Goal: Information Seeking & Learning: Learn about a topic

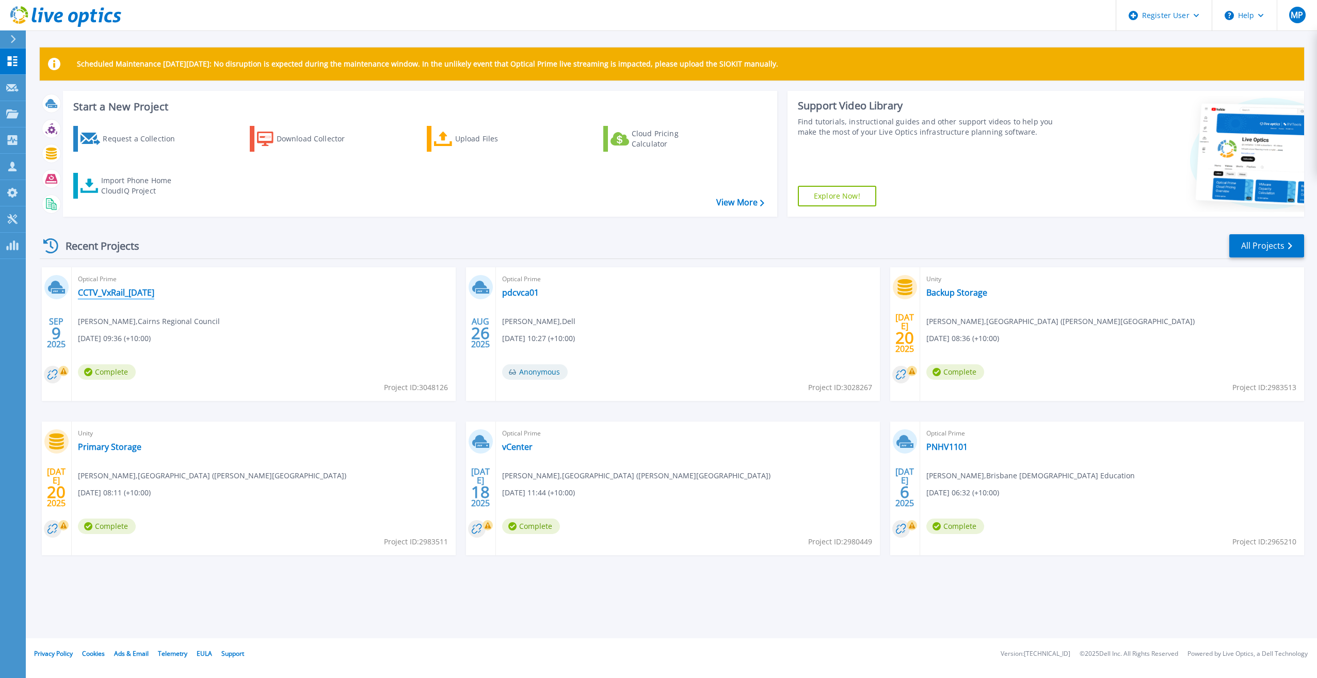
drag, startPoint x: 148, startPoint y: 294, endPoint x: 179, endPoint y: 321, distance: 41.3
click at [148, 294] on link "CCTV_VxRail_[DATE]" at bounding box center [116, 293] width 76 height 10
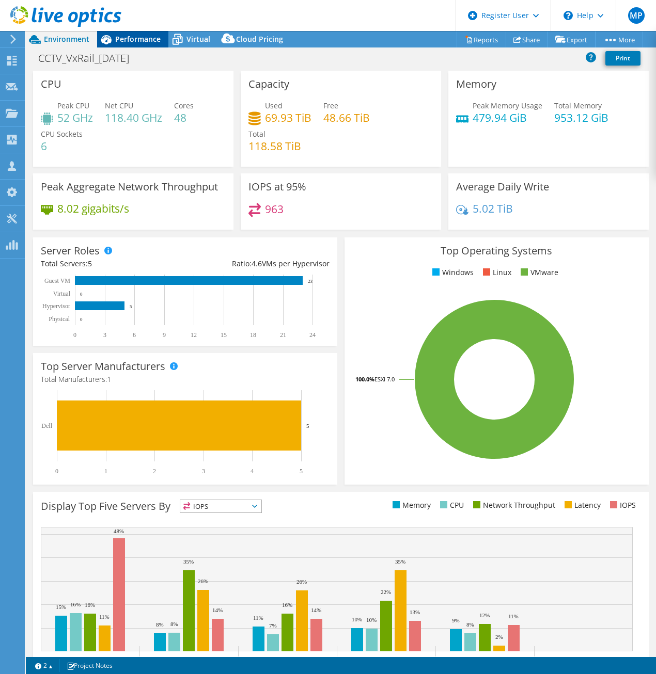
click at [133, 41] on span "Performance" at bounding box center [137, 39] width 45 height 10
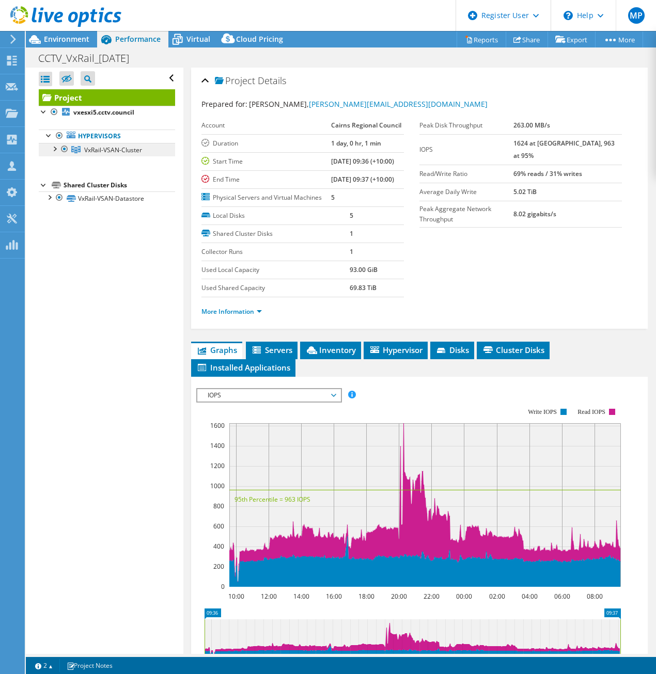
click at [55, 155] on link "VxRail-VSAN-Cluster" at bounding box center [107, 149] width 136 height 13
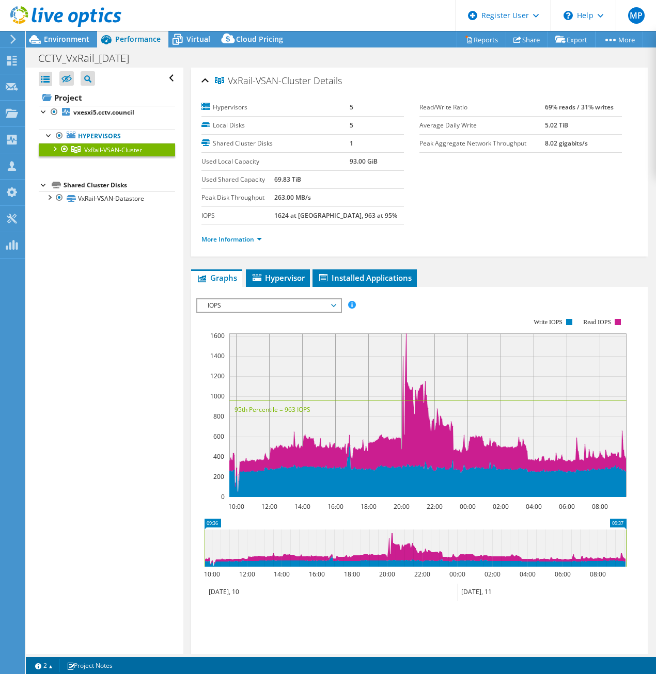
click at [54, 147] on div at bounding box center [54, 148] width 10 height 10
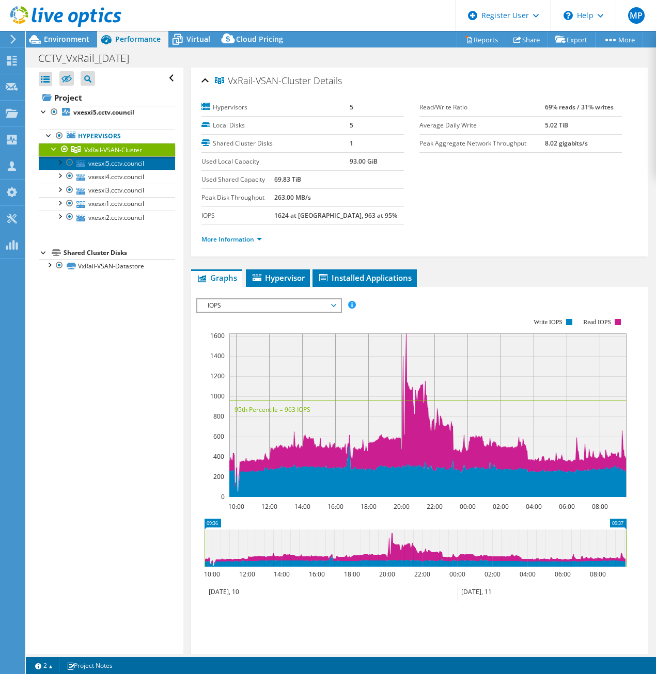
click at [134, 166] on link "vxesxi5.cctv.council" at bounding box center [107, 162] width 136 height 13
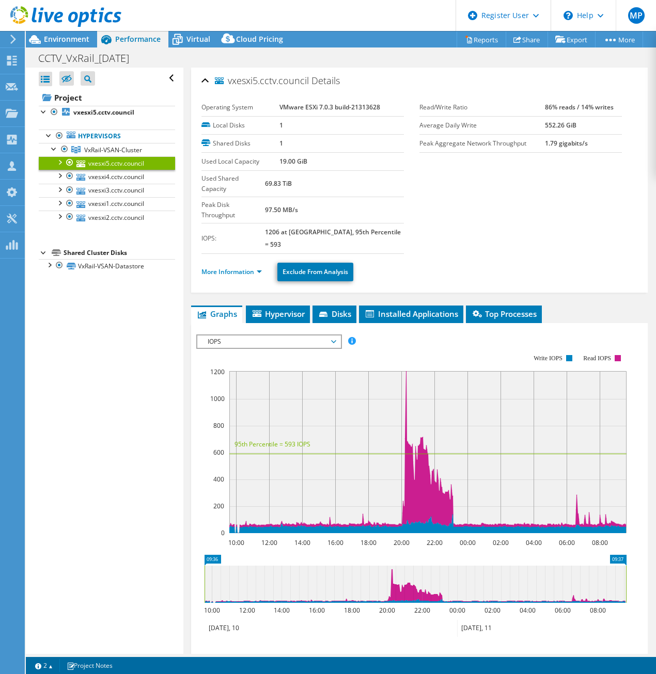
click at [217, 260] on ul "More Information Exclude From Analysis" at bounding box center [419, 270] width 436 height 21
click at [238, 267] on link "More Information" at bounding box center [231, 271] width 60 height 9
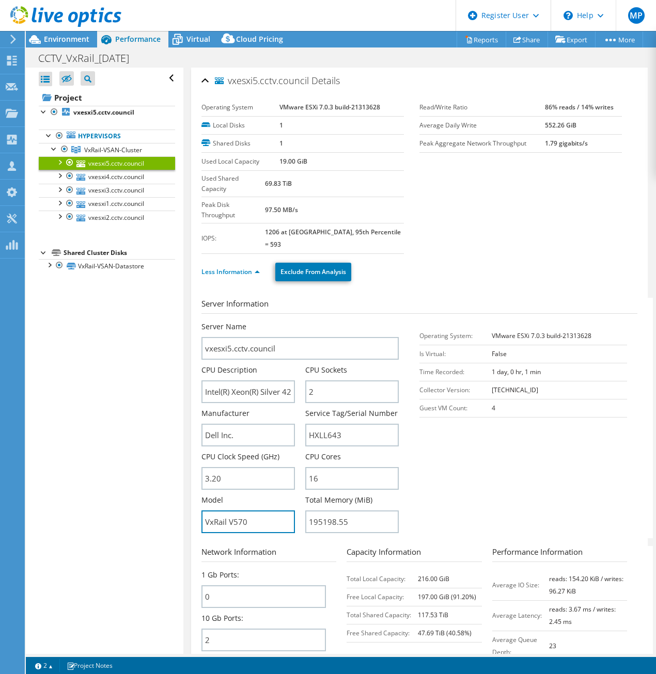
drag, startPoint x: 212, startPoint y: 493, endPoint x: 194, endPoint y: 493, distance: 18.1
click at [194, 493] on div "vxesxi5.cctv.council Details Operating System VMware ESXi 7.0.3 build-21313628 …" at bounding box center [419, 437] width 456 height 739
click at [263, 511] on input "VxRail V570" at bounding box center [247, 522] width 93 height 23
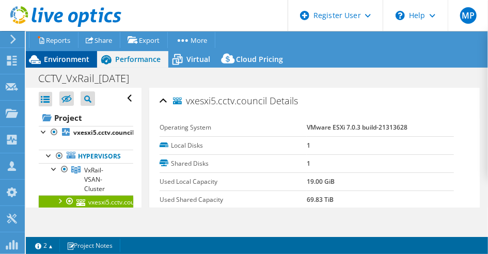
drag, startPoint x: 65, startPoint y: 56, endPoint x: 72, endPoint y: 56, distance: 7.7
click at [65, 56] on span "Environment" at bounding box center [66, 59] width 45 height 10
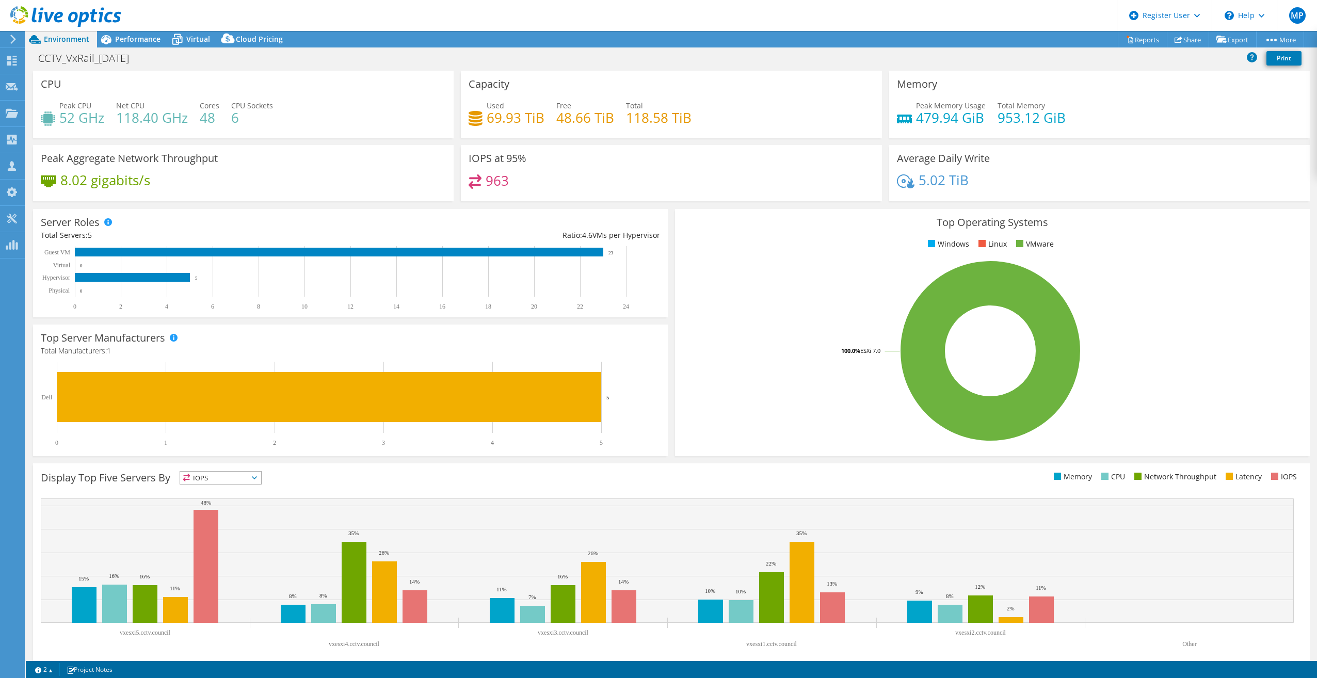
click at [13, 32] on div at bounding box center [60, 17] width 121 height 35
click at [15, 39] on use at bounding box center [13, 39] width 6 height 9
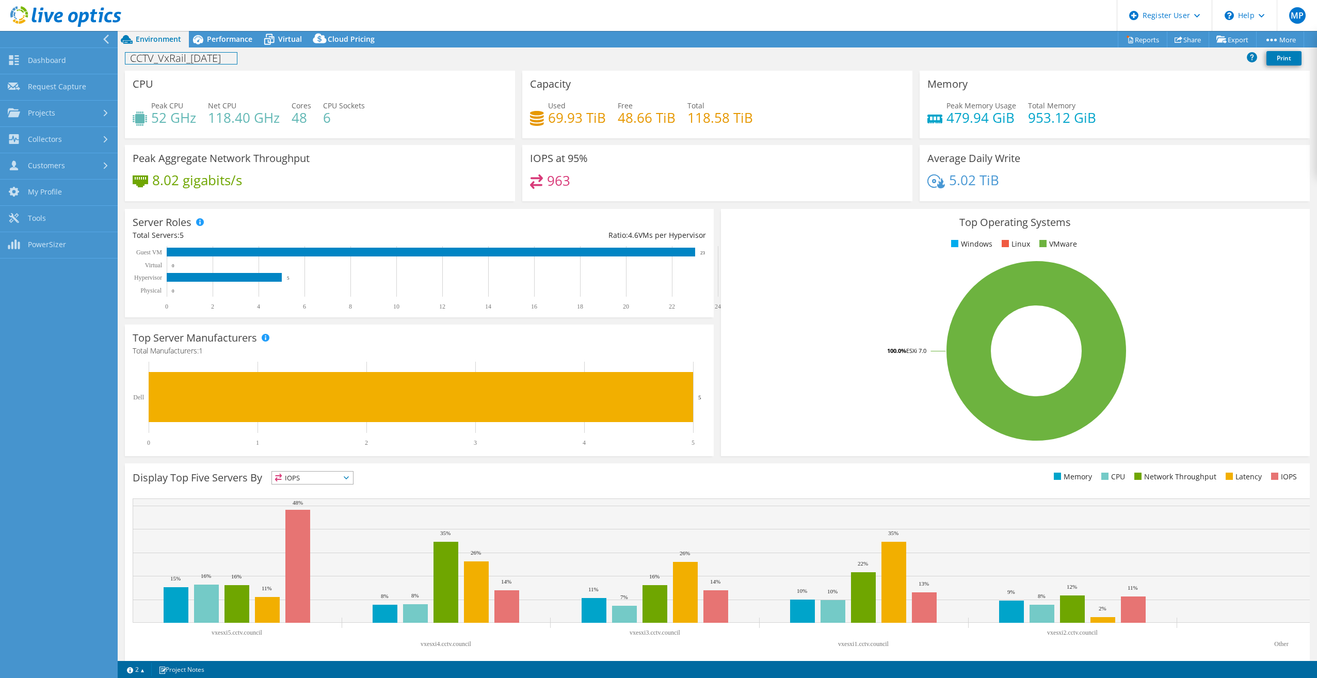
click at [138, 64] on h1 "CCTV_VxRail_[DATE]" at bounding box center [180, 58] width 111 height 11
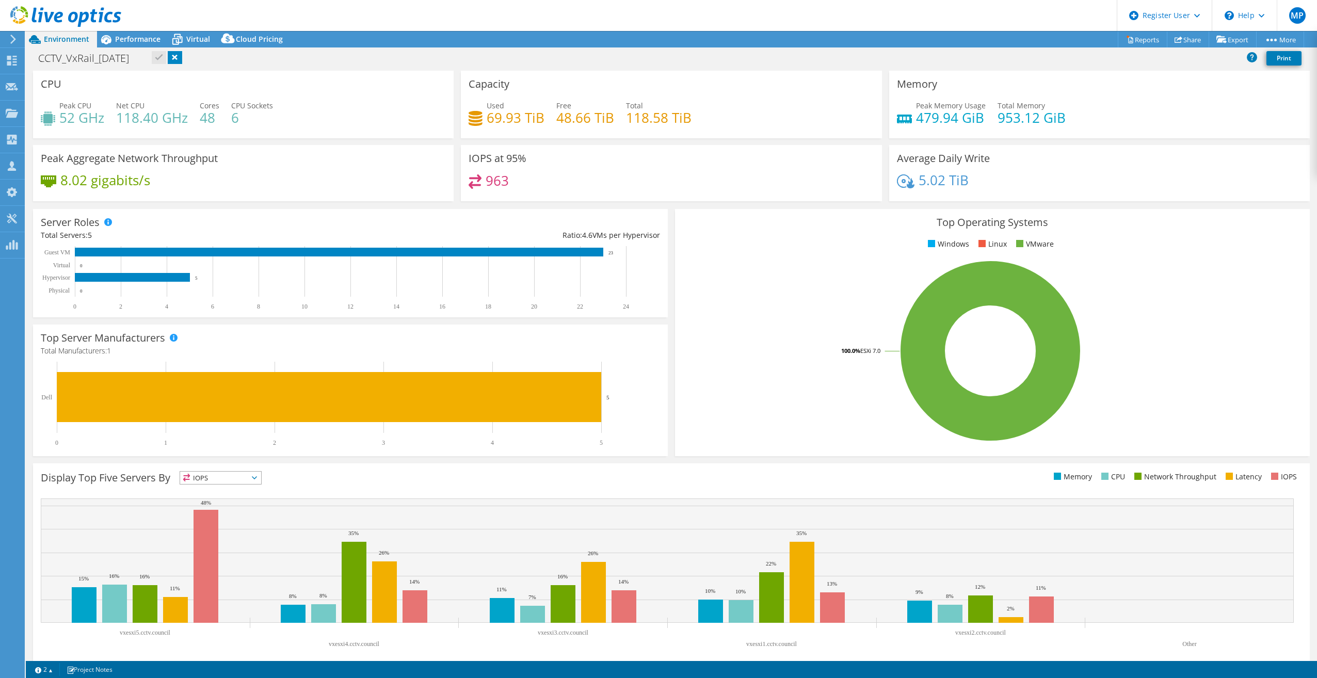
click at [15, 35] on icon at bounding box center [13, 39] width 8 height 9
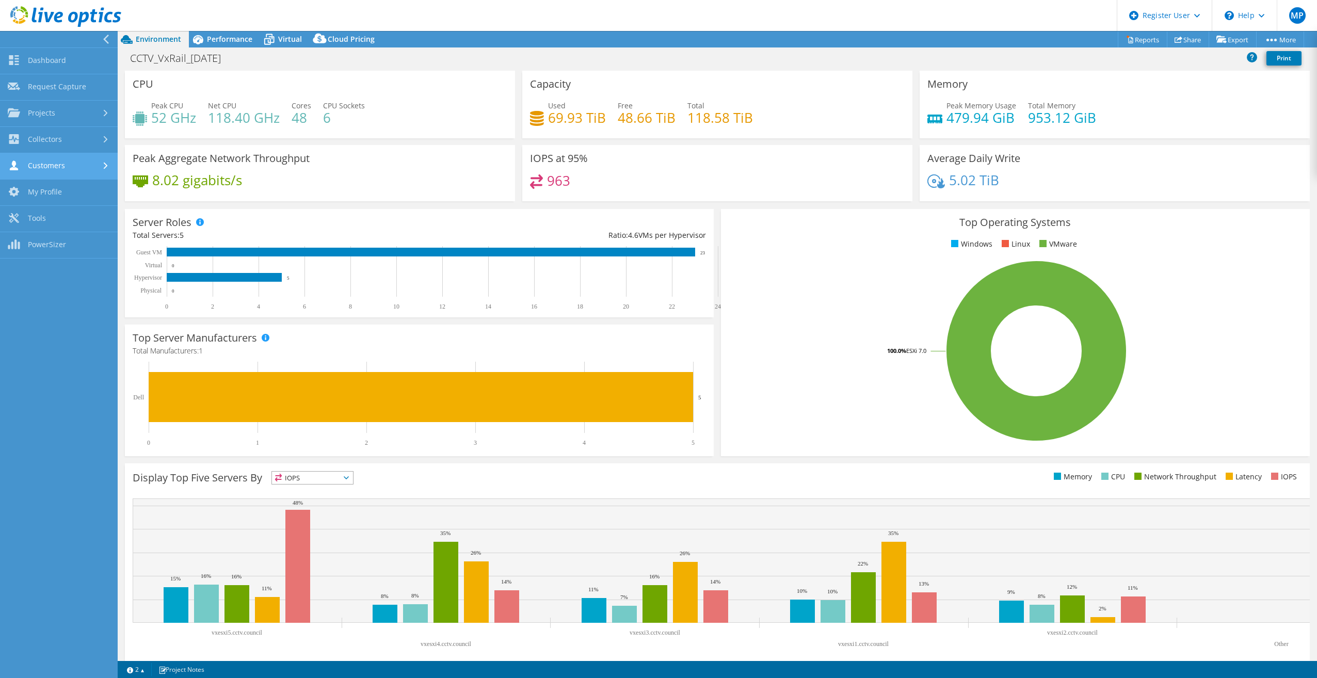
click at [71, 167] on link "Customers" at bounding box center [59, 166] width 118 height 26
click at [63, 58] on link "Dashboard" at bounding box center [59, 61] width 118 height 26
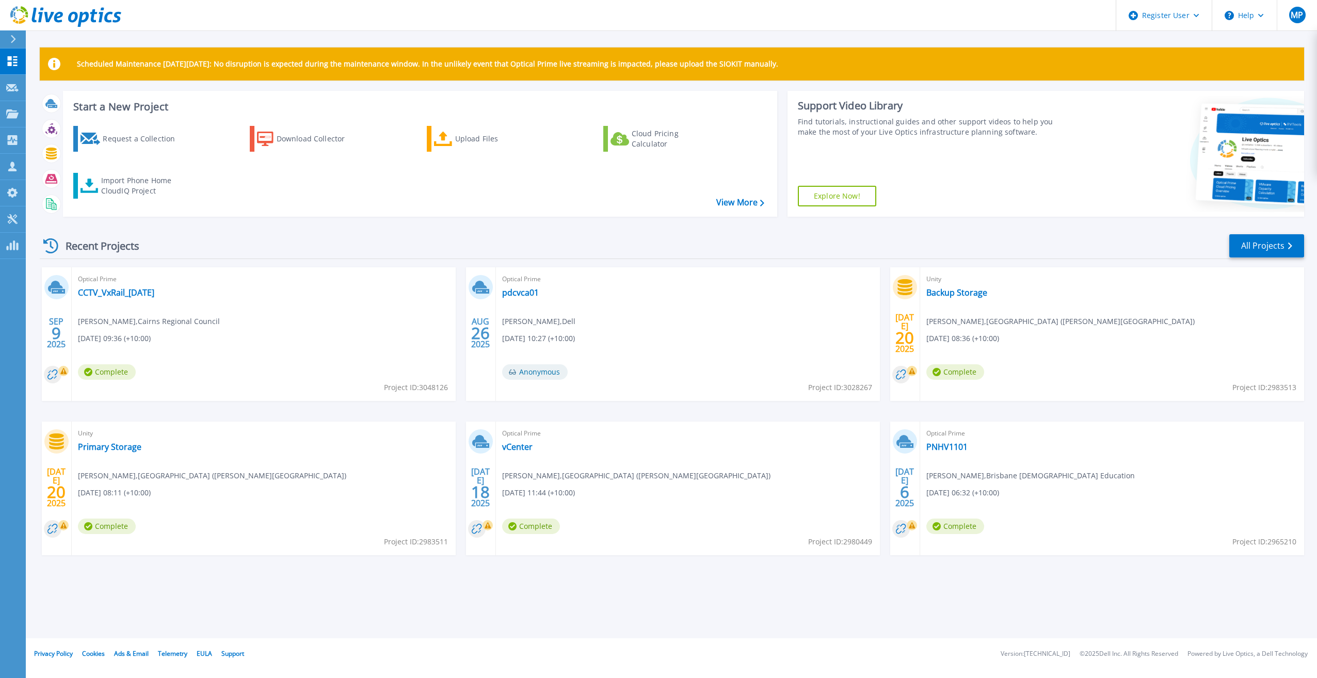
click at [19, 37] on div at bounding box center [17, 39] width 17 height 18
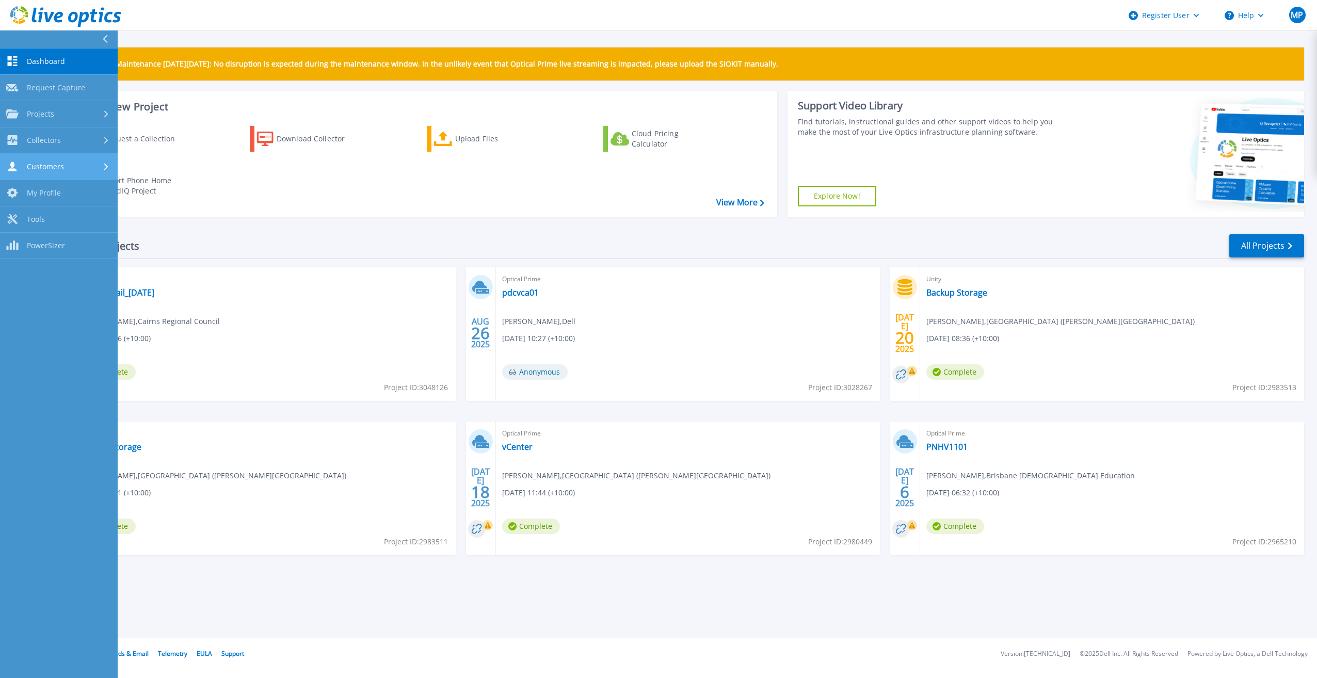
click at [73, 160] on link "Customers Customers" at bounding box center [59, 167] width 118 height 26
click at [77, 281] on link "Search & Manage Users" at bounding box center [59, 282] width 118 height 33
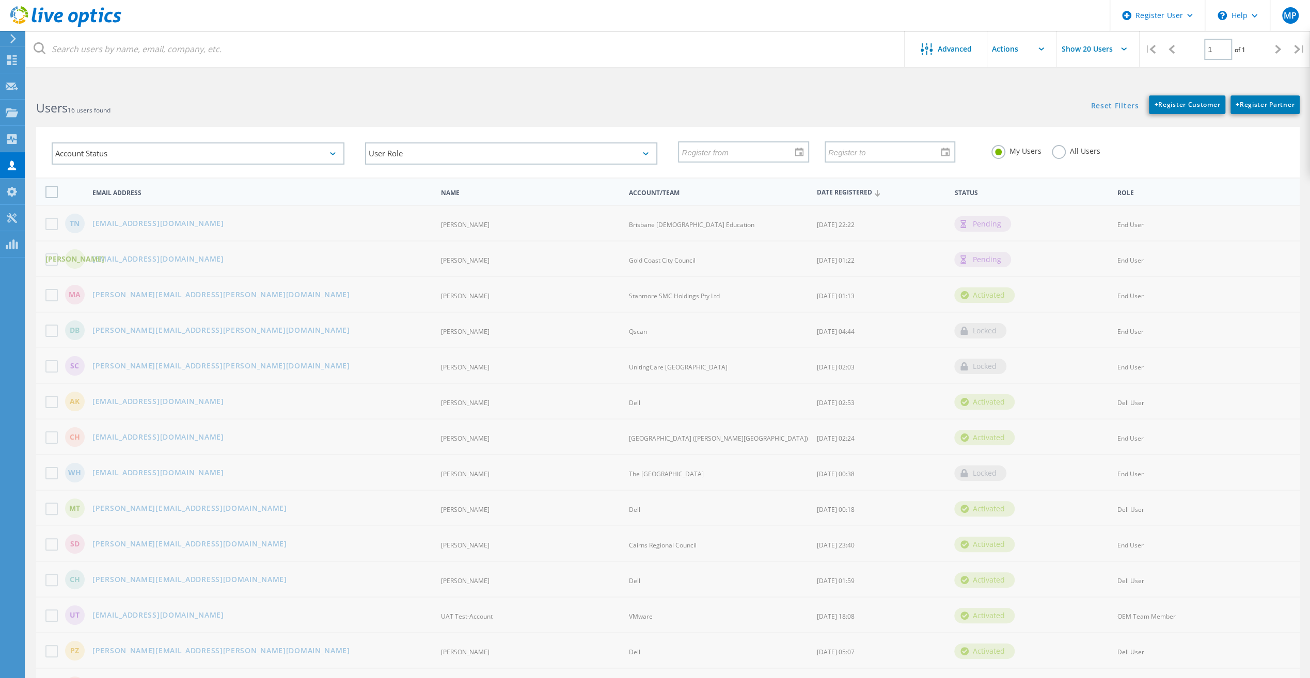
click at [12, 41] on use at bounding box center [13, 38] width 6 height 9
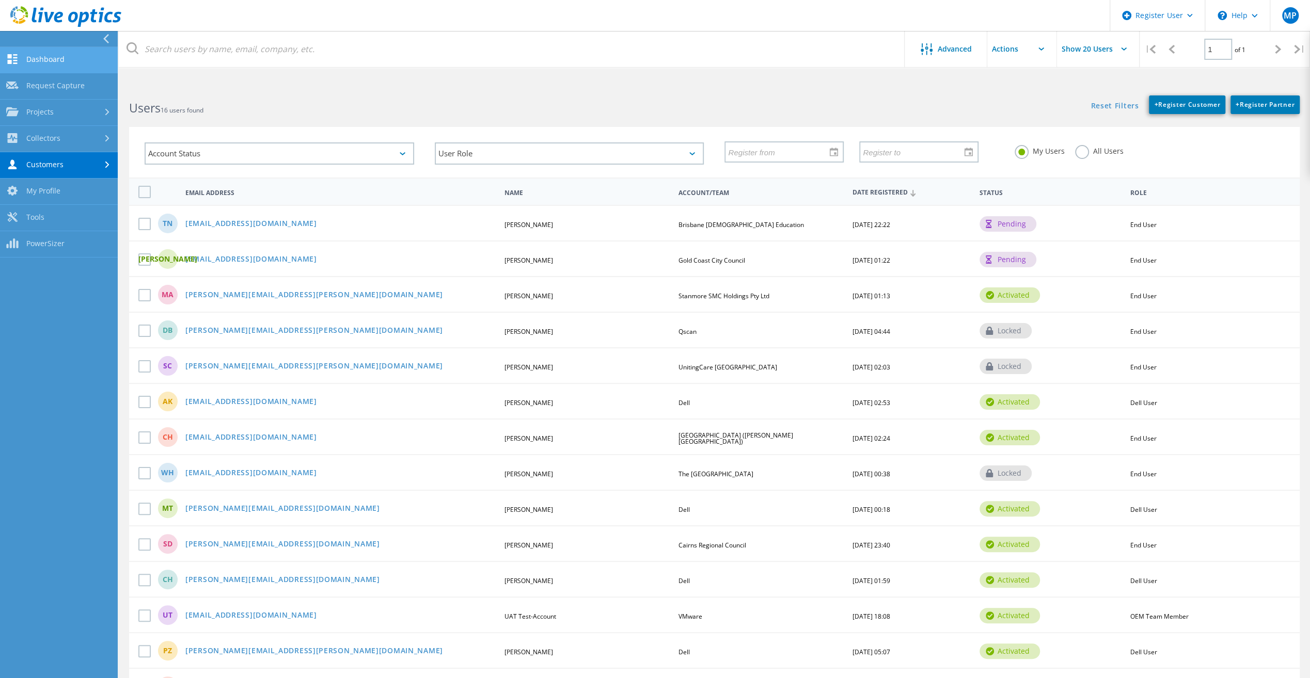
click at [24, 56] on link "Dashboard" at bounding box center [59, 60] width 118 height 26
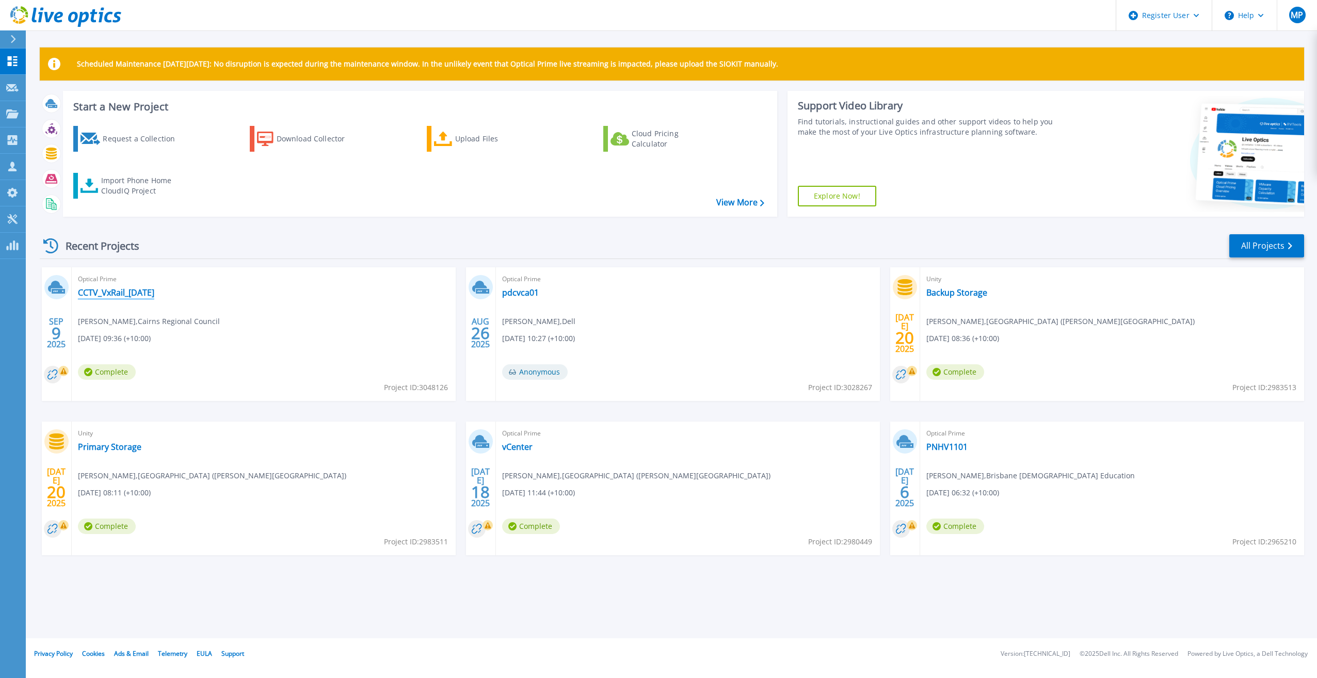
click at [126, 292] on link "CCTV_VxRail_[DATE]" at bounding box center [116, 293] width 76 height 10
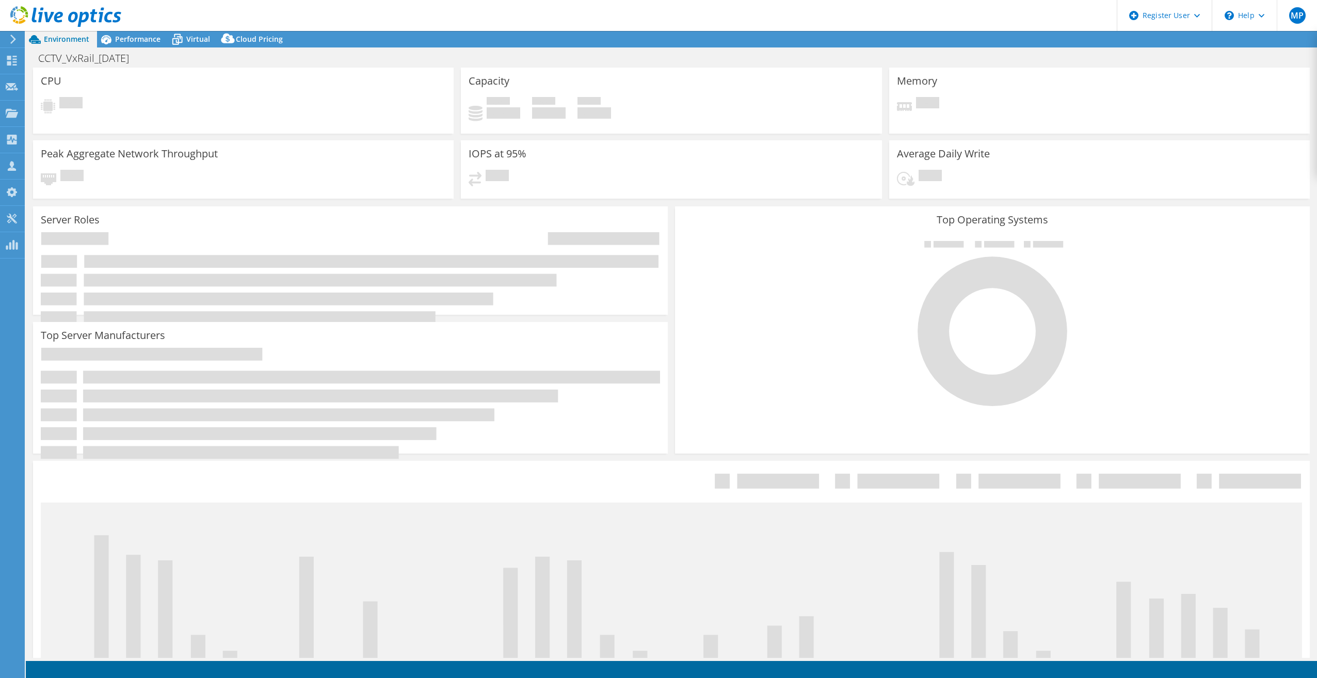
select select "USD"
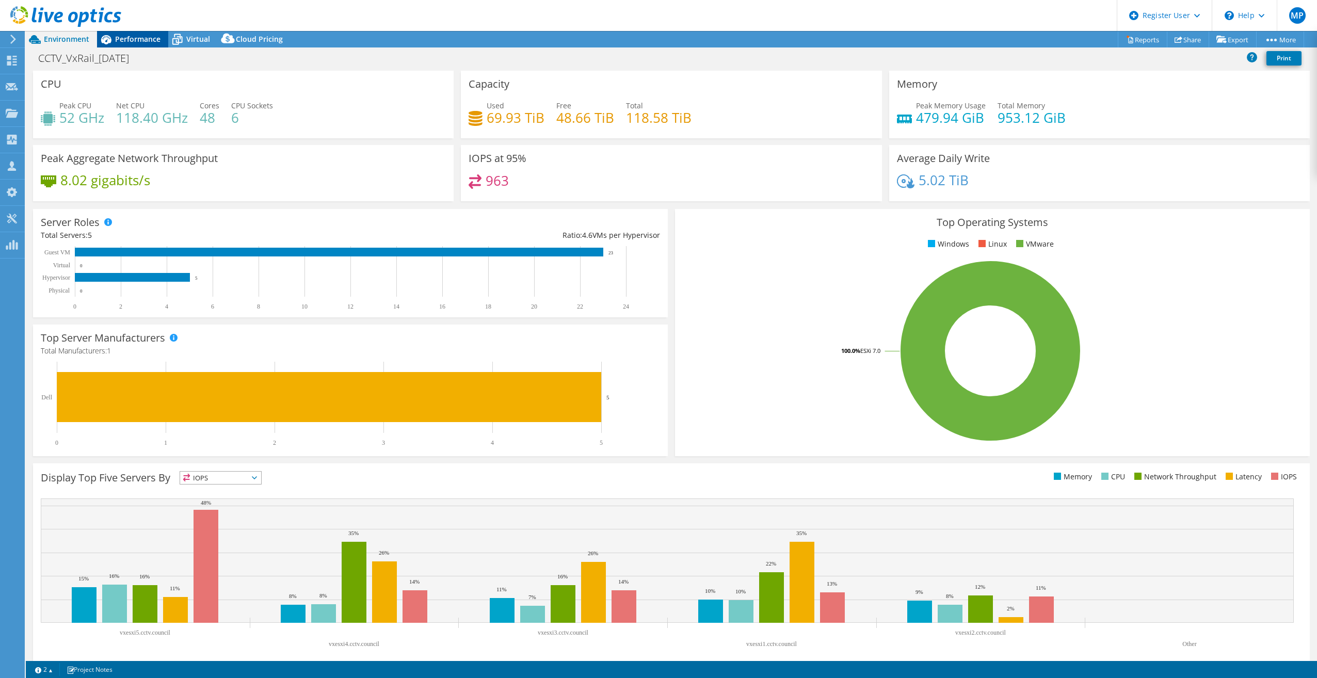
click at [127, 42] on span "Performance" at bounding box center [137, 39] width 45 height 10
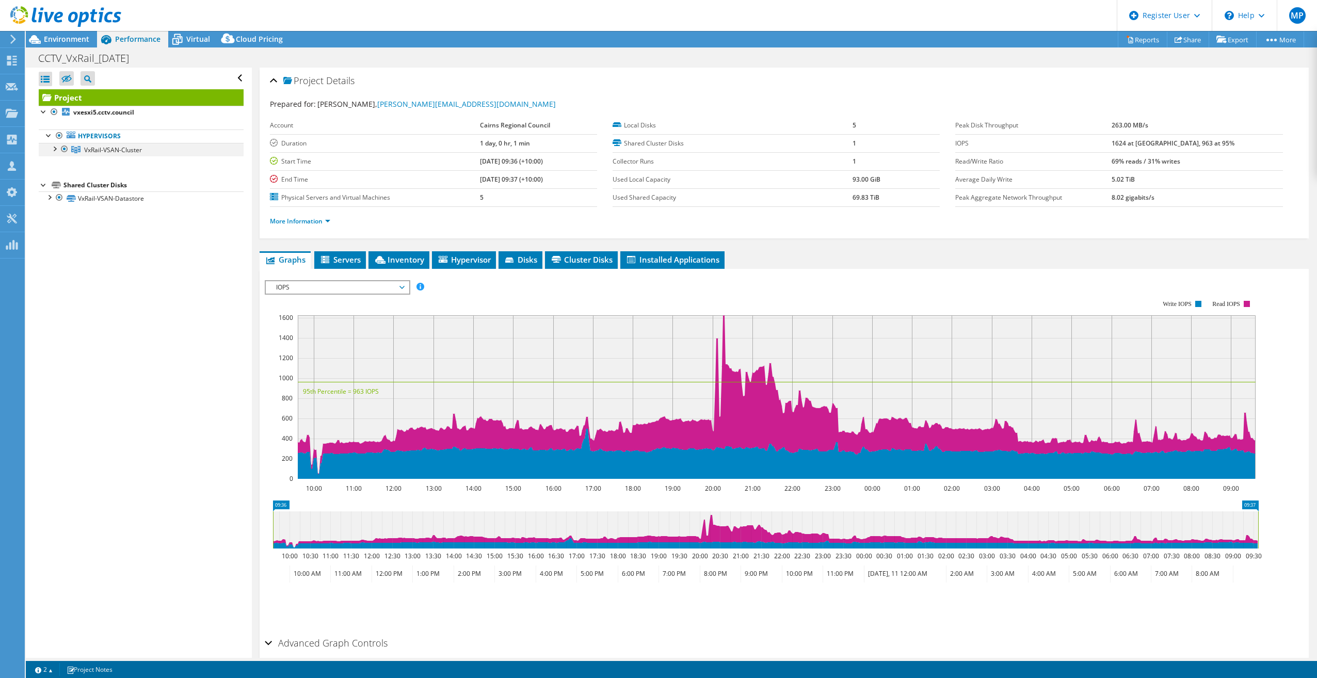
click at [58, 151] on div at bounding box center [54, 148] width 10 height 10
click at [130, 180] on link "vxesxi4.cctv.council" at bounding box center [141, 176] width 205 height 13
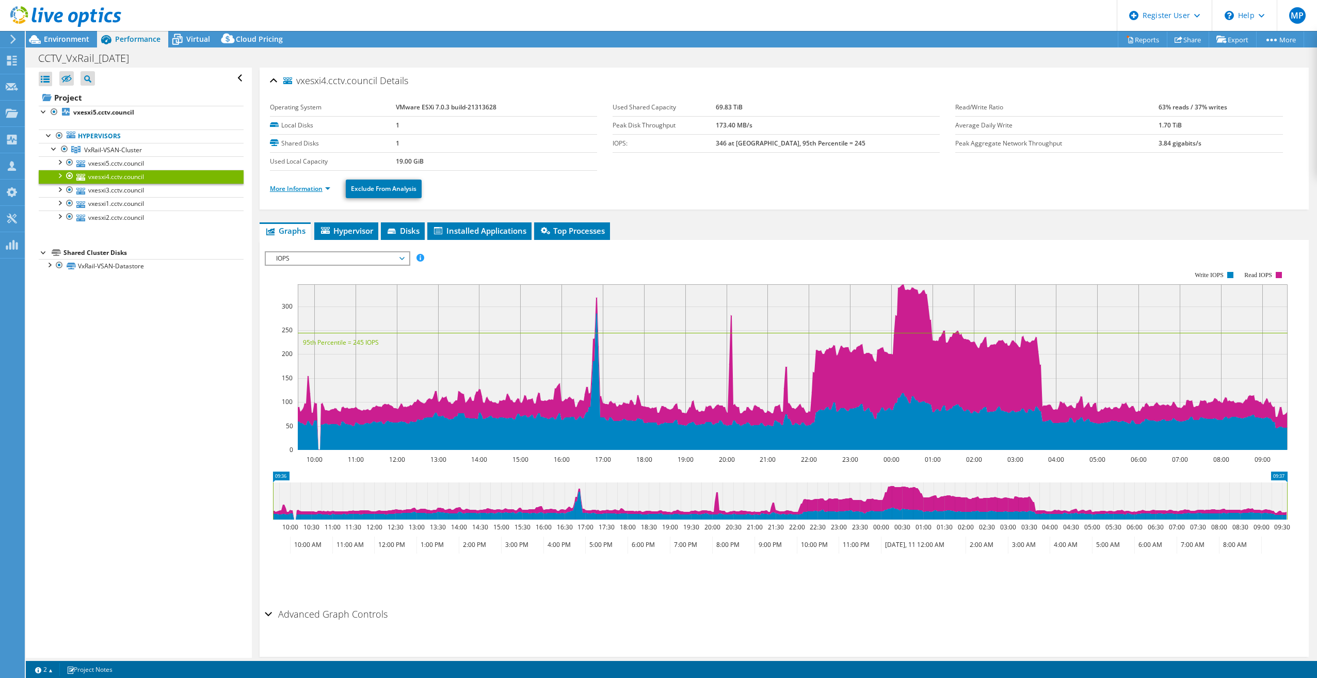
click at [310, 184] on link "More Information" at bounding box center [300, 188] width 60 height 9
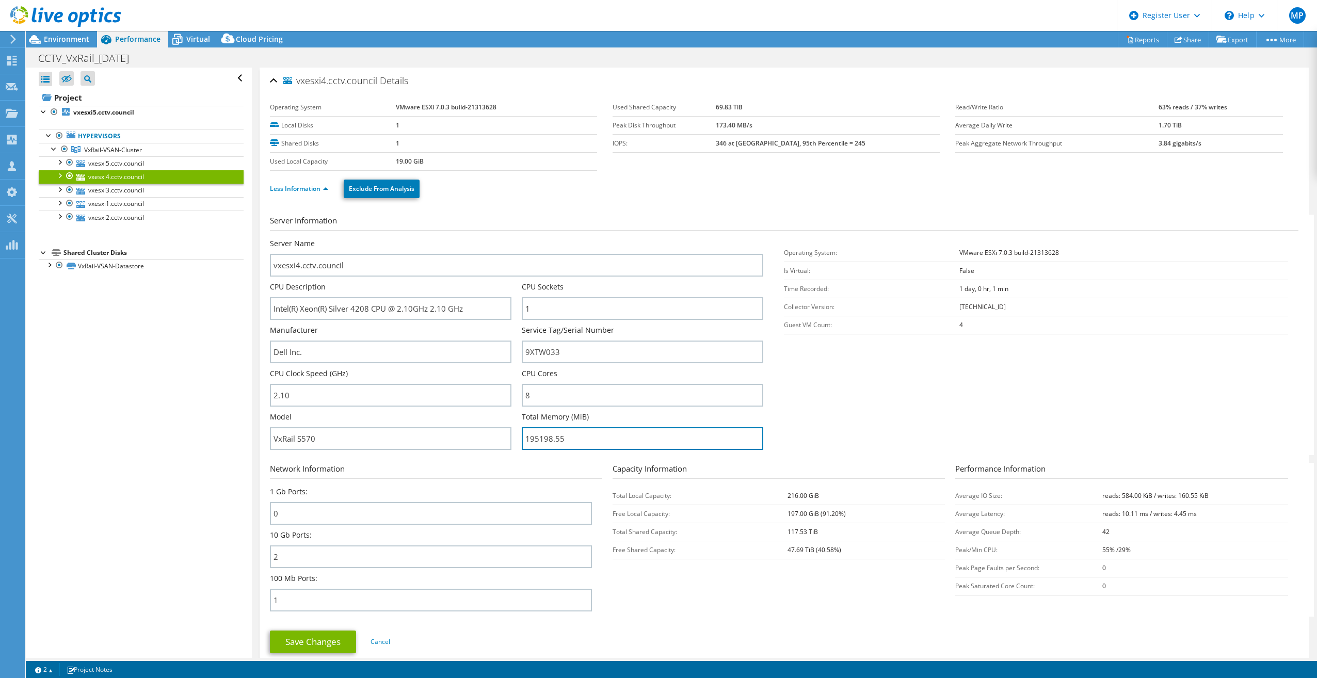
drag, startPoint x: 626, startPoint y: 440, endPoint x: 448, endPoint y: 453, distance: 178.5
click at [445, 238] on div "Server Name vxesxi4.cctv.council CPU Description Intel(R) Xeon(R) Silver 4208 C…" at bounding box center [522, 238] width 504 height 0
click at [536, 192] on ul "Less Information Exclude From Analysis" at bounding box center [784, 187] width 1029 height 21
click at [311, 187] on link "Less Information" at bounding box center [299, 188] width 58 height 9
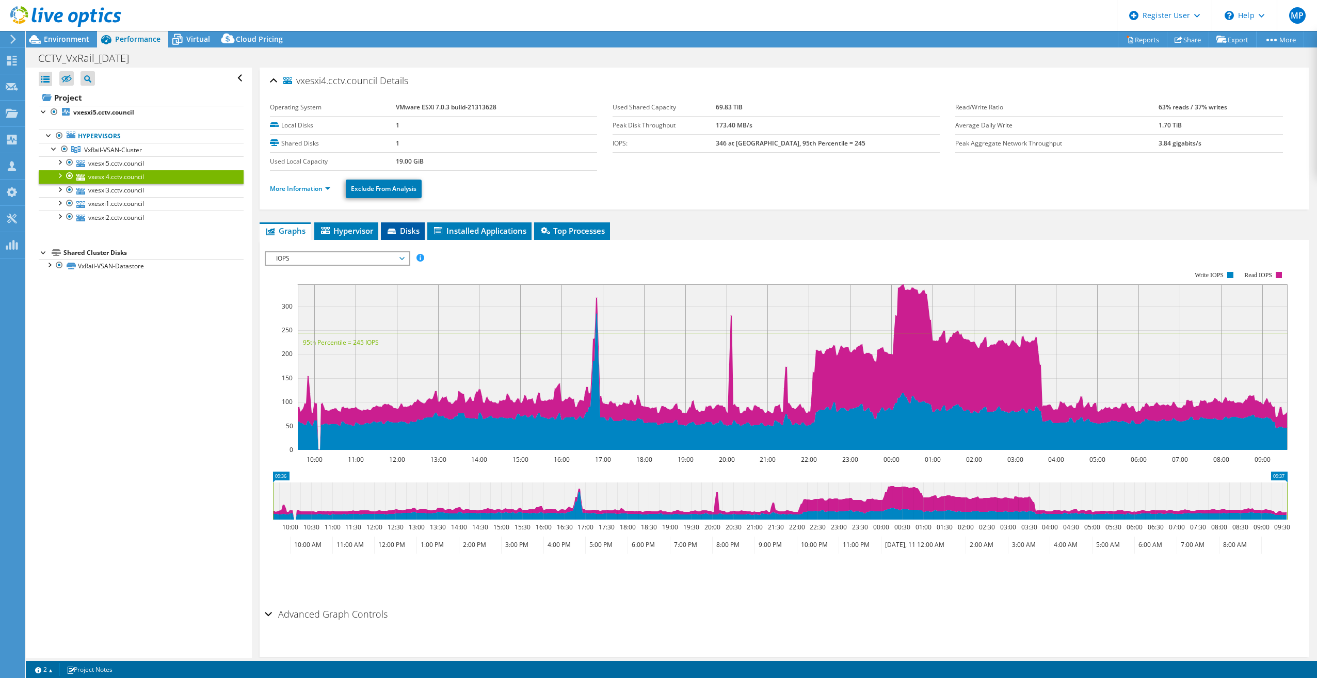
click at [400, 235] on li "Disks" at bounding box center [403, 231] width 44 height 18
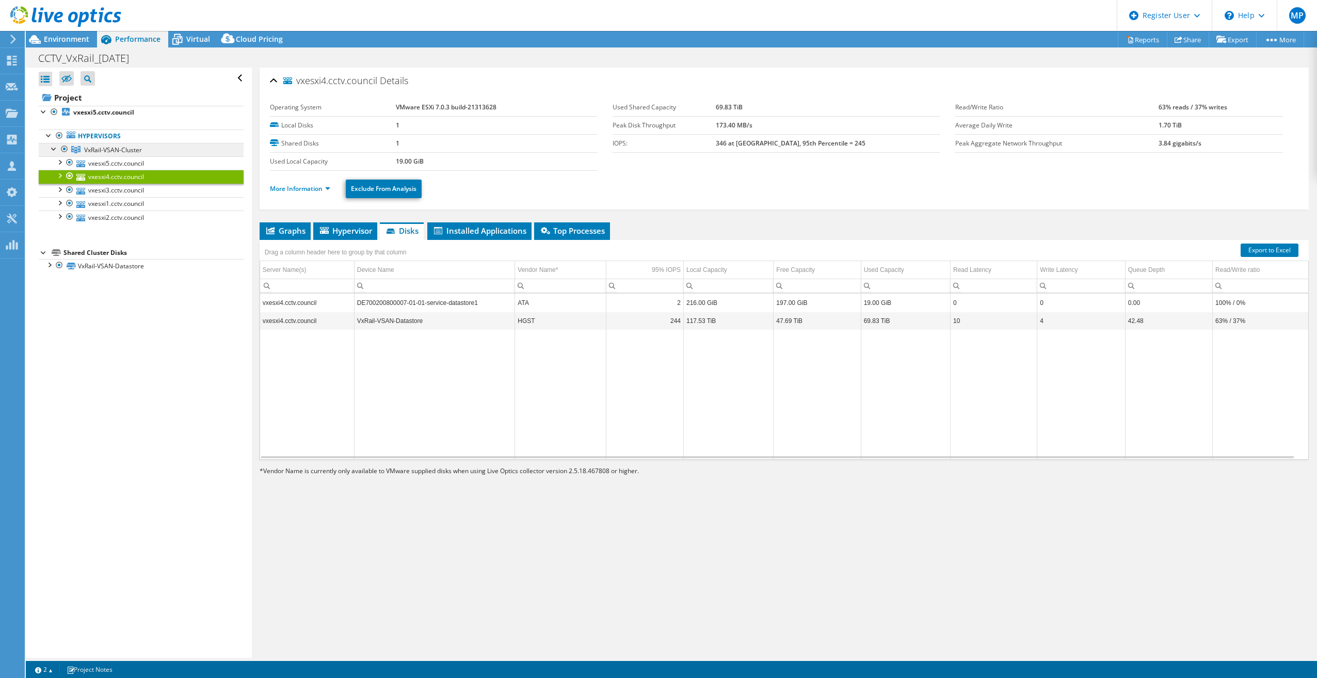
click at [123, 155] on link "VxRail-VSAN-Cluster" at bounding box center [141, 149] width 205 height 13
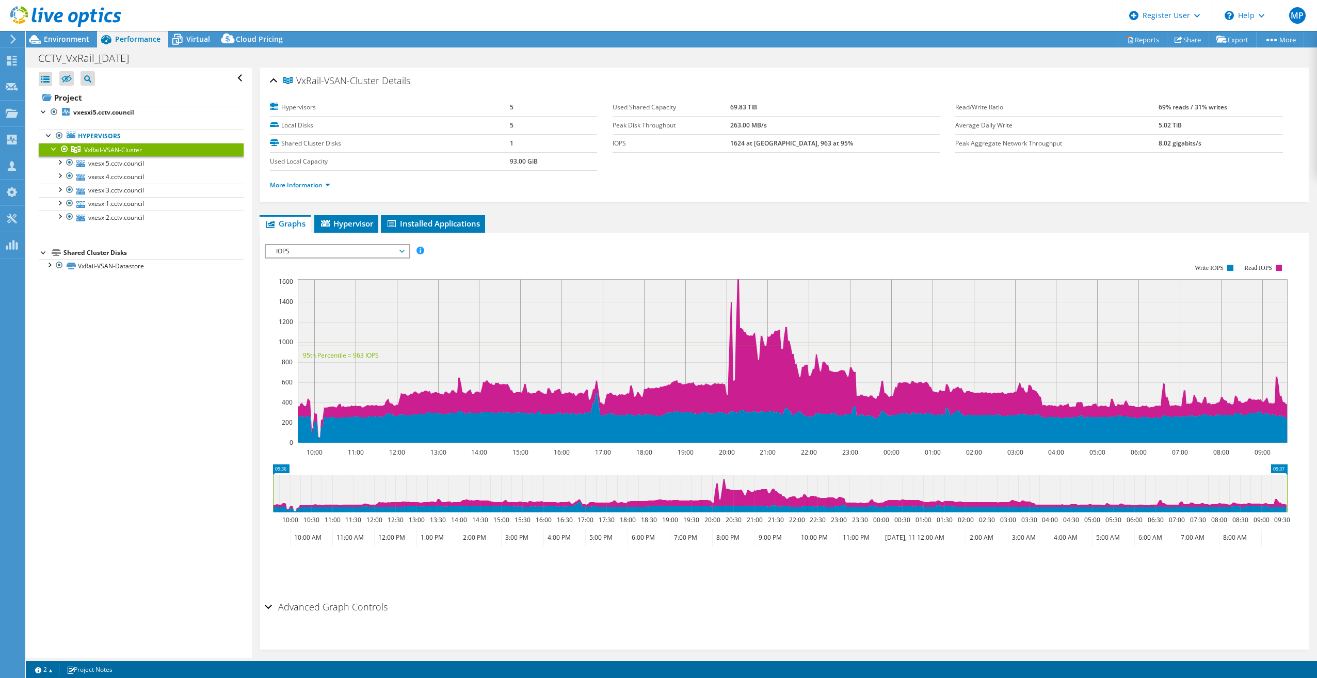
click at [310, 180] on li "More Information" at bounding box center [303, 185] width 67 height 11
click at [310, 184] on link "More Information" at bounding box center [300, 185] width 60 height 9
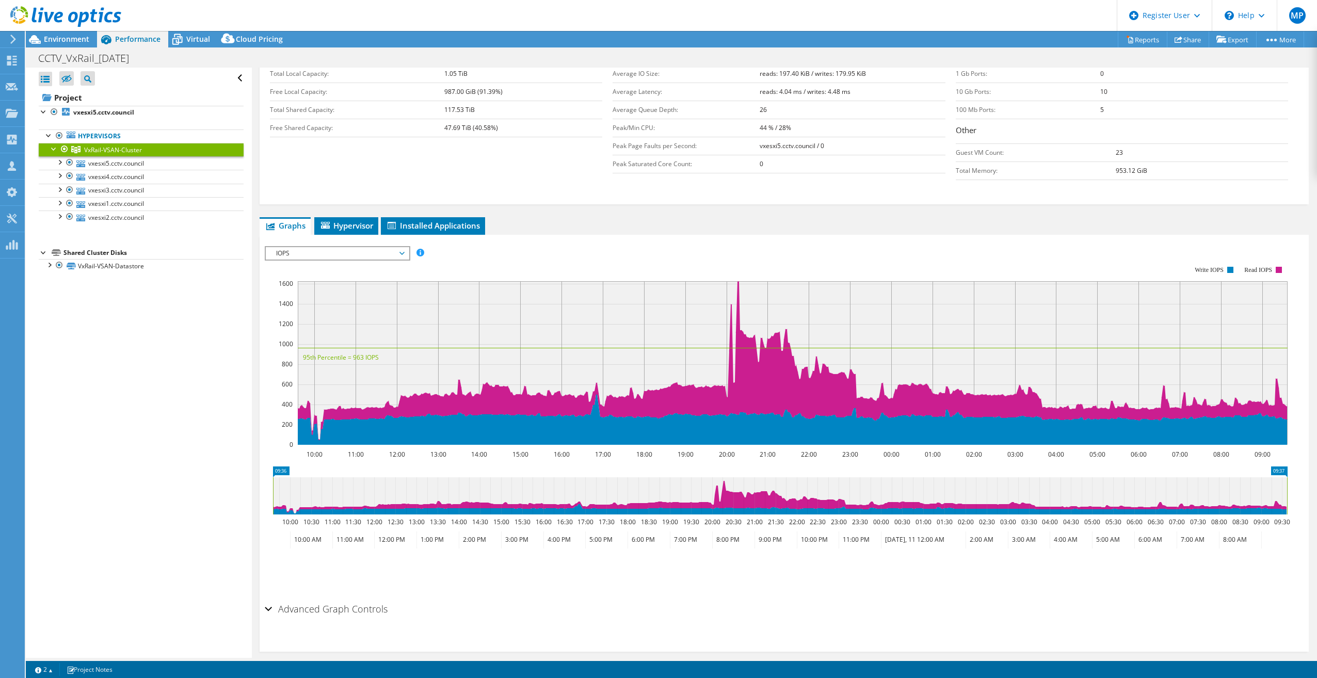
scroll to position [241, 0]
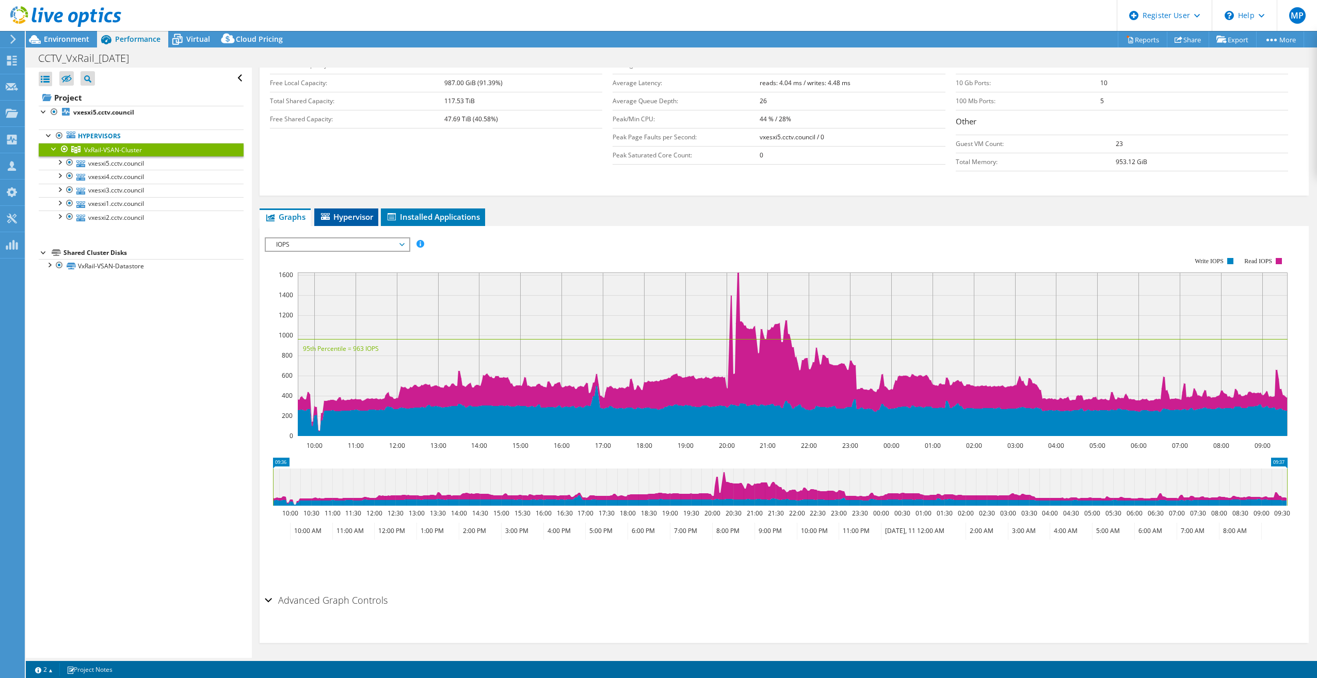
click at [353, 216] on span "Hypervisor" at bounding box center [347, 217] width 54 height 10
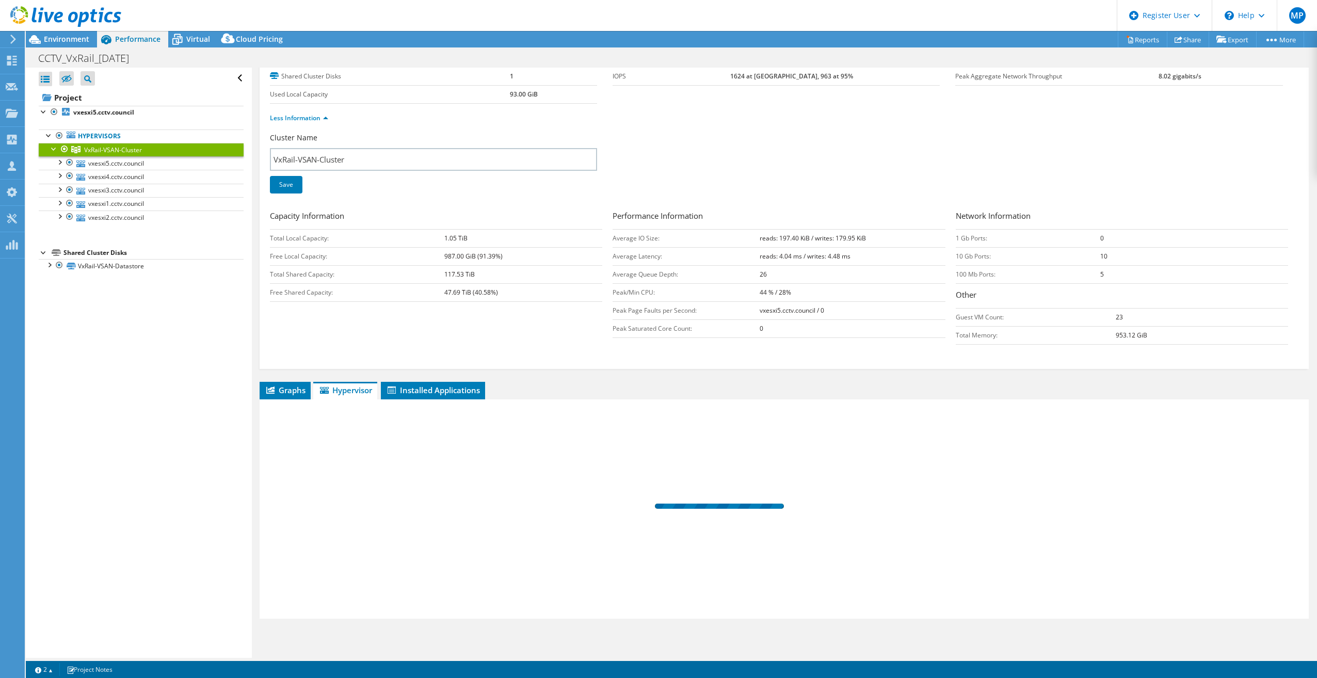
scroll to position [65, 0]
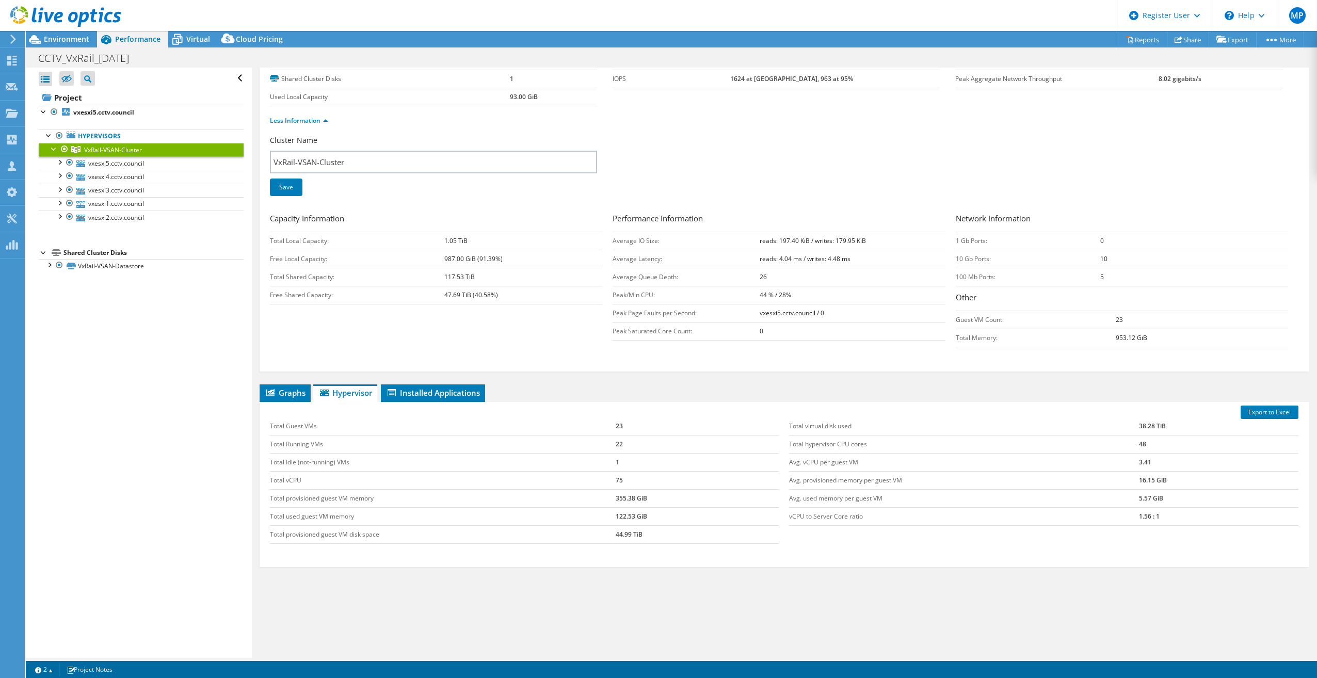
click at [283, 477] on td "Total vCPU" at bounding box center [443, 480] width 346 height 18
click at [830, 443] on td "Total hypervisor CPU cores" at bounding box center [963, 444] width 349 height 18
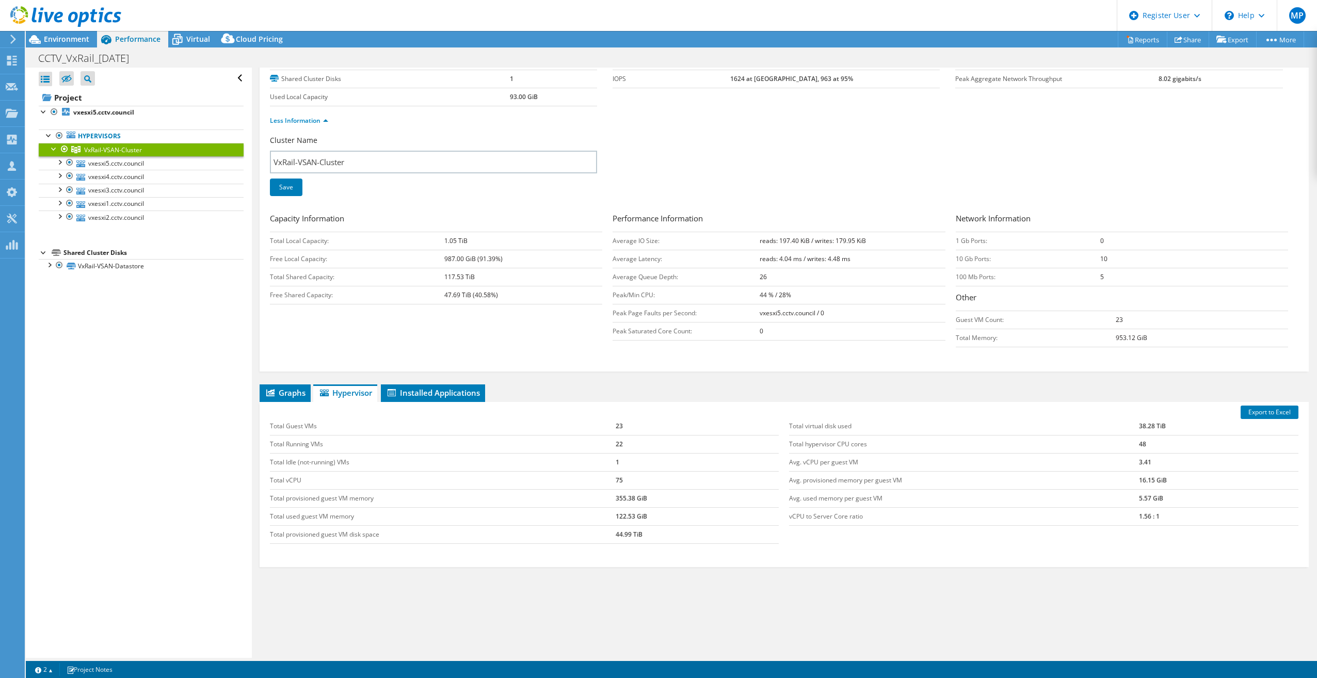
click at [1147, 443] on td "48" at bounding box center [1219, 444] width 160 height 18
click at [331, 456] on td "Total Idle (not-running) VMs" at bounding box center [443, 462] width 346 height 18
drag, startPoint x: 786, startPoint y: 514, endPoint x: 1178, endPoint y: 516, distance: 391.8
click at [1178, 516] on tr "vCPU to Server Core ratio 1.56 : 1" at bounding box center [1043, 516] width 509 height 18
click at [1178, 516] on td "1.56 : 1" at bounding box center [1219, 516] width 160 height 18
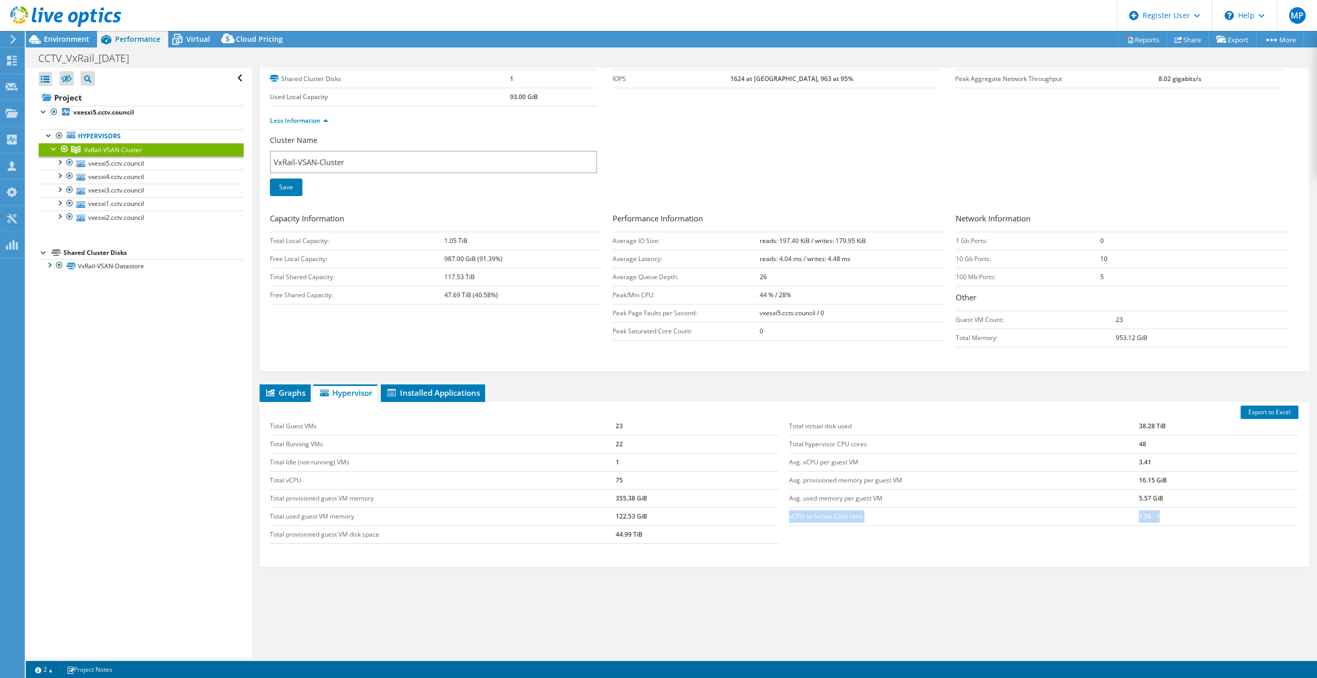
click at [1145, 509] on td "1.56 : 1" at bounding box center [1219, 516] width 160 height 18
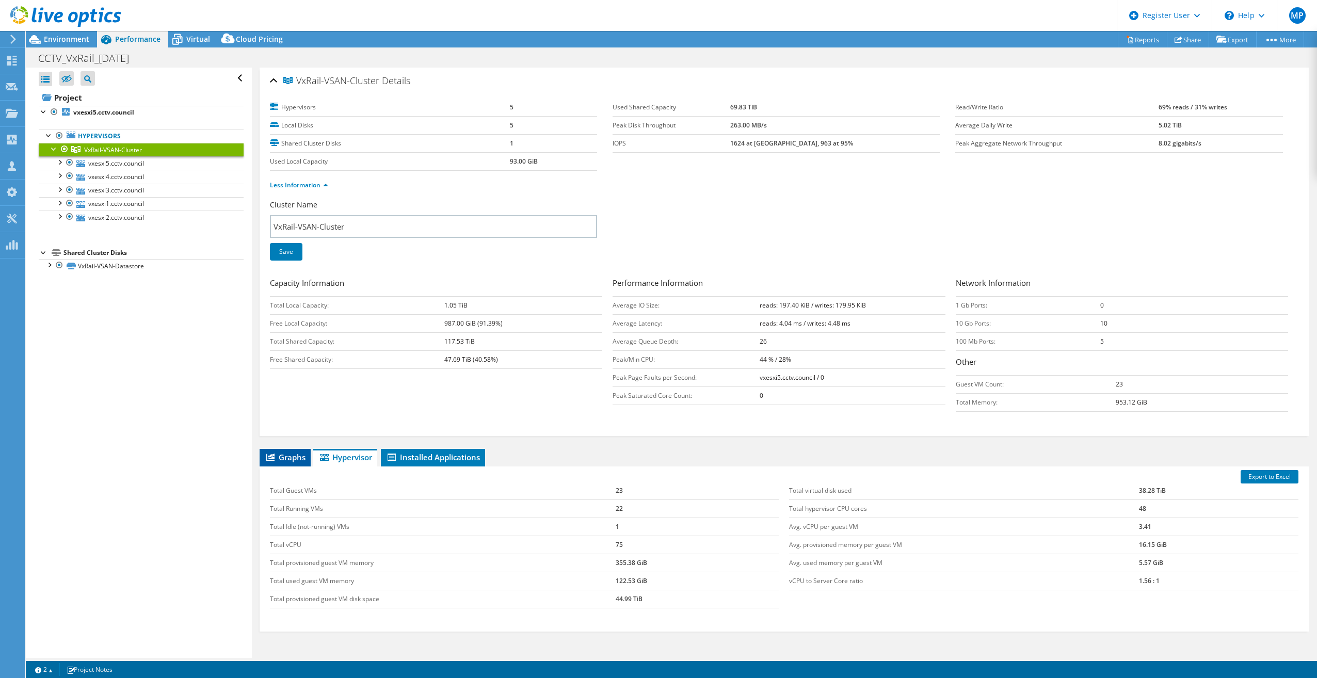
click at [309, 452] on li "Graphs" at bounding box center [285, 458] width 51 height 18
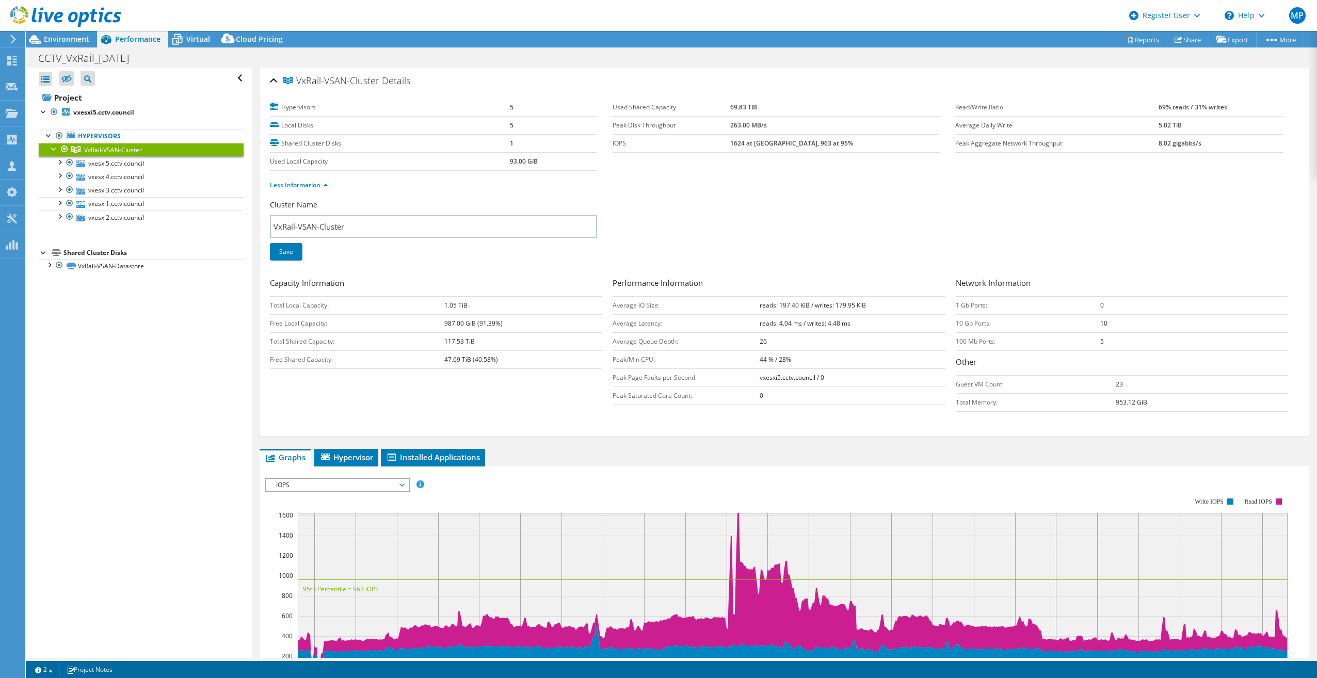
scroll to position [241, 0]
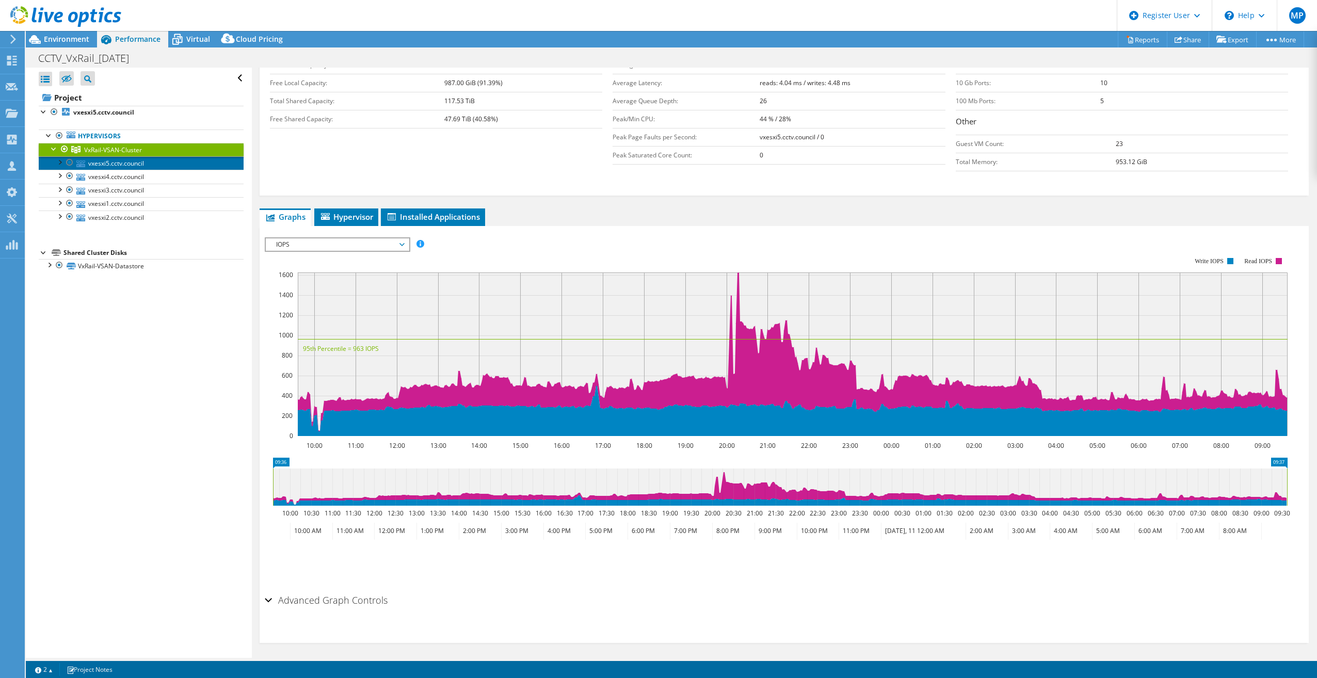
click at [134, 166] on link "vxesxi5.cctv.council" at bounding box center [141, 162] width 205 height 13
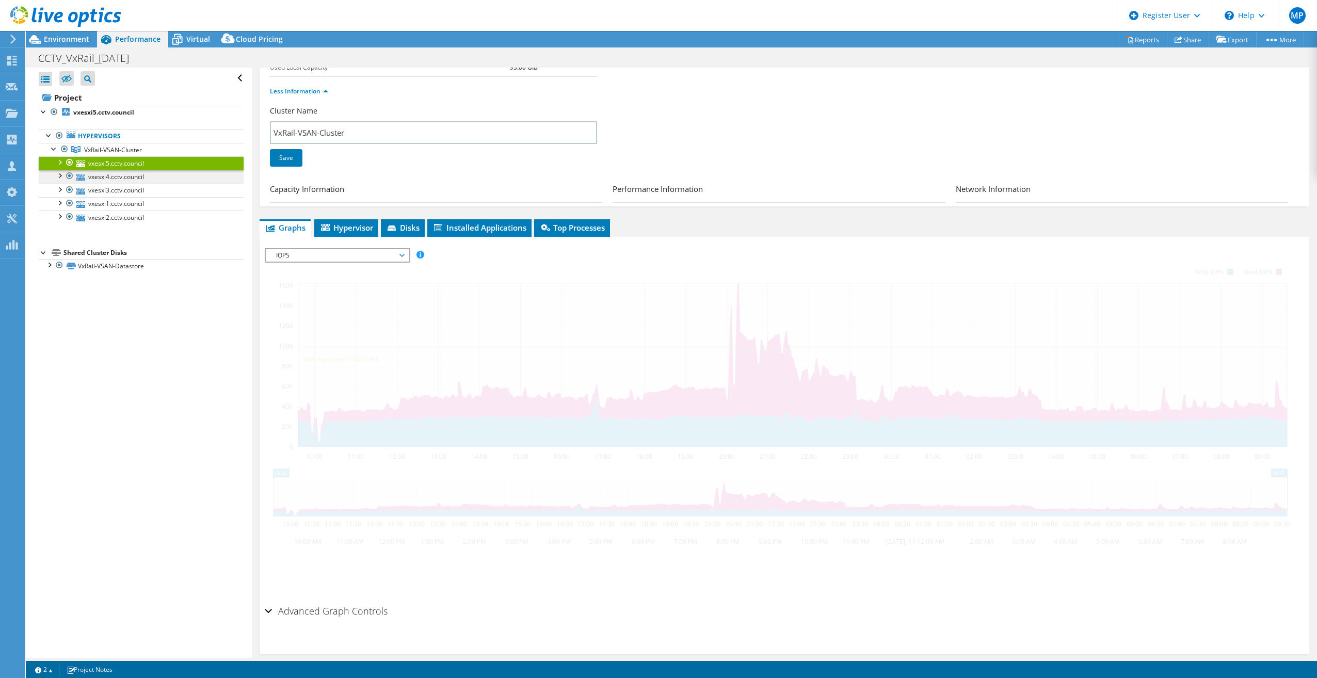
scroll to position [8, 0]
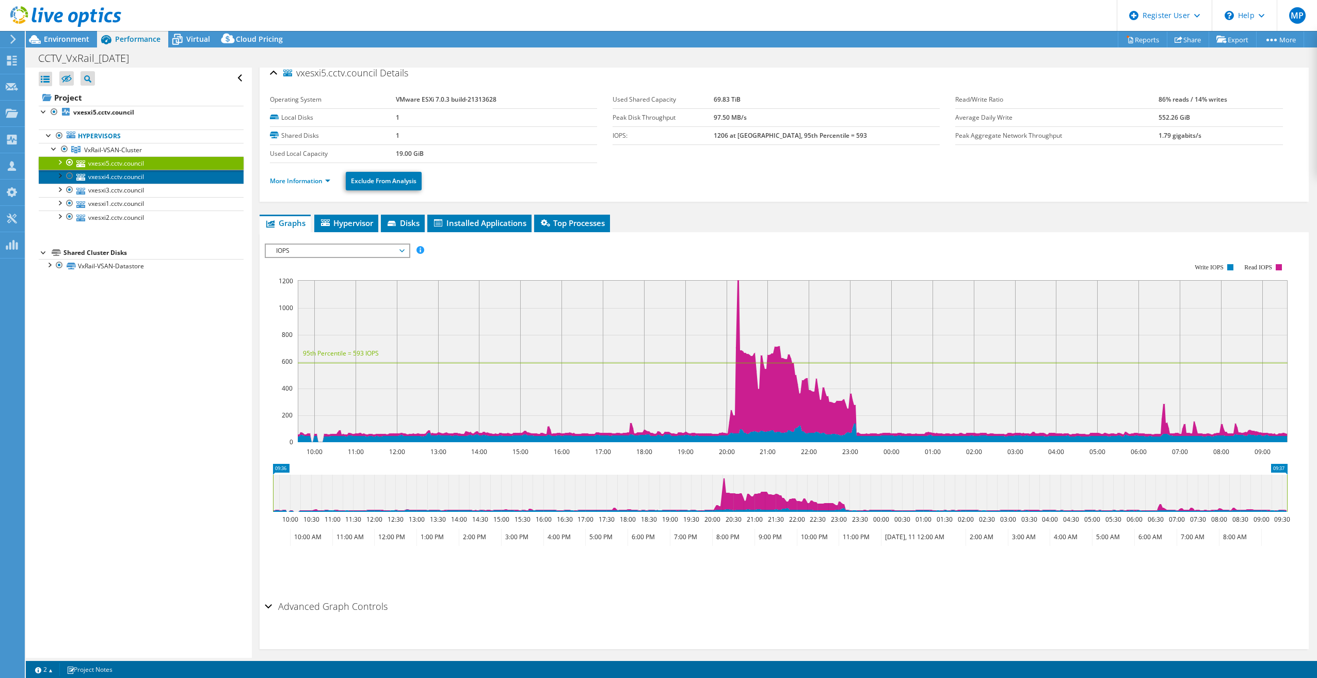
click at [134, 179] on link "vxesxi4.cctv.council" at bounding box center [141, 176] width 205 height 13
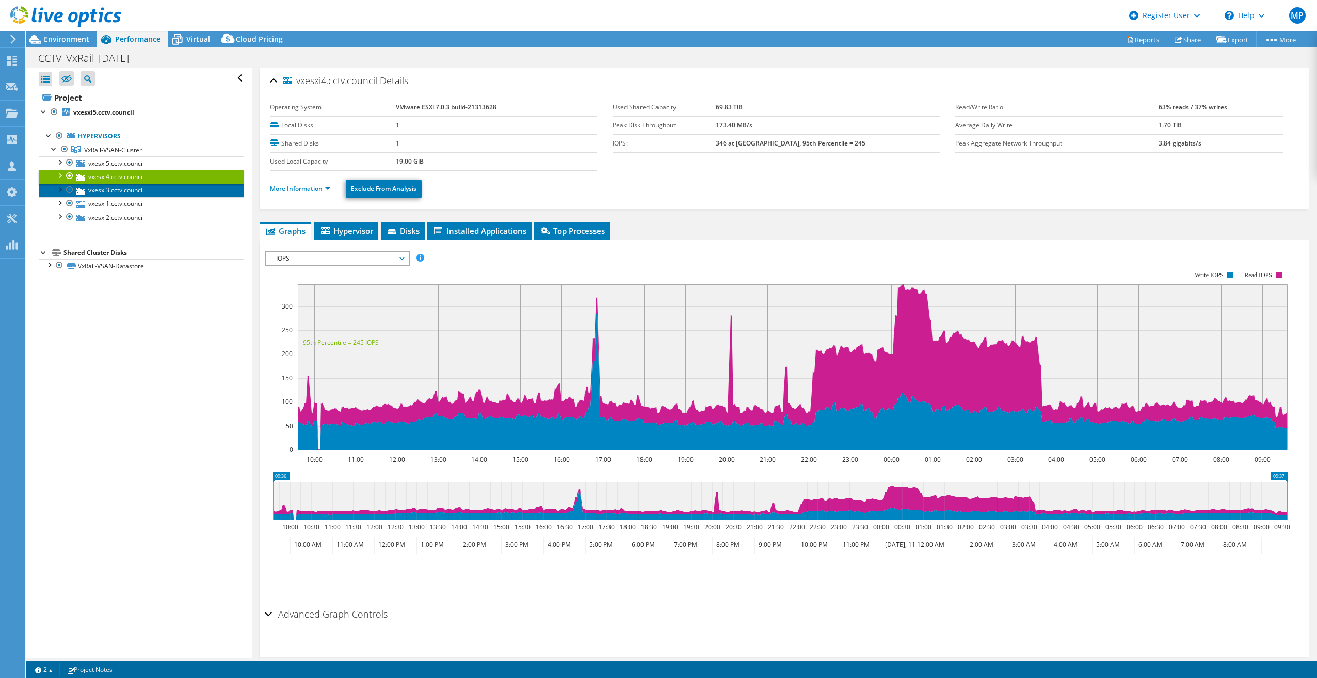
click at [134, 189] on link "vxesxi3.cctv.council" at bounding box center [141, 190] width 205 height 13
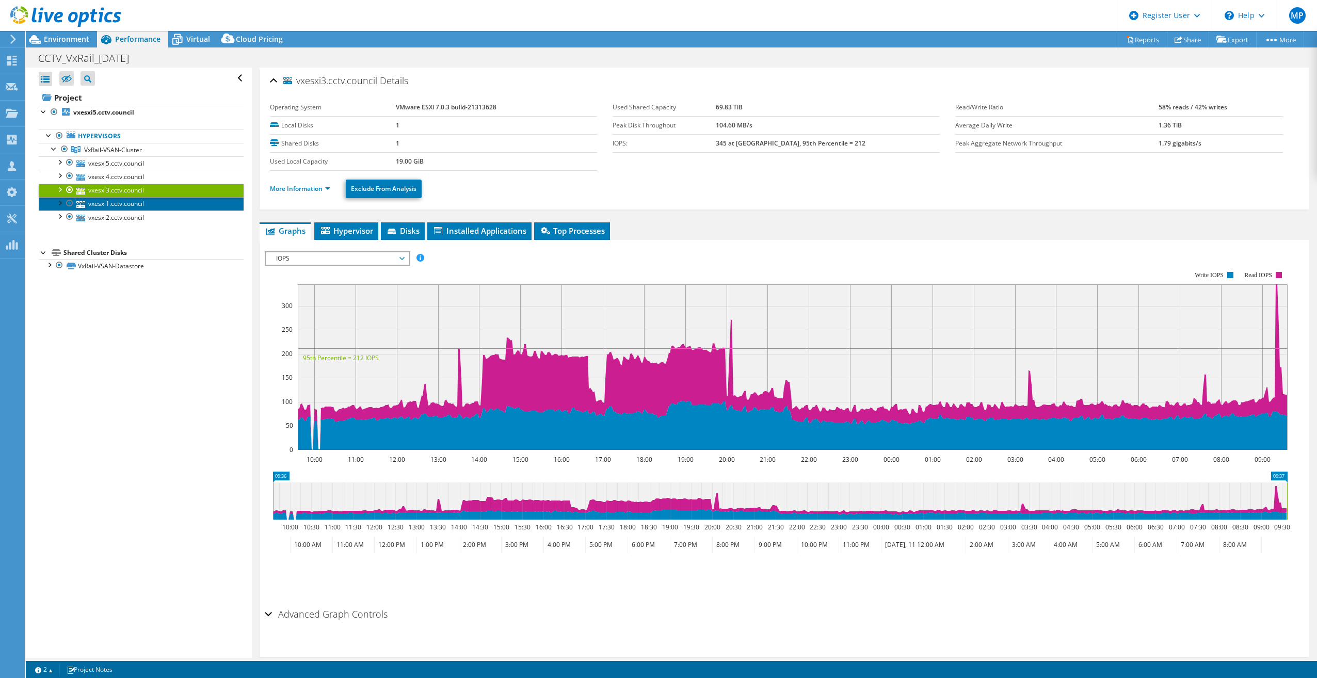
click at [135, 203] on link "vxesxi1.cctv.council" at bounding box center [141, 203] width 205 height 13
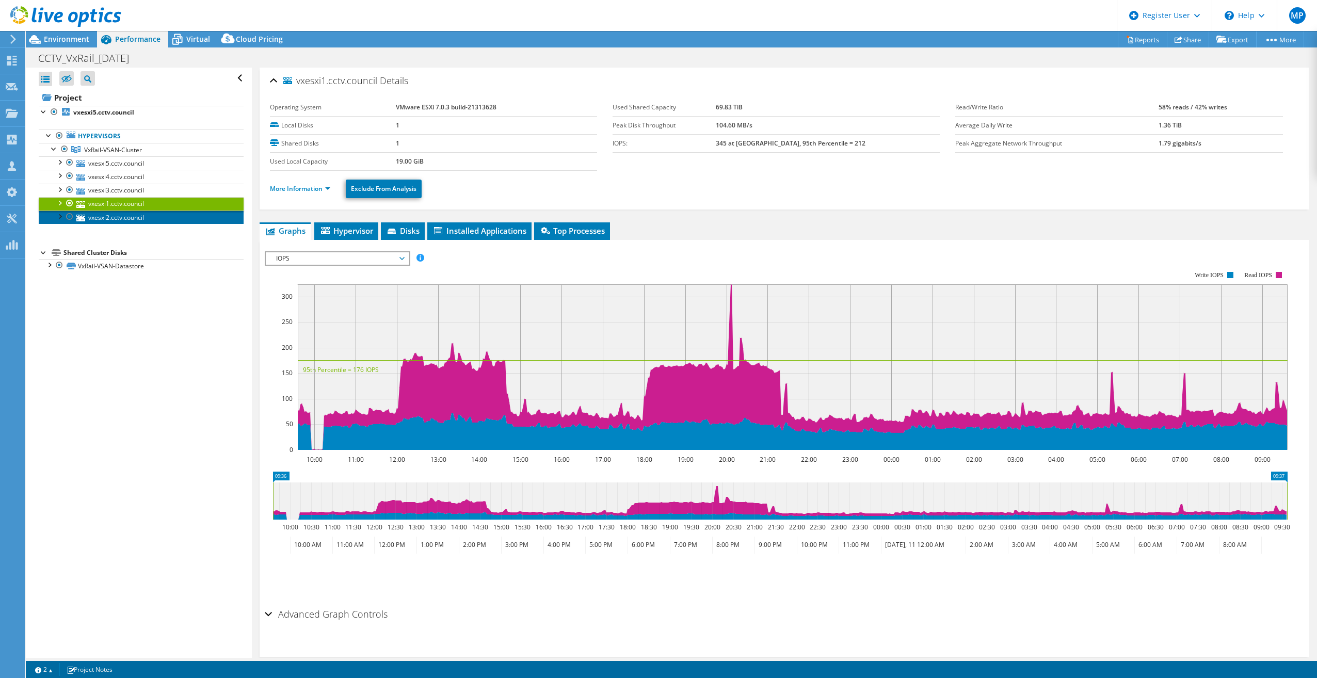
click at [138, 213] on link "vxesxi2.cctv.council" at bounding box center [141, 217] width 205 height 13
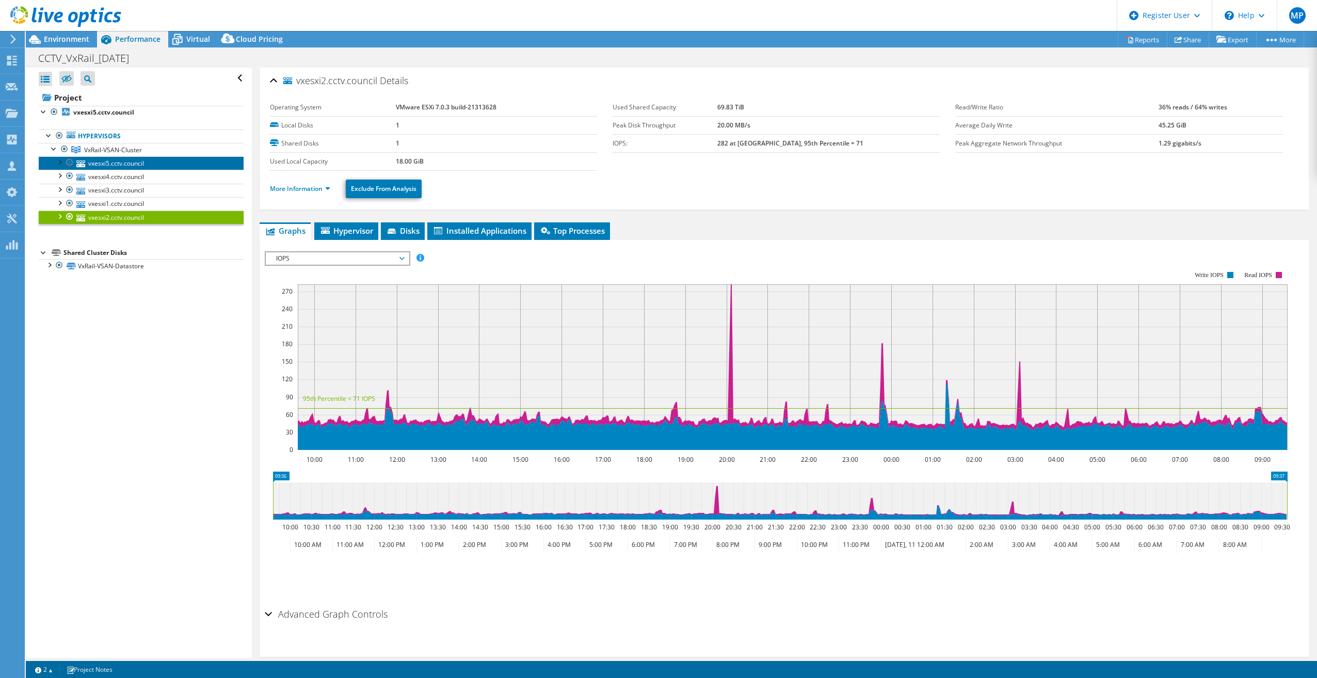
click at [124, 162] on link "vxesxi5.cctv.council" at bounding box center [141, 162] width 205 height 13
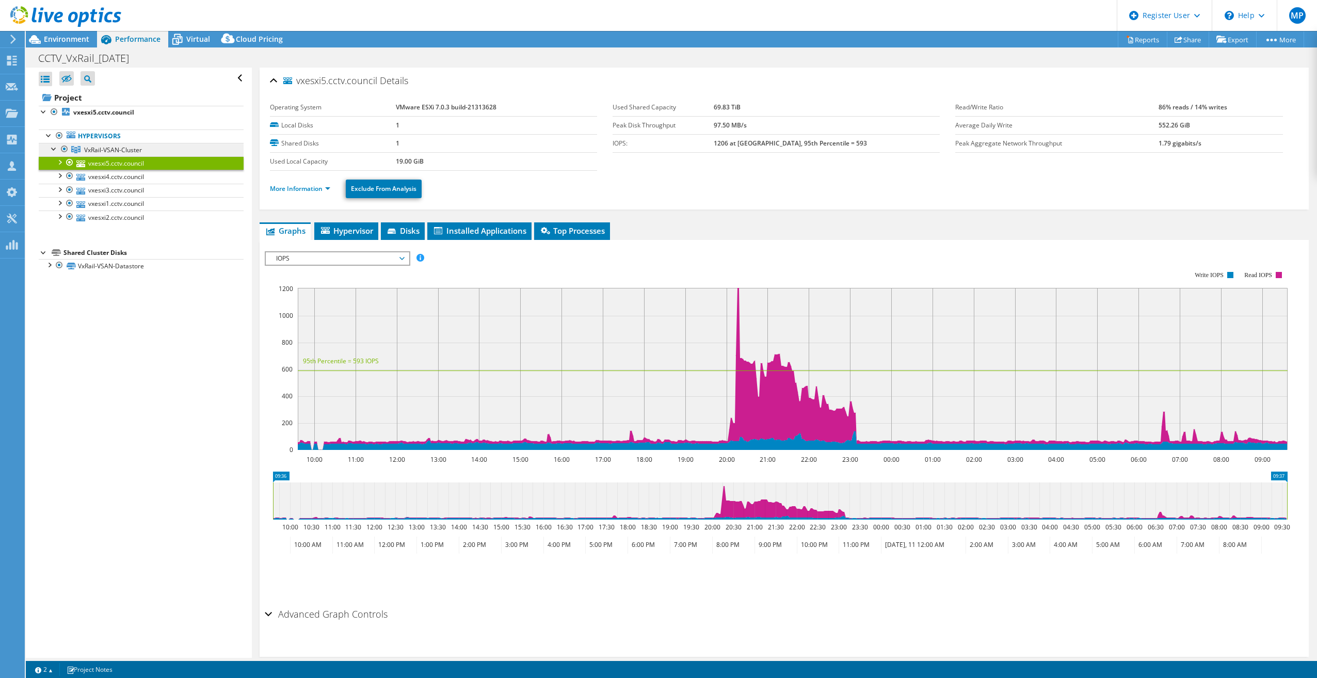
click at [125, 146] on span "VxRail-VSAN-Cluster" at bounding box center [113, 150] width 58 height 9
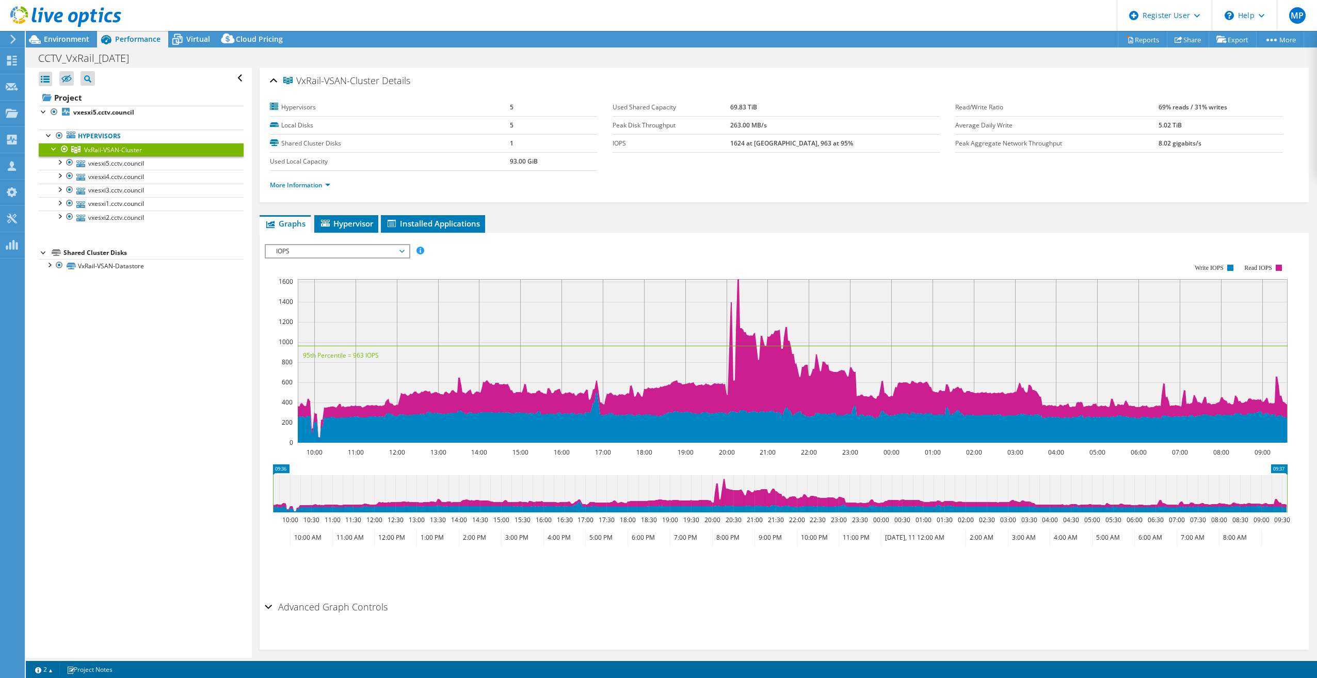
drag, startPoint x: 111, startPoint y: 139, endPoint x: 122, endPoint y: 149, distance: 14.6
click at [111, 139] on link "Hypervisors" at bounding box center [141, 136] width 205 height 13
click at [121, 151] on span "VxRail-VSAN-Cluster" at bounding box center [113, 150] width 58 height 9
click at [339, 224] on span "Hypervisor" at bounding box center [347, 223] width 54 height 10
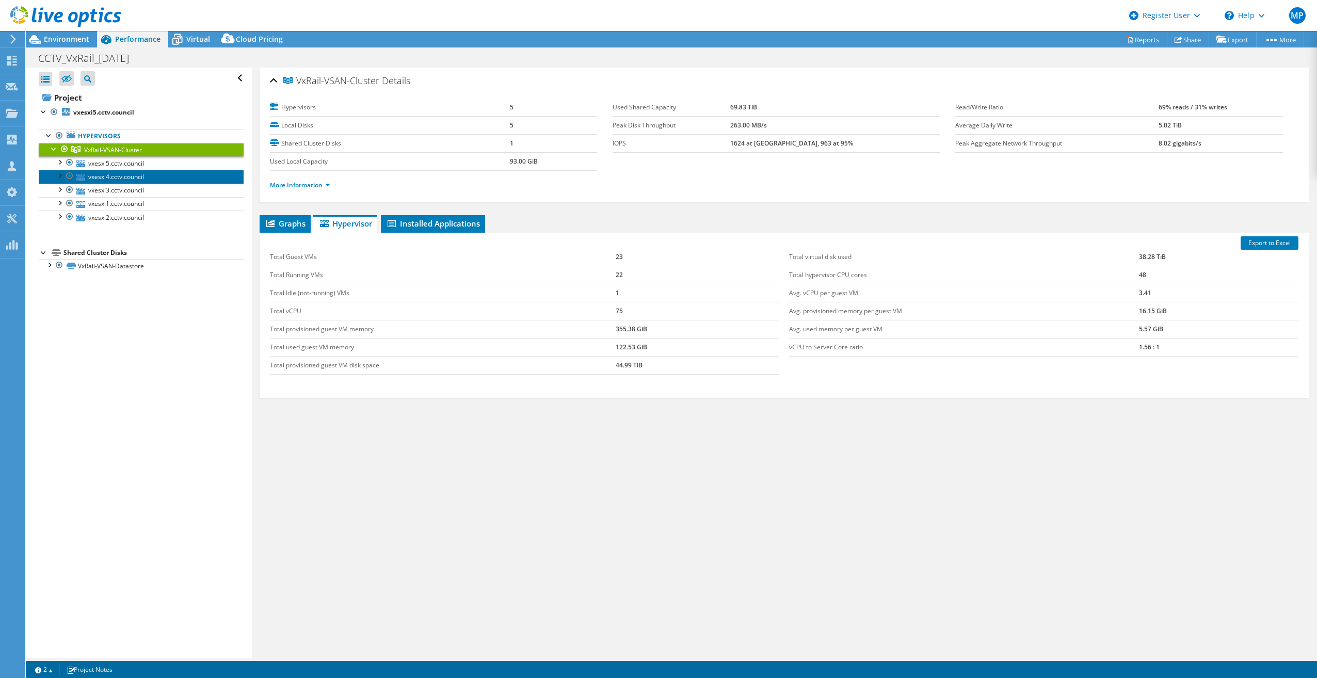
click at [147, 174] on link "vxesxi4.cctv.council" at bounding box center [141, 176] width 205 height 13
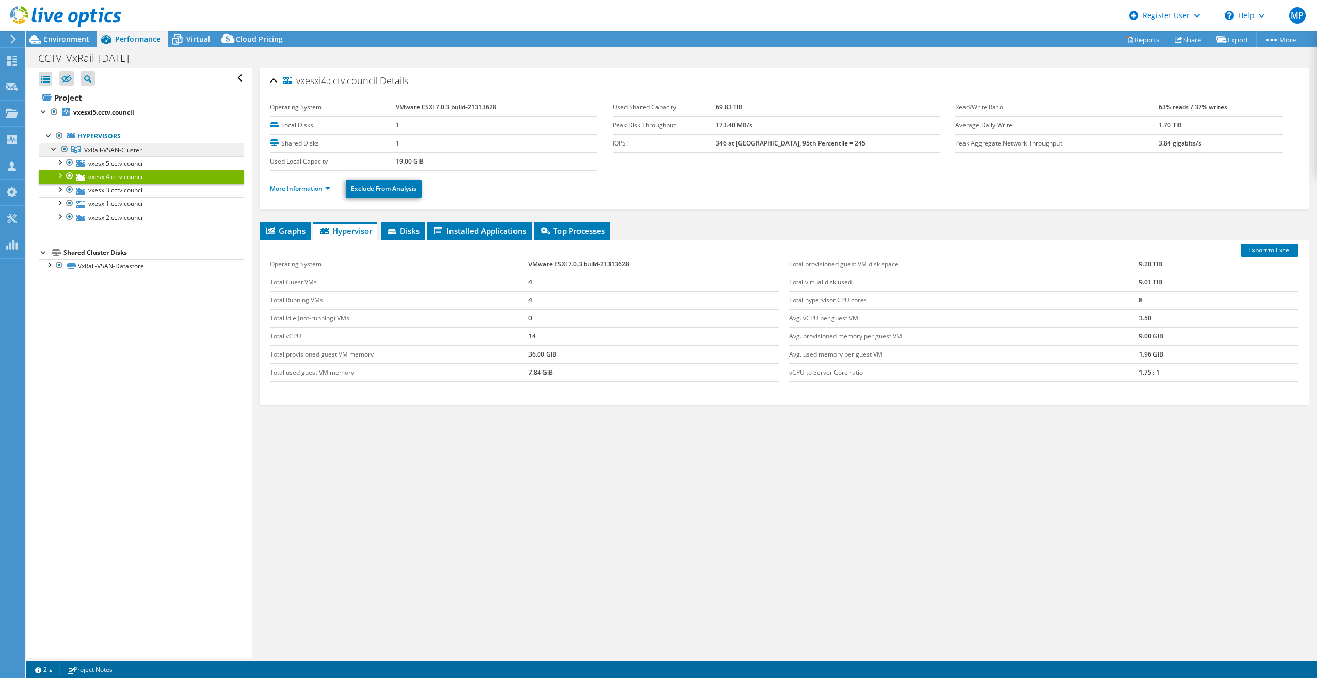
click at [116, 151] on span "VxRail-VSAN-Cluster" at bounding box center [113, 150] width 58 height 9
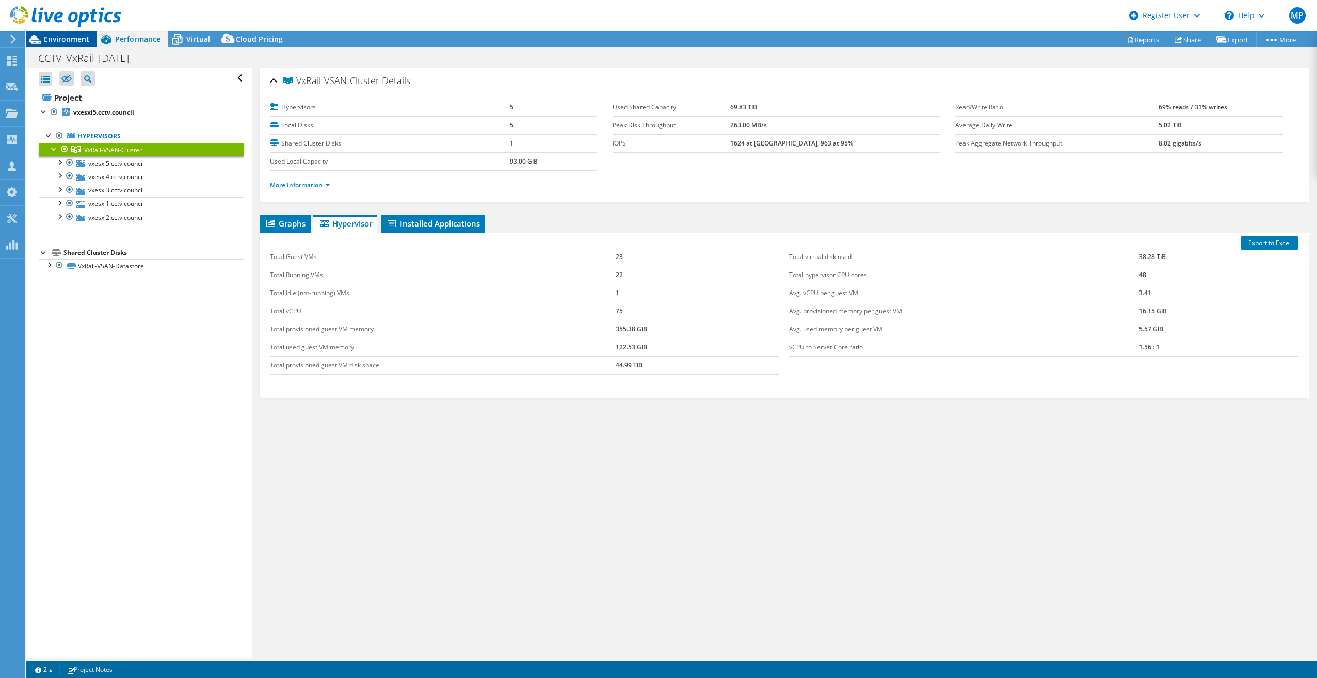
click at [72, 37] on span "Environment" at bounding box center [66, 39] width 45 height 10
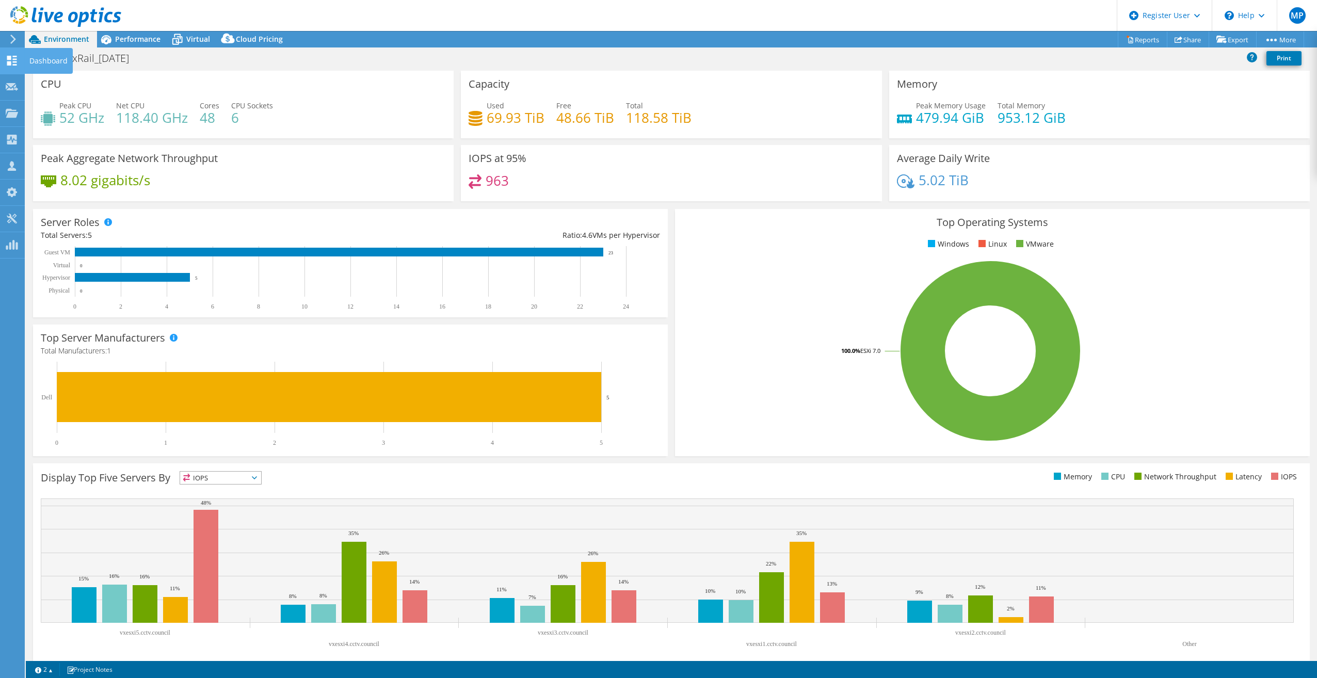
click at [29, 61] on div "Dashboard" at bounding box center [48, 61] width 49 height 26
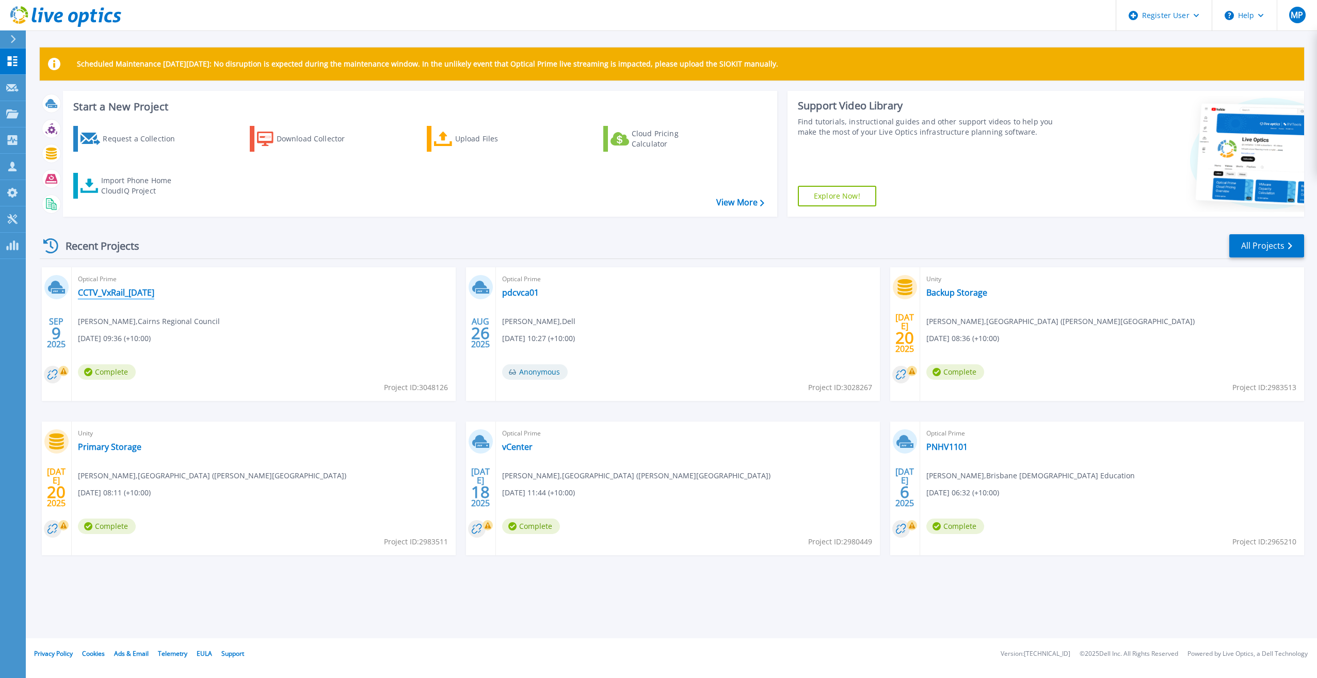
click at [107, 288] on link "CCTV_VxRail_[DATE]" at bounding box center [116, 293] width 76 height 10
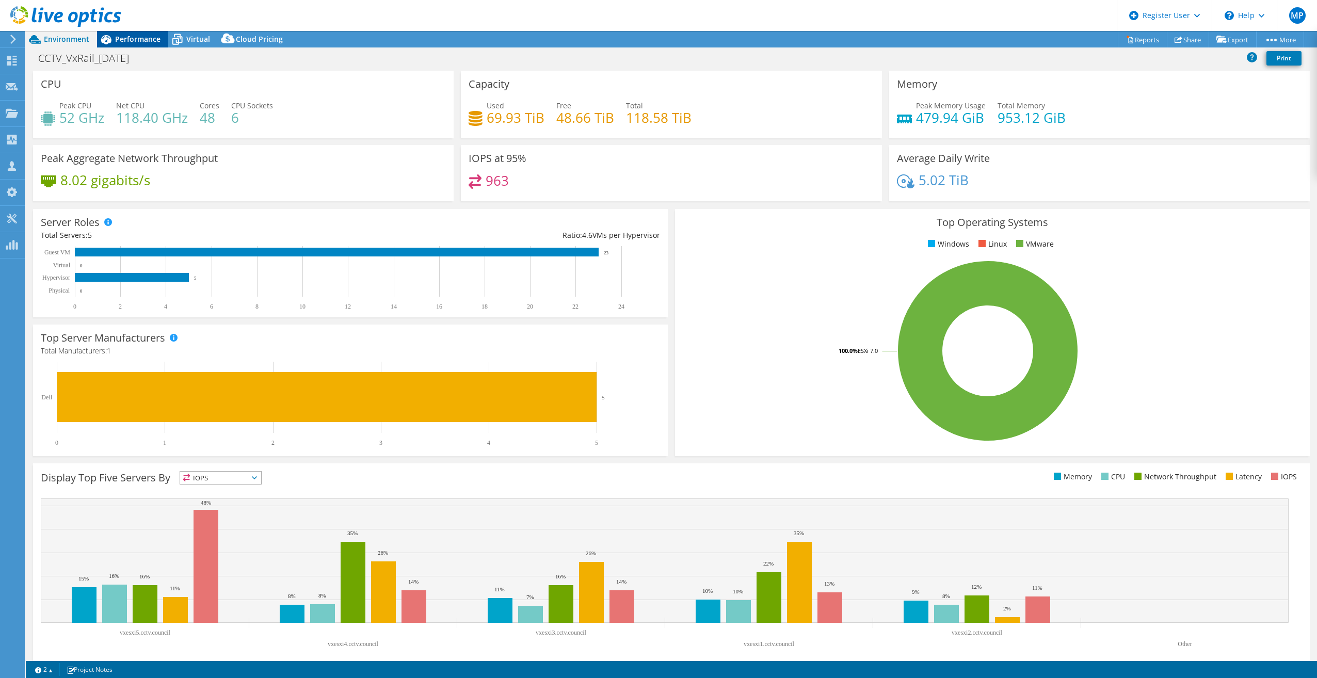
click at [142, 44] on div "Performance" at bounding box center [132, 39] width 71 height 17
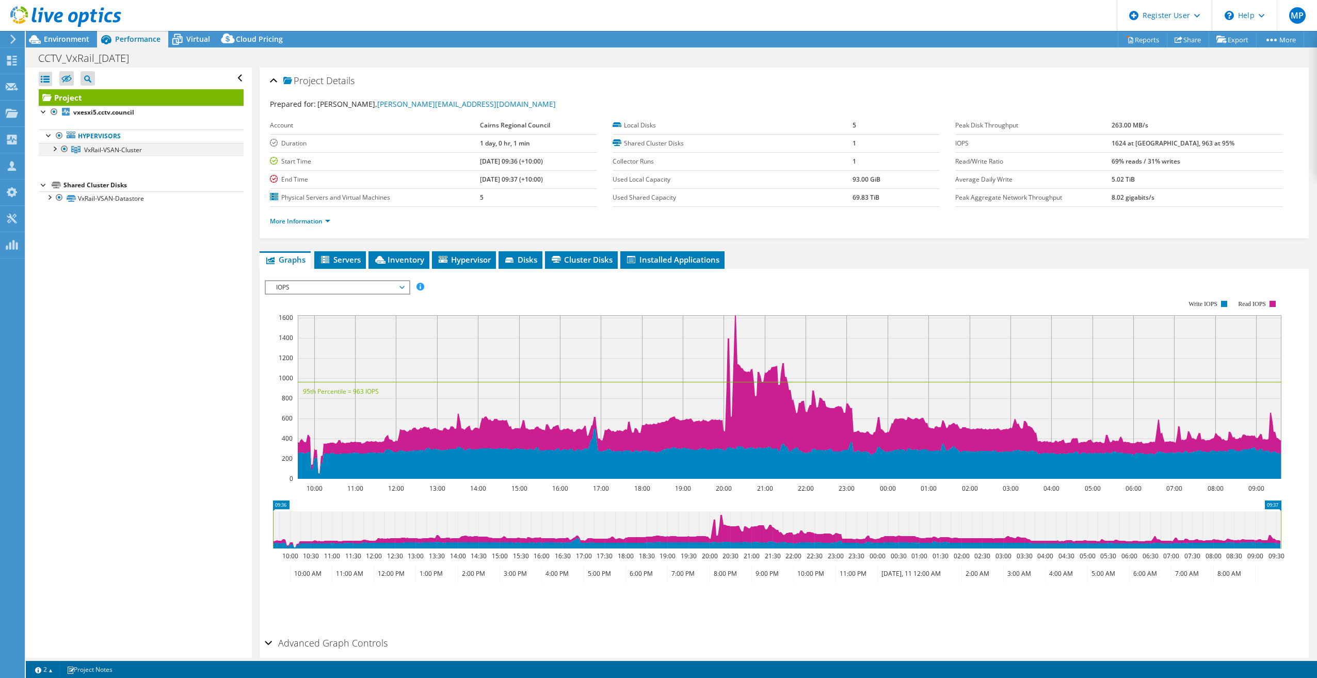
click at [55, 147] on div at bounding box center [54, 148] width 10 height 10
click at [115, 148] on span "VxRail-VSAN-Cluster" at bounding box center [113, 150] width 58 height 9
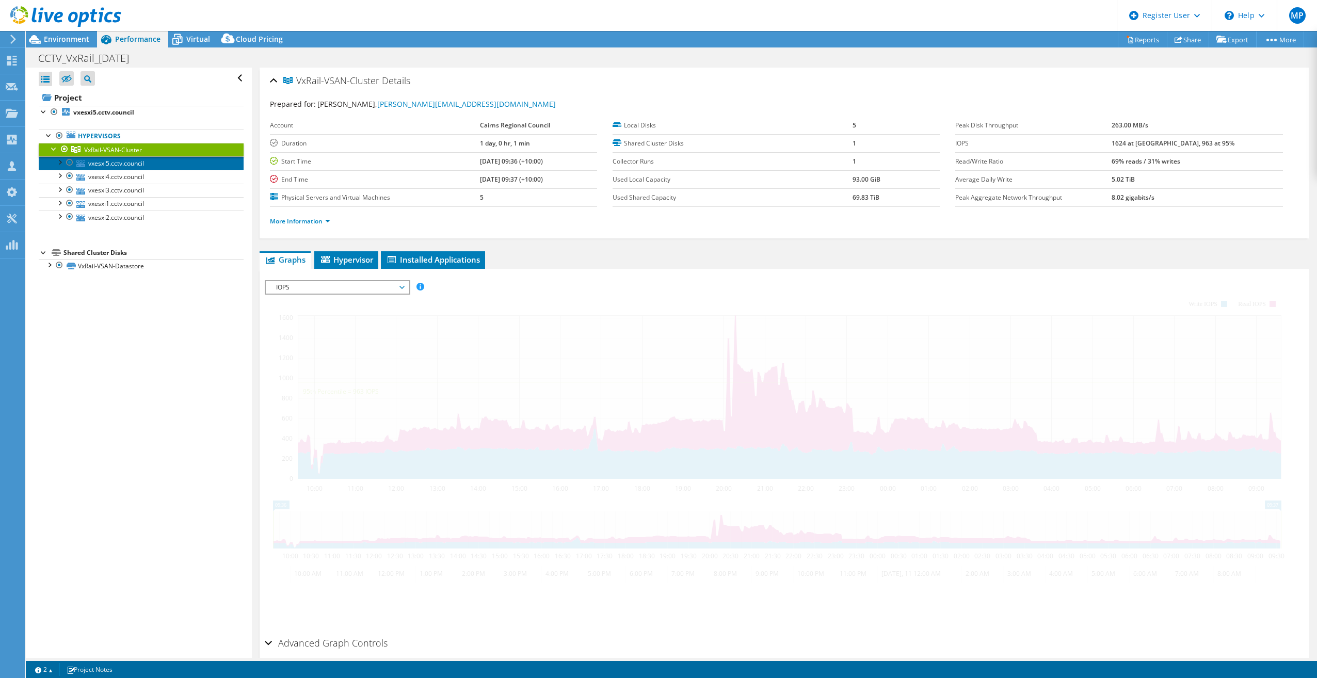
click at [125, 163] on link "vxesxi5.cctv.council" at bounding box center [141, 162] width 205 height 13
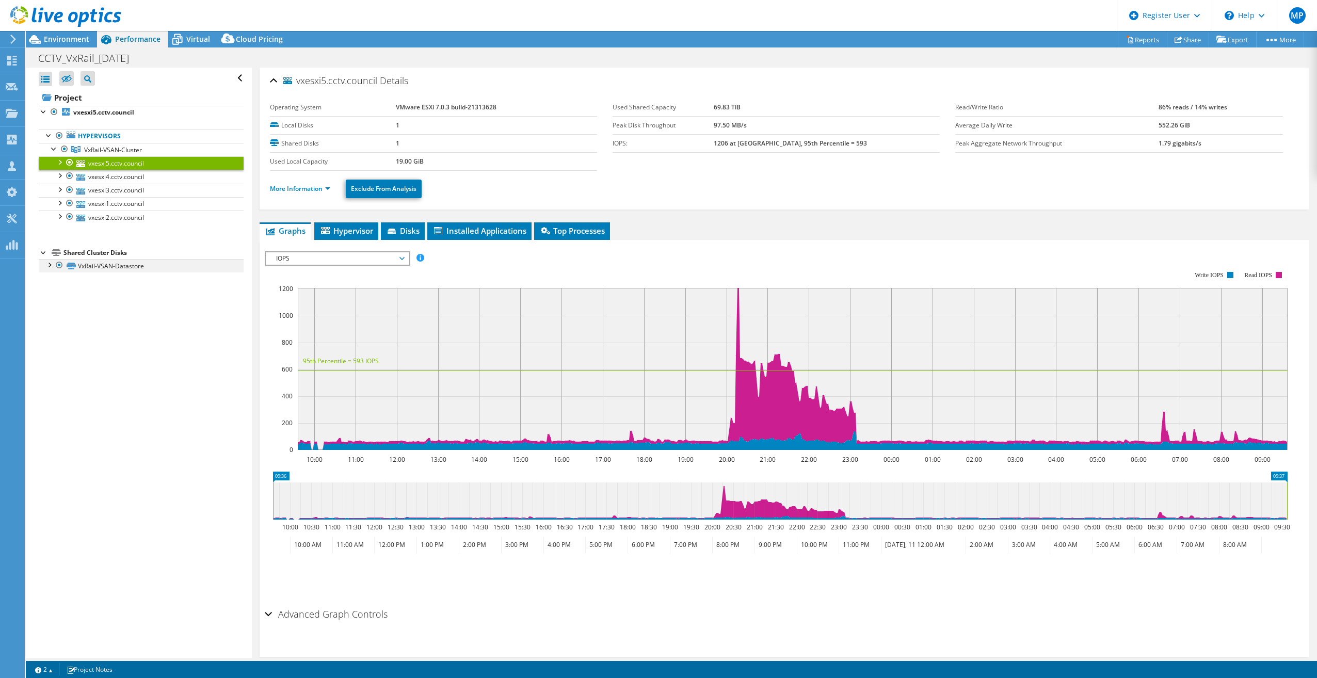
click at [50, 264] on div at bounding box center [49, 264] width 10 height 10
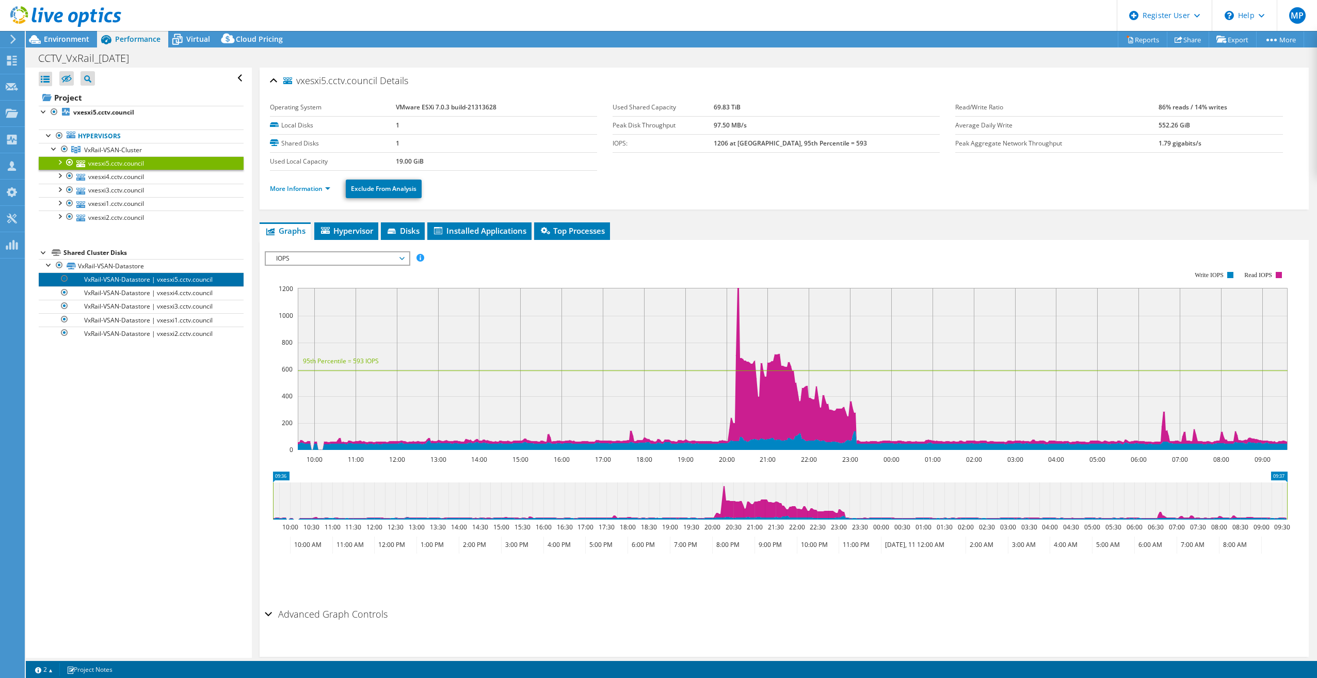
click at [158, 277] on link "VxRail-VSAN-Datastore | vxesxi5.cctv.council" at bounding box center [141, 279] width 205 height 13
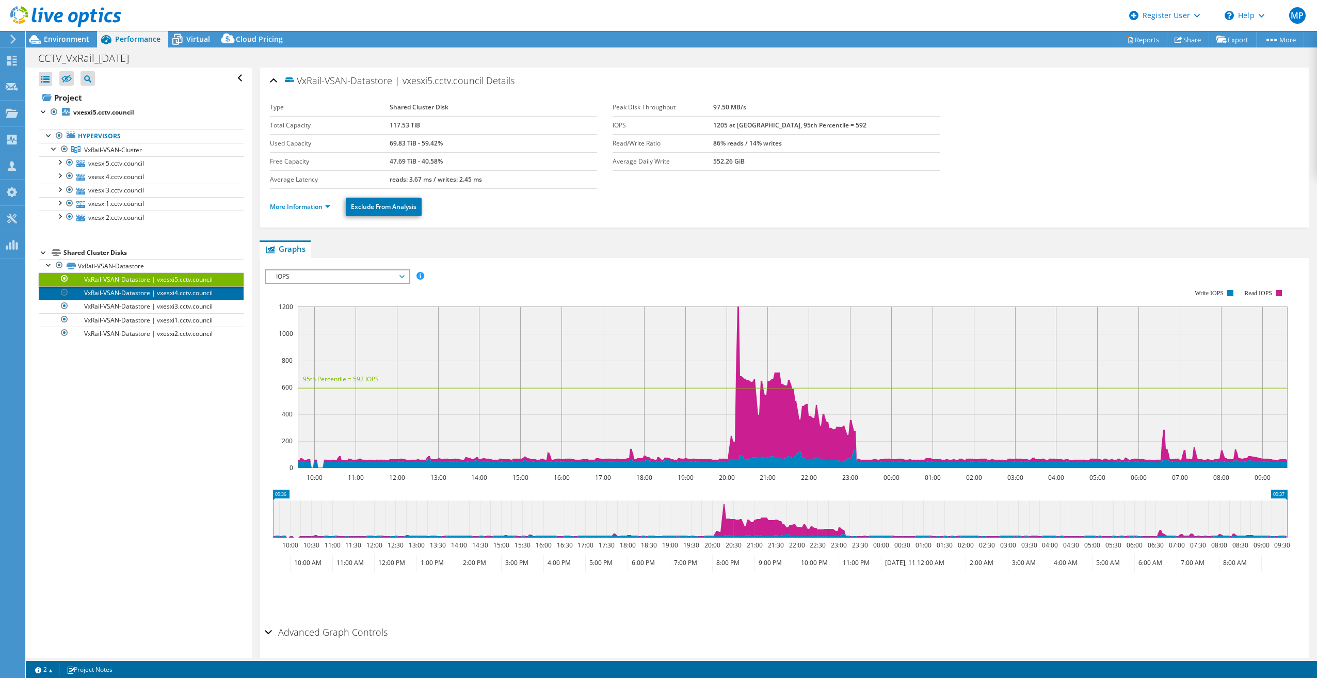
click at [166, 294] on link "VxRail-VSAN-Datastore | vxesxi4.cctv.council" at bounding box center [141, 292] width 205 height 13
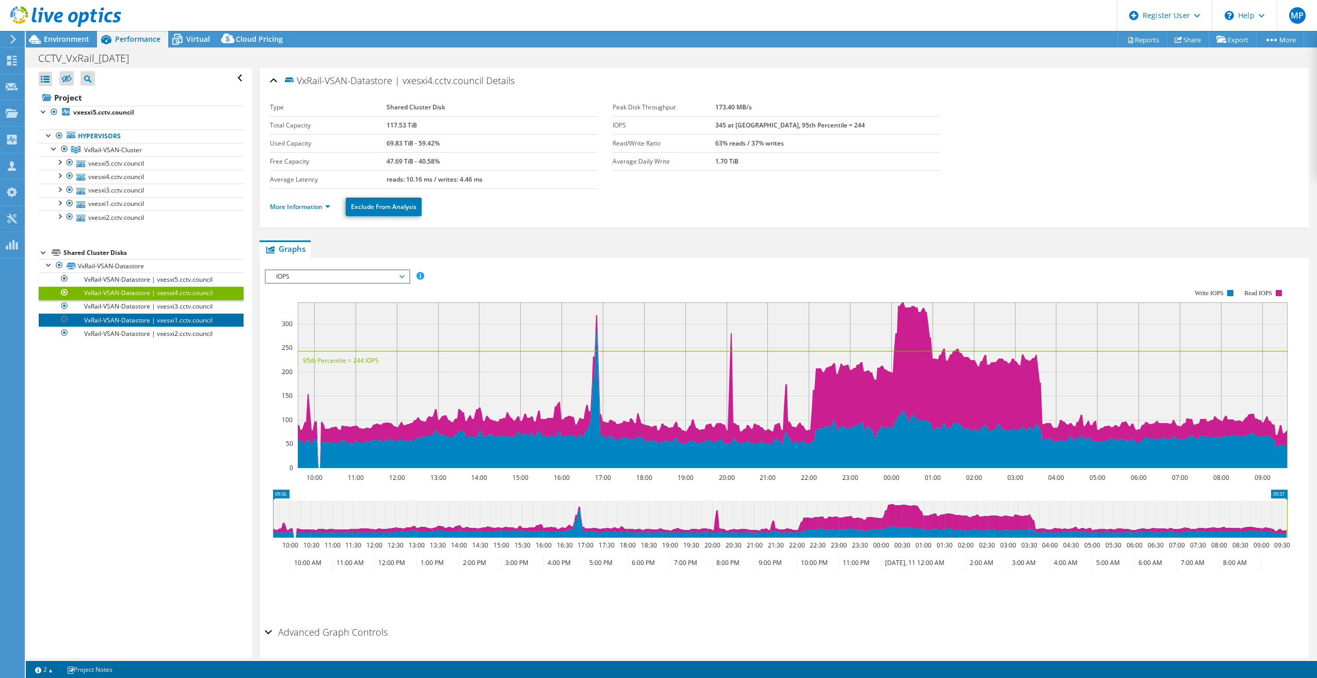
click at [173, 313] on link "VxRail-VSAN-Datastore | vxesxi1.cctv.council" at bounding box center [141, 319] width 205 height 13
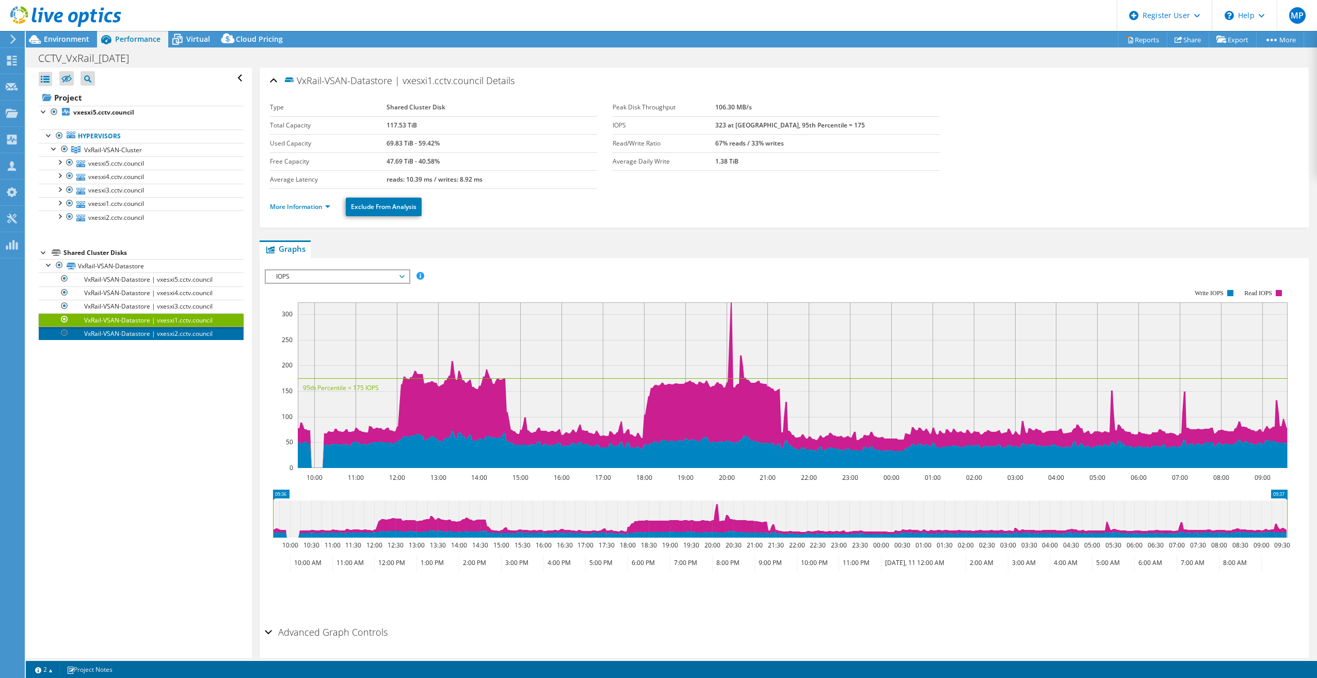
click at [175, 327] on link "VxRail-VSAN-Datastore | vxesxi2.cctv.council" at bounding box center [141, 333] width 205 height 13
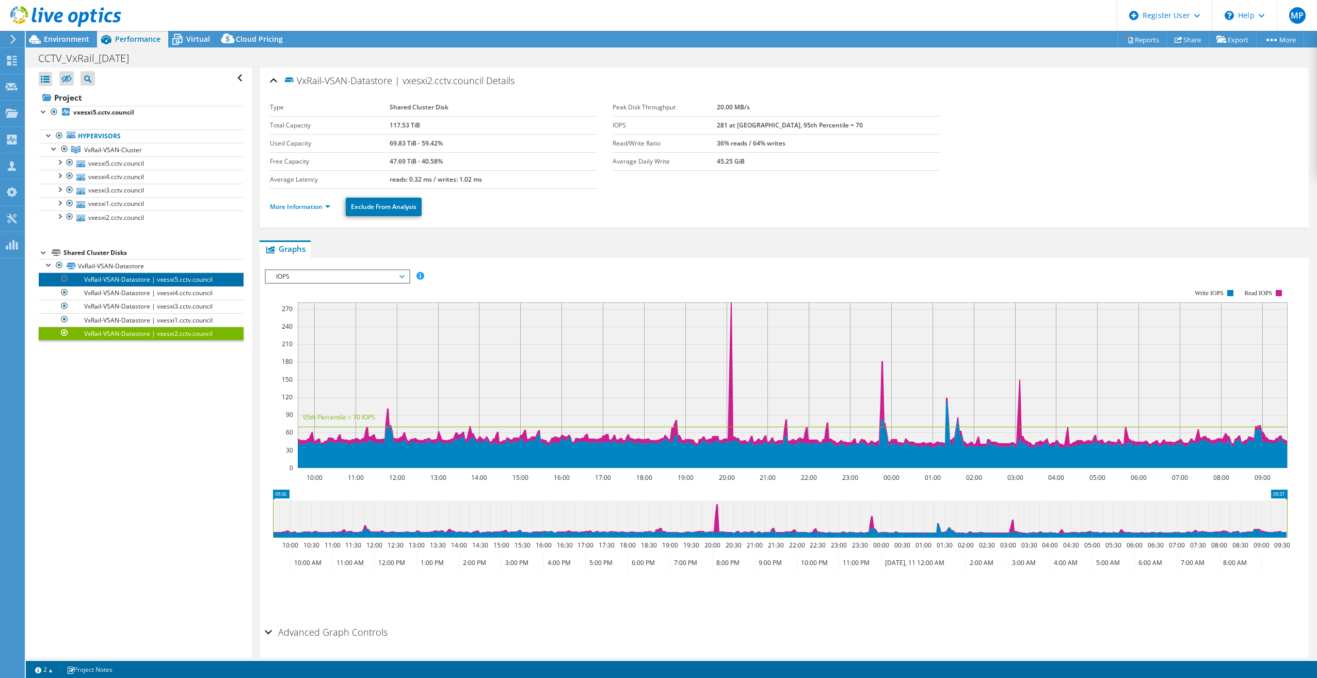
click at [152, 273] on link "VxRail-VSAN-Datastore | vxesxi5.cctv.council" at bounding box center [141, 279] width 205 height 13
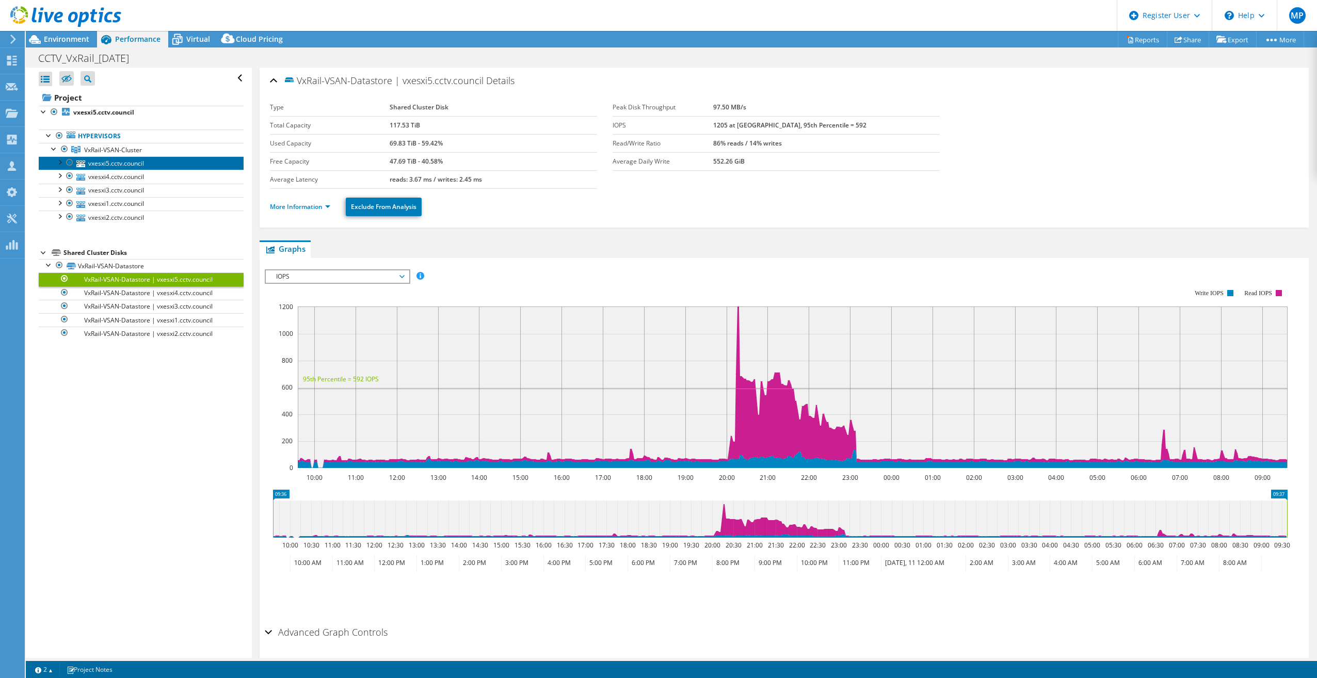
click at [127, 158] on link "vxesxi5.cctv.council" at bounding box center [141, 162] width 205 height 13
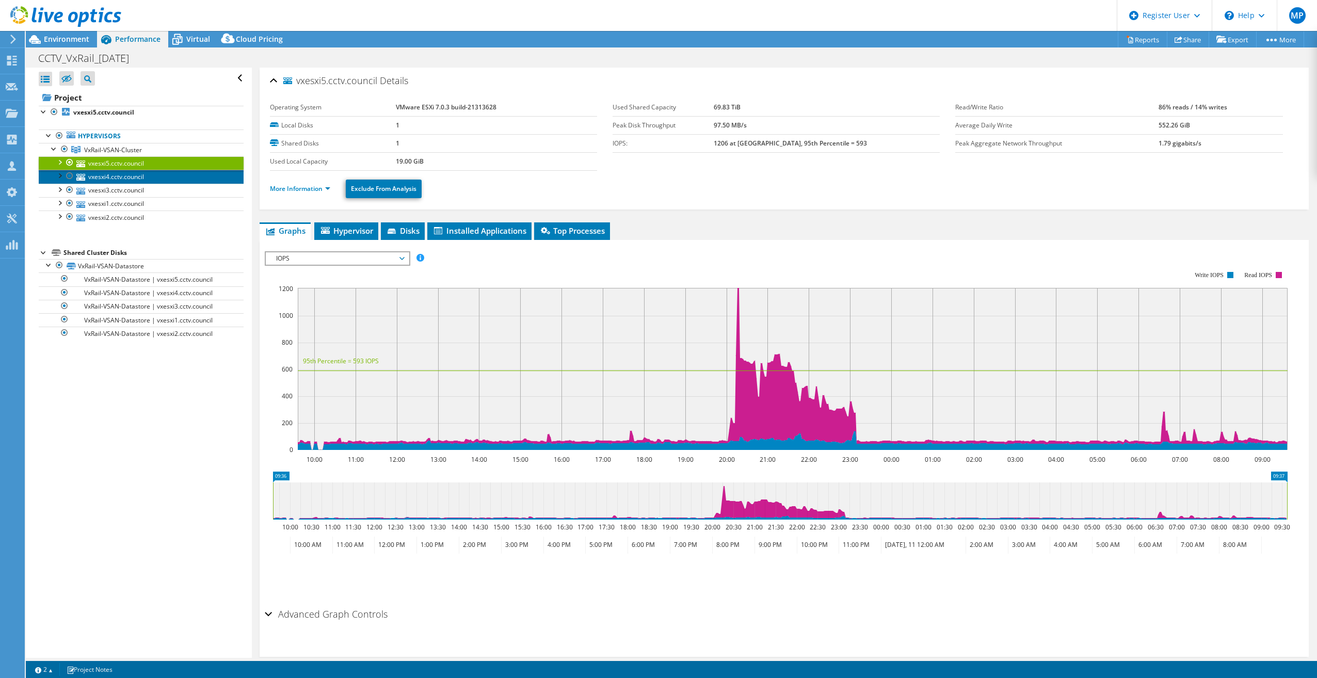
click at [129, 172] on link "vxesxi4.cctv.council" at bounding box center [141, 176] width 205 height 13
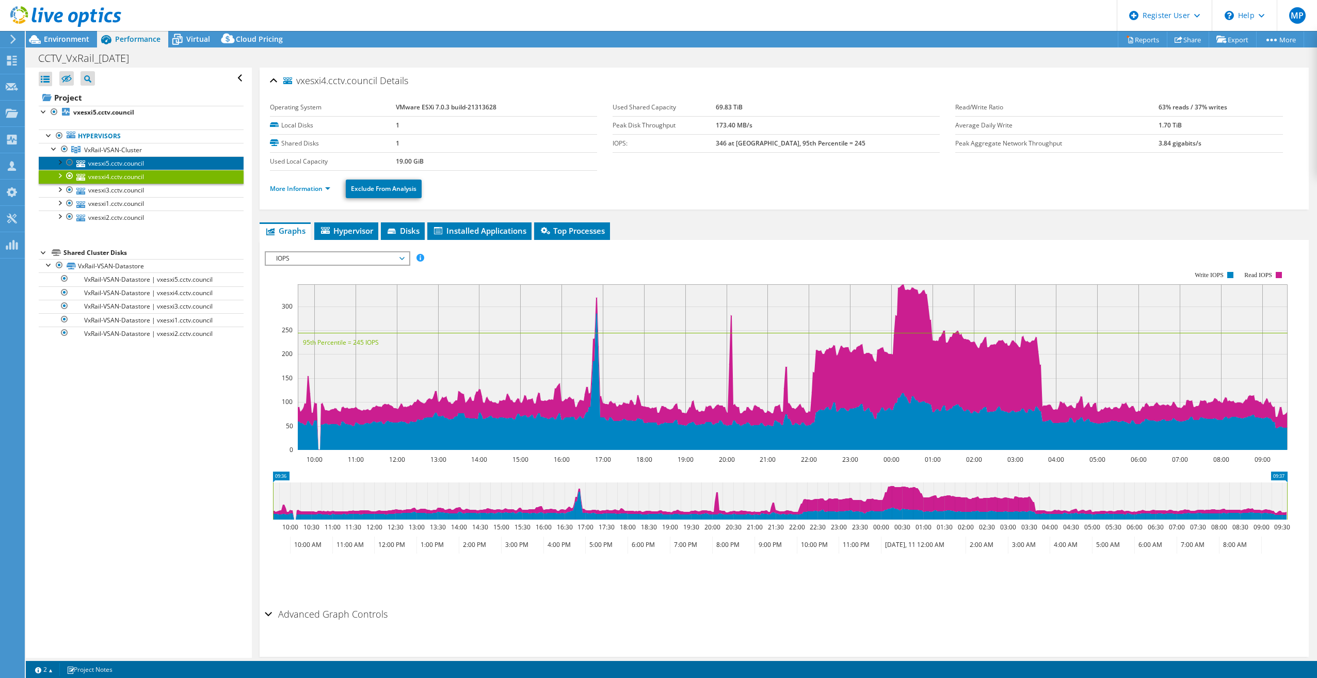
click at [131, 166] on link "vxesxi5.cctv.council" at bounding box center [141, 162] width 205 height 13
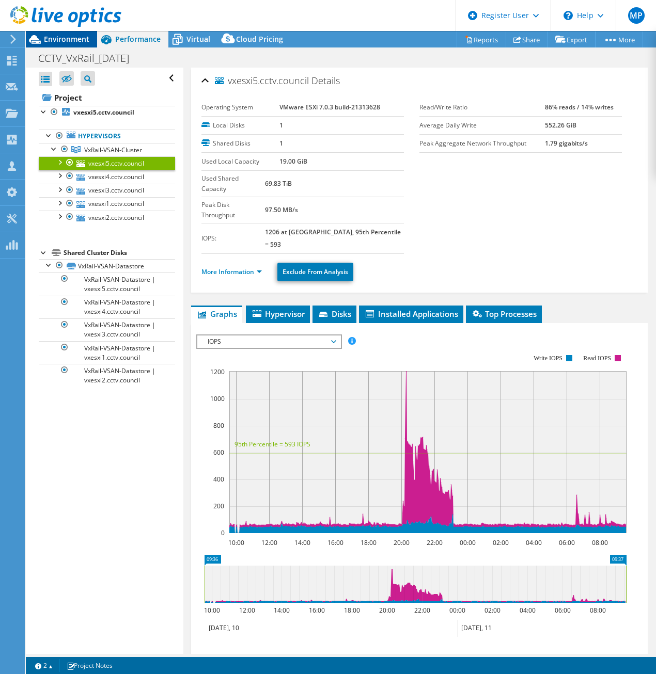
click at [78, 36] on span "Environment" at bounding box center [66, 39] width 45 height 10
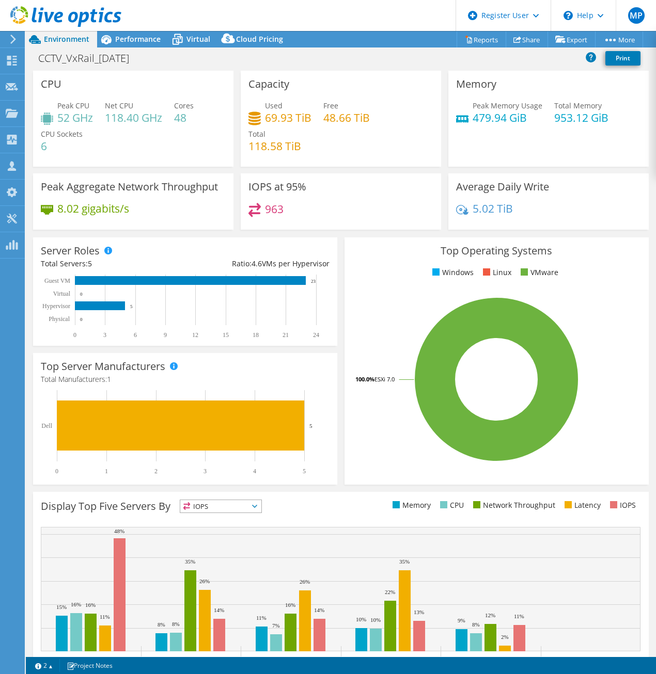
click at [49, 83] on h3 "CPU" at bounding box center [51, 83] width 21 height 11
click at [118, 42] on span "Performance" at bounding box center [137, 39] width 45 height 10
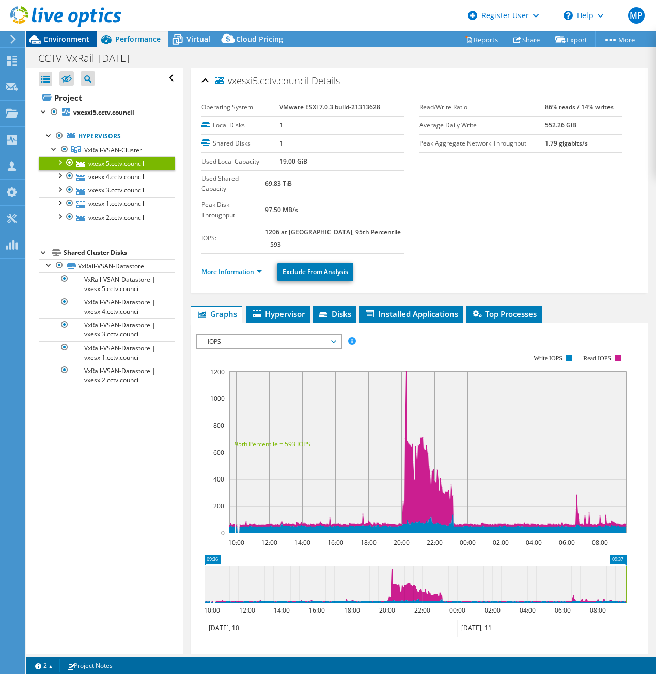
click at [77, 40] on span "Environment" at bounding box center [66, 39] width 45 height 10
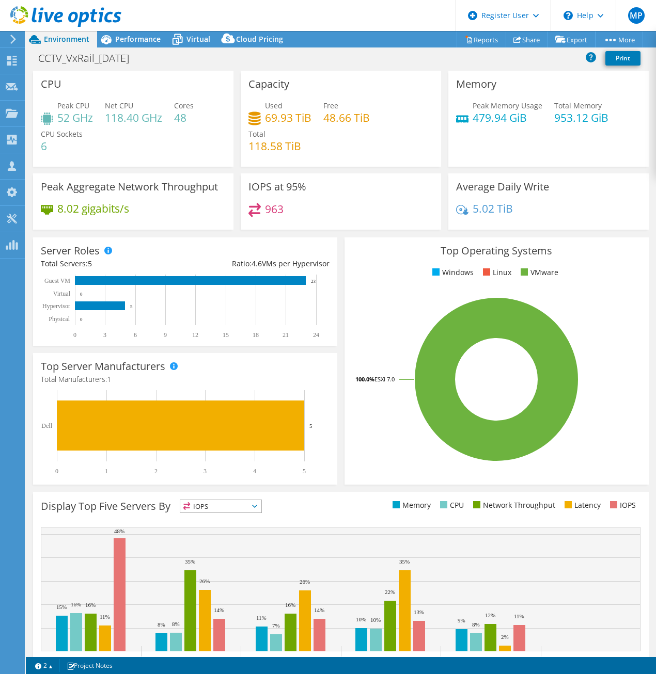
click at [46, 84] on h3 "CPU" at bounding box center [51, 83] width 21 height 11
click at [257, 93] on div "Capacity Used 69.93 TiB Free 48.66 TiB Total 118.58 TiB" at bounding box center [341, 119] width 200 height 96
click at [262, 88] on h3 "Capacity" at bounding box center [268, 83] width 41 height 11
click at [143, 47] on div "CCTV_VxRail_[DATE] Print" at bounding box center [341, 58] width 630 height 23
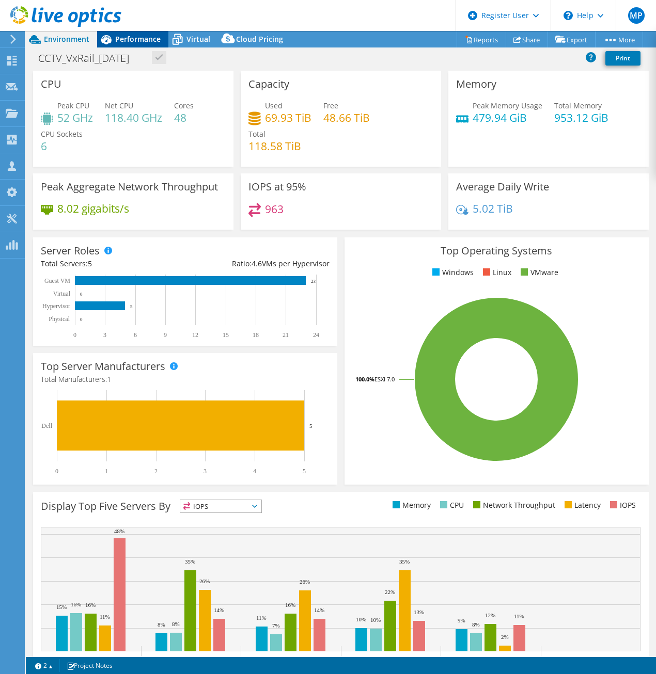
click at [143, 44] on span "Performance" at bounding box center [137, 39] width 45 height 10
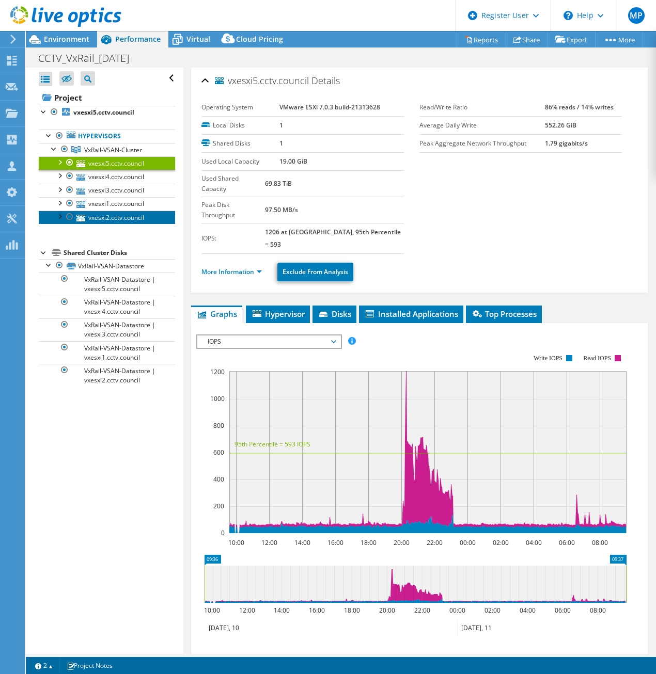
click at [123, 213] on link "vxesxi2.cctv.council" at bounding box center [107, 217] width 136 height 13
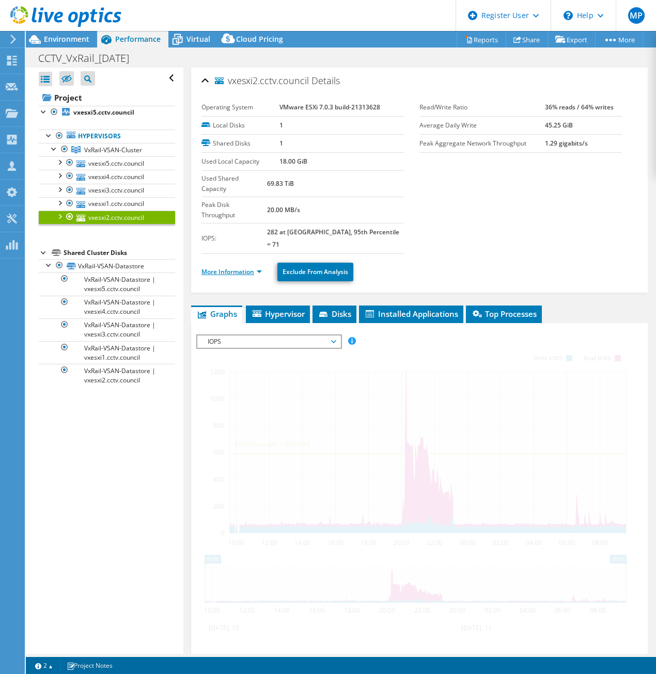
click at [249, 267] on link "More Information" at bounding box center [231, 271] width 60 height 9
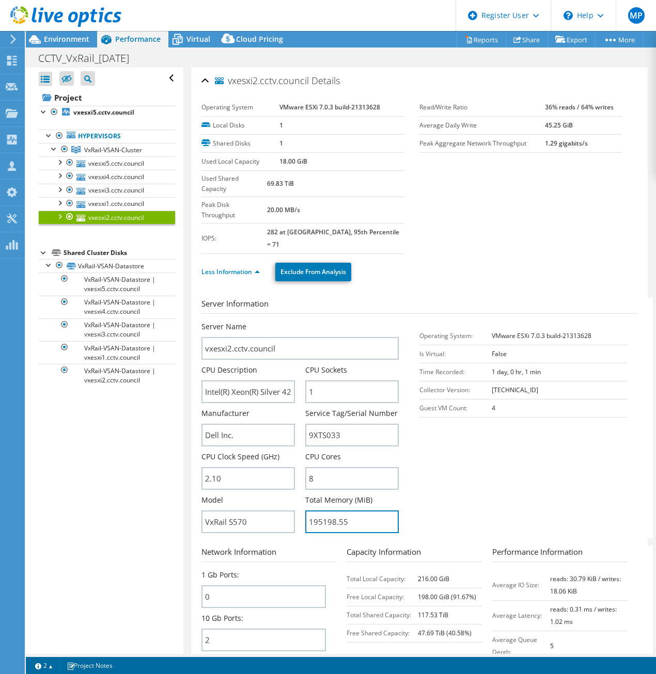
drag, startPoint x: 368, startPoint y: 489, endPoint x: 302, endPoint y: 491, distance: 65.6
click at [302, 322] on div "Server Name vxesxi2.cctv.council CPU Description Intel(R) Xeon(R) Silver 4208 C…" at bounding box center [305, 322] width 208 height 0
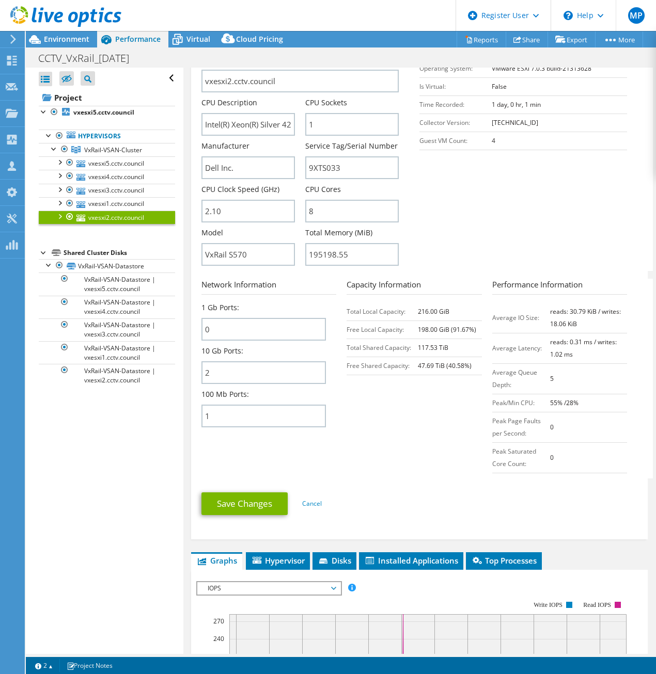
scroll to position [310, 0]
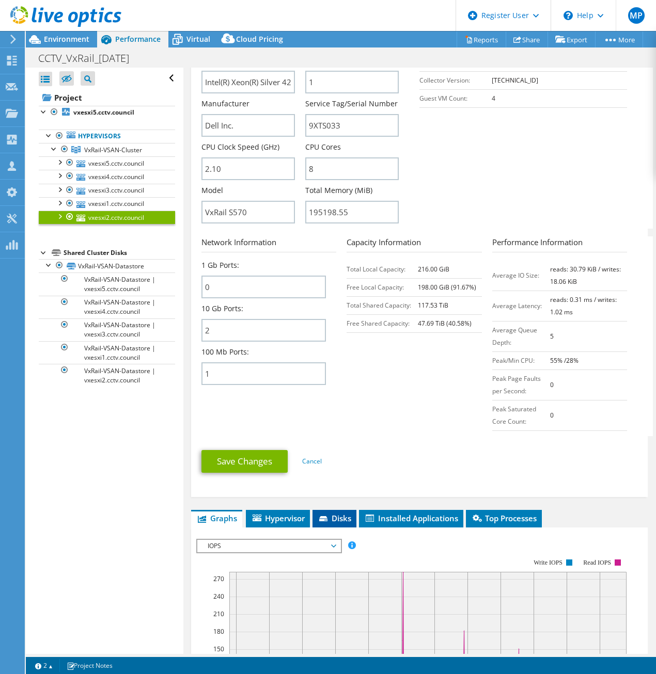
click at [325, 510] on li "Disks" at bounding box center [334, 519] width 44 height 18
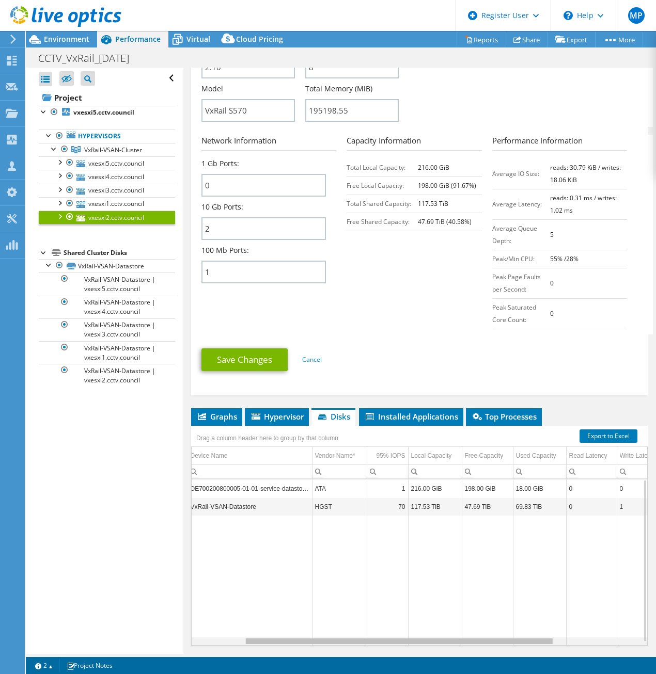
scroll to position [0, 80]
drag, startPoint x: 483, startPoint y: 612, endPoint x: 544, endPoint y: 611, distance: 60.9
click at [544, 611] on body "MP Dell User [PERSON_NAME] [PERSON_NAME][EMAIL_ADDRESS][PERSON_NAME][DOMAIN_NAM…" at bounding box center [328, 337] width 656 height 674
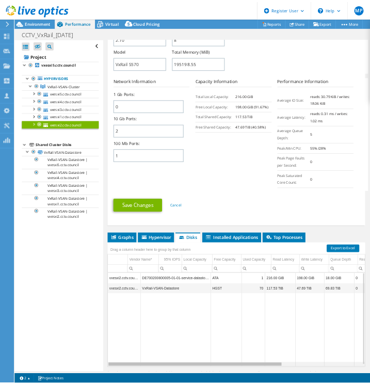
scroll to position [0, 0]
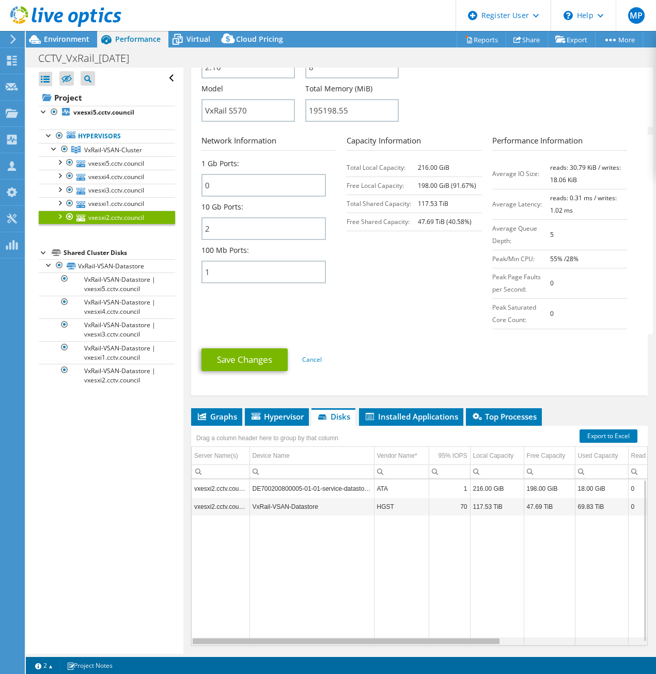
drag, startPoint x: 549, startPoint y: 612, endPoint x: 419, endPoint y: 615, distance: 129.6
click at [419, 615] on body "MP Dell User [PERSON_NAME] [PERSON_NAME][EMAIL_ADDRESS][PERSON_NAME][DOMAIN_NAM…" at bounding box center [328, 337] width 656 height 674
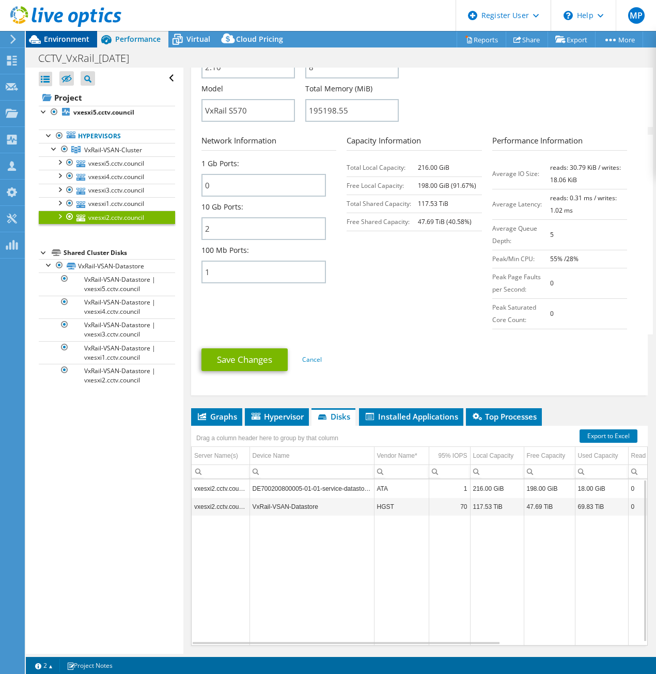
drag, startPoint x: 75, startPoint y: 37, endPoint x: 81, endPoint y: 41, distance: 7.0
click at [75, 37] on span "Environment" at bounding box center [66, 39] width 45 height 10
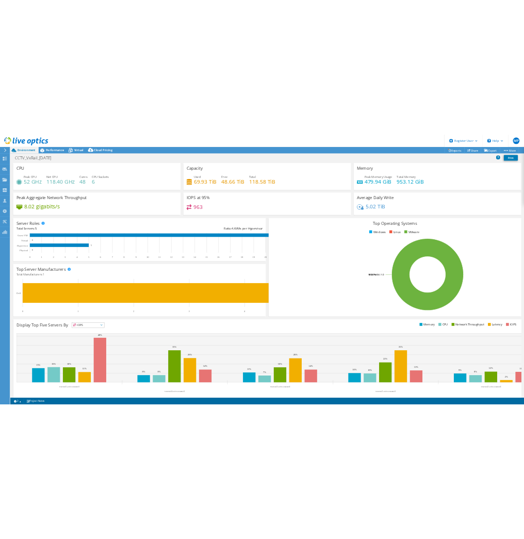
scroll to position [135, 0]
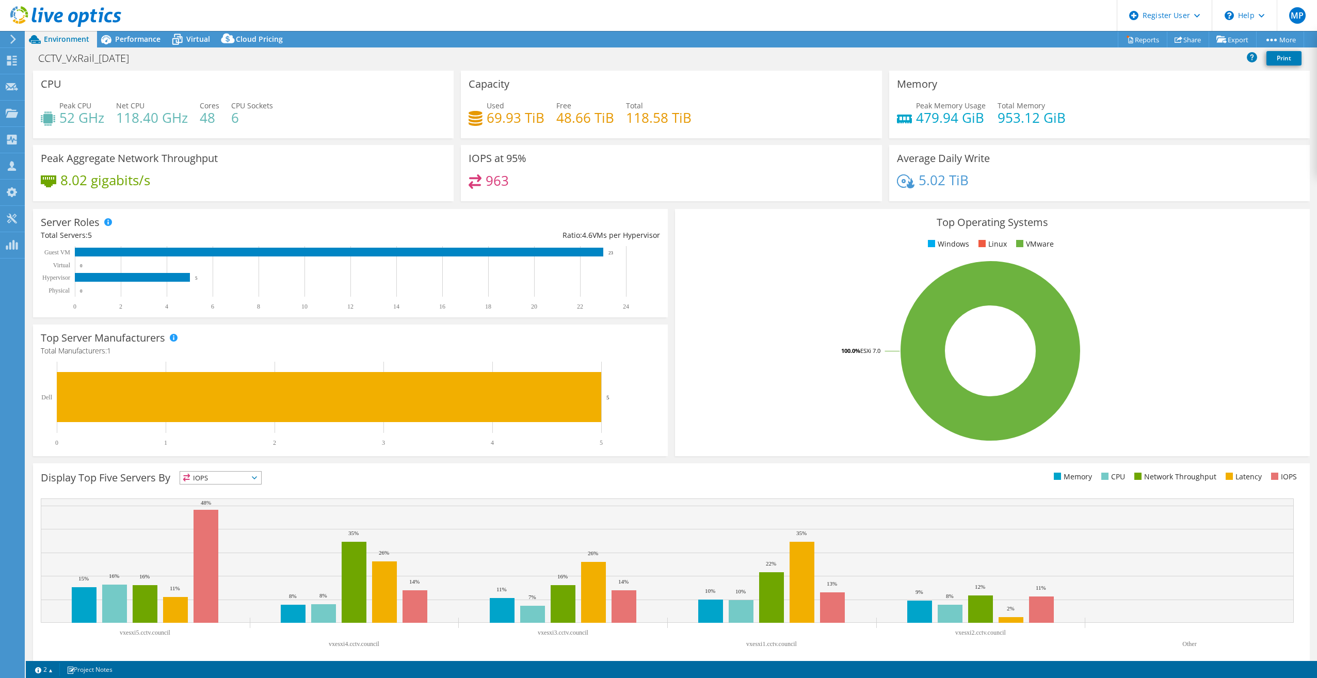
click at [575, 123] on h4 "48.66 TiB" at bounding box center [585, 117] width 58 height 11
click at [615, 119] on div "Used 69.93 TiB Free 48.66 TiB Total 118.58 TiB" at bounding box center [671, 117] width 405 height 34
drag, startPoint x: 485, startPoint y: 119, endPoint x: 538, endPoint y: 120, distance: 53.7
click at [538, 120] on h4 "69.93 TiB" at bounding box center [516, 117] width 58 height 11
drag, startPoint x: 538, startPoint y: 120, endPoint x: 599, endPoint y: 126, distance: 60.8
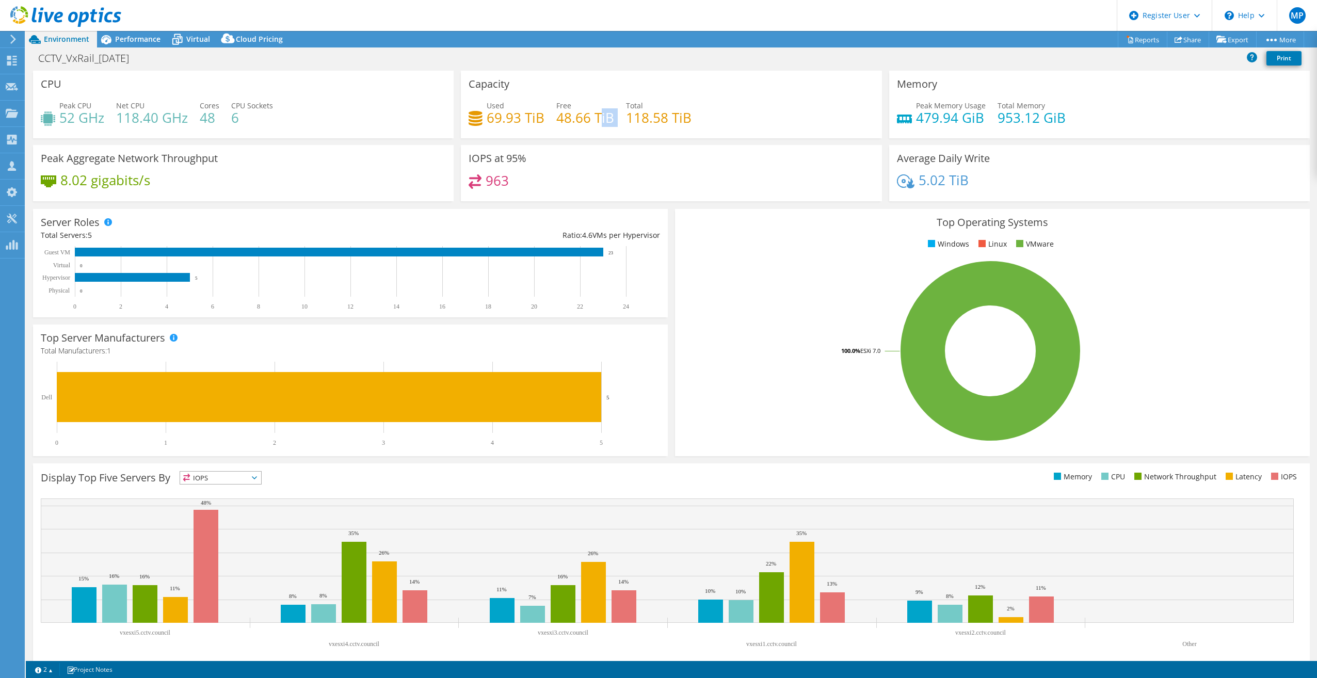
click at [599, 126] on div "Used 69.93 TiB Free 48.66 TiB Total 118.58 TiB" at bounding box center [671, 117] width 405 height 34
drag, startPoint x: 599, startPoint y: 126, endPoint x: 683, endPoint y: 117, distance: 84.7
click at [683, 117] on h4 "118.58 TiB" at bounding box center [659, 117] width 66 height 11
drag, startPoint x: 683, startPoint y: 117, endPoint x: 752, endPoint y: 113, distance: 68.8
click at [752, 112] on div "Used 69.93 TiB Free 48.66 TiB Total 118.58 TiB" at bounding box center [671, 117] width 405 height 34
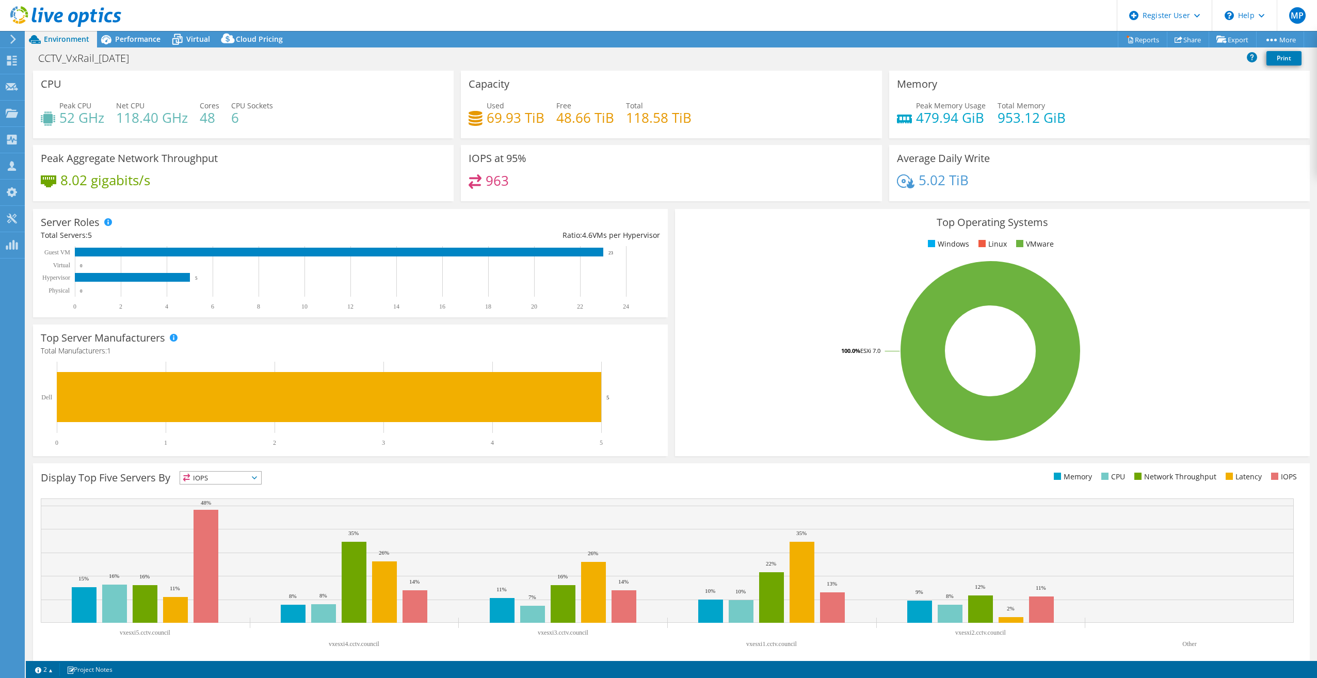
click at [719, 119] on div "Used 69.93 TiB Free 48.66 TiB Total 118.58 TiB" at bounding box center [671, 117] width 405 height 34
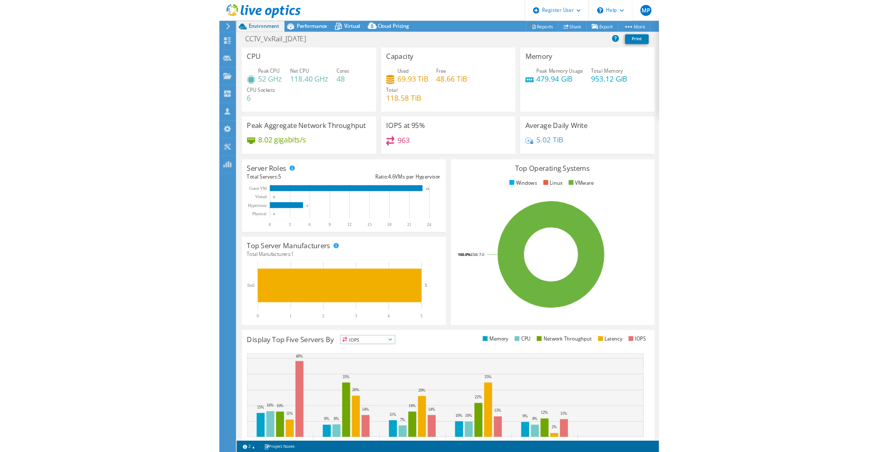
scroll to position [135, 0]
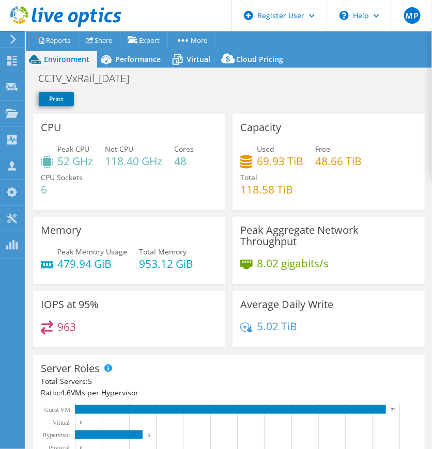
click at [290, 191] on h4 "118.58 TiB" at bounding box center [266, 189] width 53 height 11
drag, startPoint x: 290, startPoint y: 191, endPoint x: 245, endPoint y: 189, distance: 45.5
click at [245, 189] on h4 "118.58 TiB" at bounding box center [266, 189] width 53 height 11
copy div "118.58 TiB"
drag, startPoint x: 287, startPoint y: 192, endPoint x: 300, endPoint y: 193, distance: 13.5
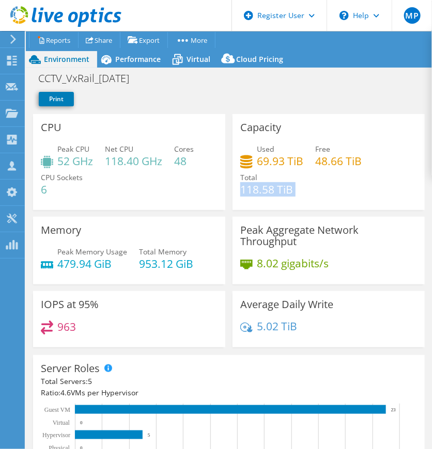
click at [287, 192] on h4 "118.58 TiB" at bounding box center [266, 189] width 53 height 11
click at [299, 193] on div "Used 69.93 TiB Free 48.66 TiB Total 118.58 TiB" at bounding box center [328, 175] width 177 height 62
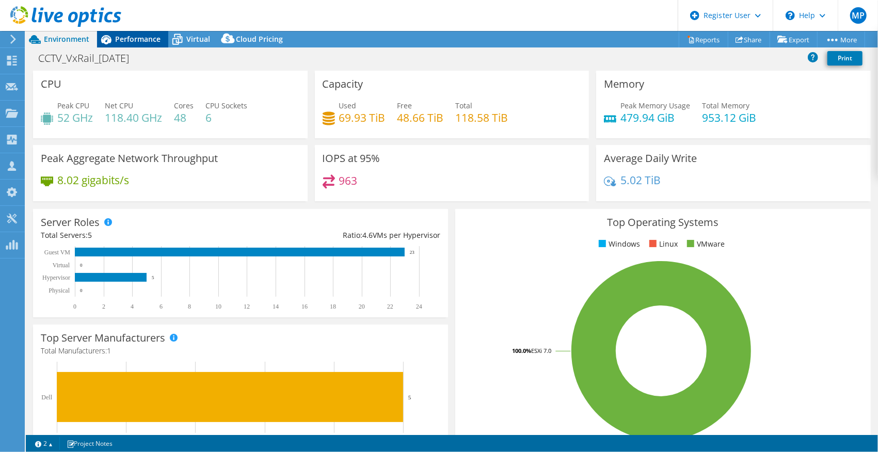
click at [137, 41] on span "Performance" at bounding box center [137, 39] width 45 height 10
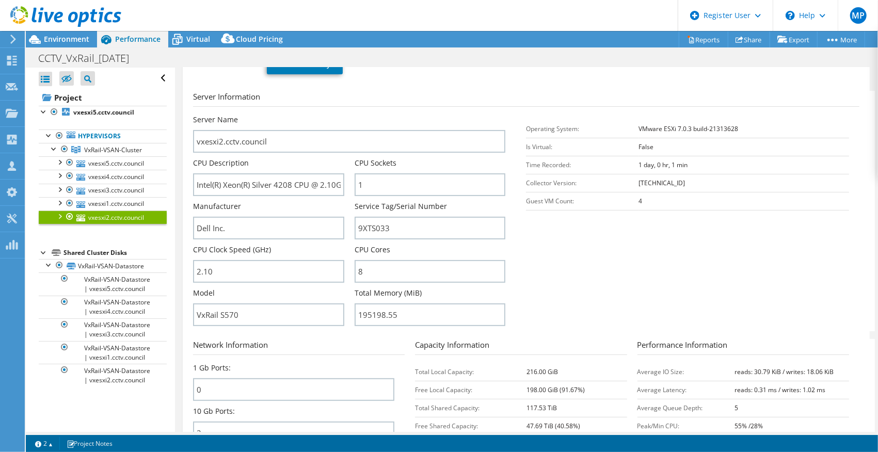
click at [118, 212] on link "vxesxi2.cctv.council" at bounding box center [103, 217] width 128 height 13
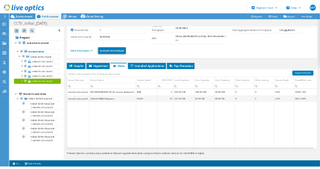
scroll to position [0, 0]
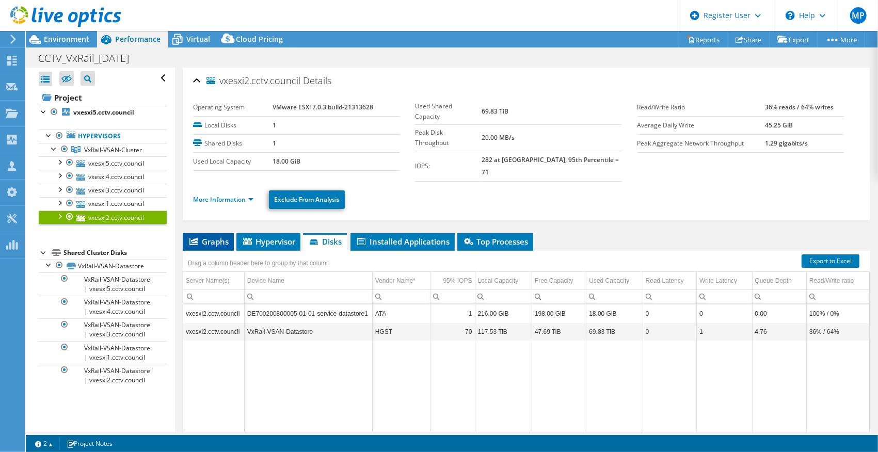
click at [207, 236] on span "Graphs" at bounding box center [208, 241] width 41 height 10
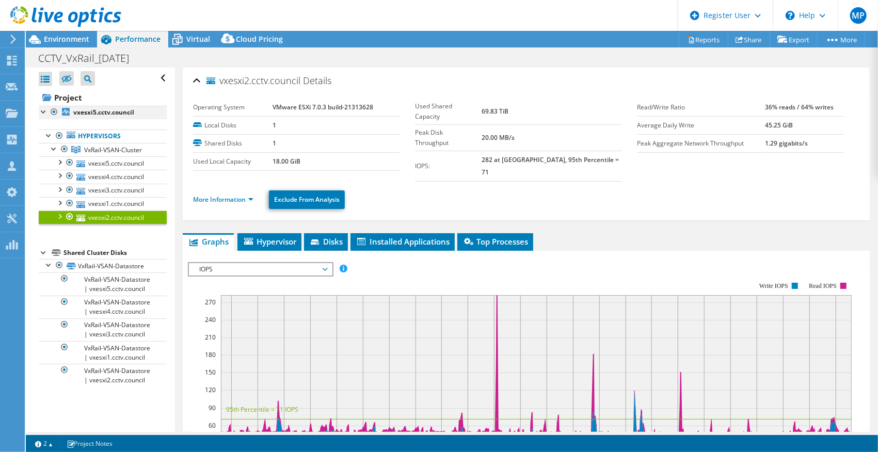
click at [42, 111] on div at bounding box center [44, 111] width 10 height 10
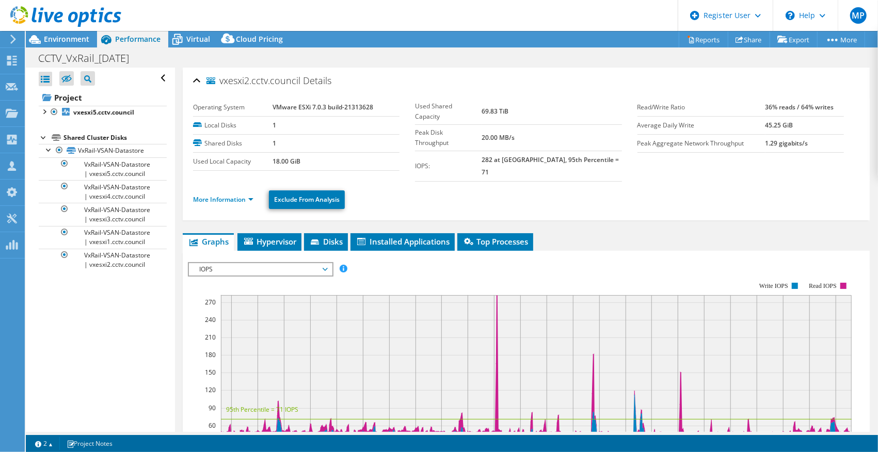
click at [45, 136] on div at bounding box center [44, 137] width 10 height 10
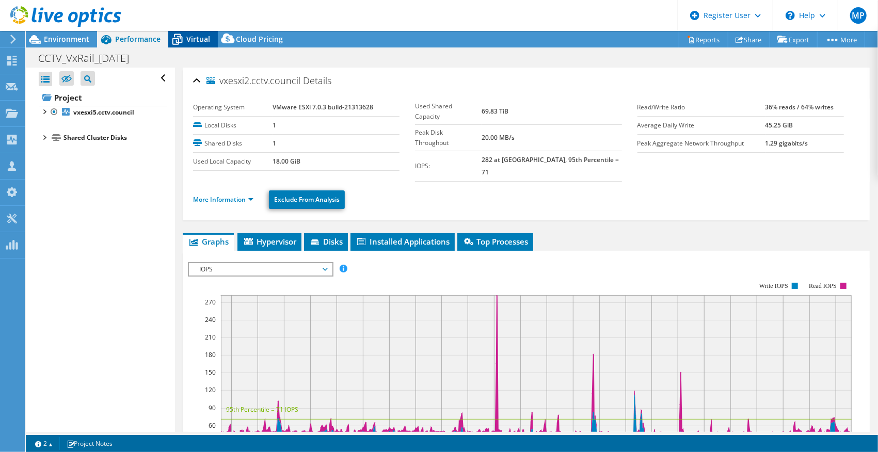
click at [198, 39] on span "Virtual" at bounding box center [198, 39] width 24 height 10
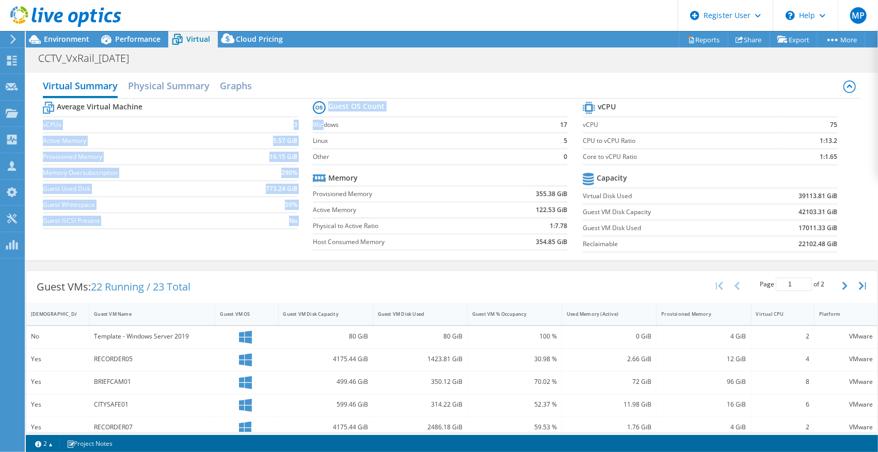
drag, startPoint x: 44, startPoint y: 124, endPoint x: 324, endPoint y: 125, distance: 279.8
click at [324, 125] on div "Average Virtual Machine vCPUs 3 Active Memory 5.57 GiB Provisioned Memory 16.15…" at bounding box center [452, 178] width 818 height 159
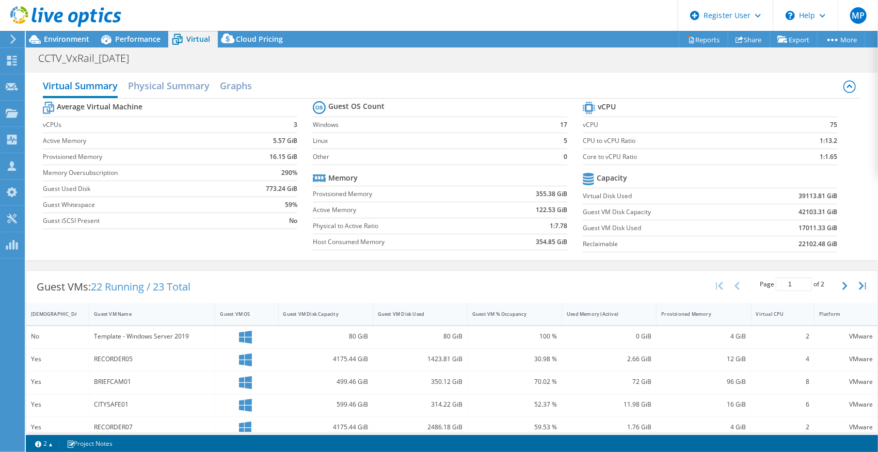
drag, startPoint x: 324, startPoint y: 125, endPoint x: 374, endPoint y: 135, distance: 51.4
click at [374, 135] on td "Linux" at bounding box center [428, 141] width 231 height 16
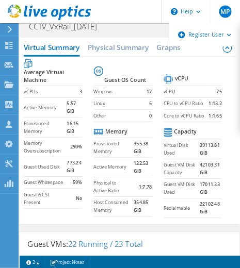
scroll to position [41, 0]
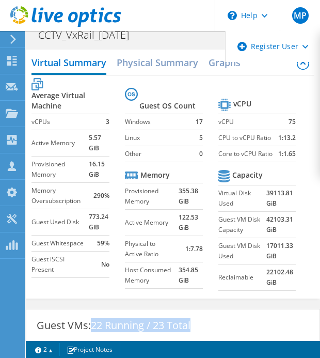
drag, startPoint x: 195, startPoint y: 327, endPoint x: 95, endPoint y: 327, distance: 99.6
click at [95, 327] on div "Guest VMs: 22 Running / 23 Total" at bounding box center [113, 325] width 174 height 32
drag, startPoint x: 95, startPoint y: 327, endPoint x: 120, endPoint y: 327, distance: 24.3
click at [120, 327] on span "22 Running / 23 Total" at bounding box center [141, 325] width 100 height 14
click at [128, 324] on span "22 Running / 23 Total" at bounding box center [141, 325] width 100 height 14
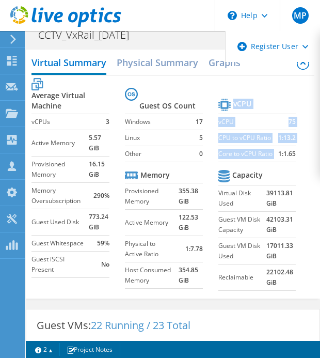
drag, startPoint x: 297, startPoint y: 152, endPoint x: 278, endPoint y: 154, distance: 19.7
click at [278, 154] on section "vCPU vCPU 75 CPU to vCPU Ratio 1:13.2 Core to vCPU Ratio 1:1.65 Capacity Virtua…" at bounding box center [264, 196] width 93 height 200
drag, startPoint x: 278, startPoint y: 154, endPoint x: 287, endPoint y: 154, distance: 9.3
click at [287, 154] on b "1:1.65" at bounding box center [287, 154] width 18 height 10
click at [291, 155] on b "1:1.65" at bounding box center [287, 154] width 18 height 10
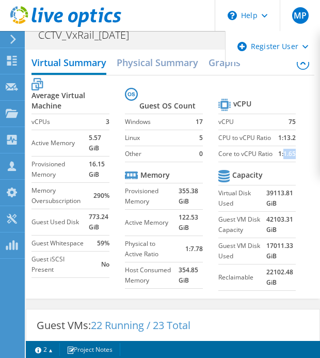
drag, startPoint x: 295, startPoint y: 153, endPoint x: 285, endPoint y: 155, distance: 10.5
click at [285, 155] on b "1:1.65" at bounding box center [287, 154] width 18 height 10
drag, startPoint x: 285, startPoint y: 155, endPoint x: 289, endPoint y: 158, distance: 5.5
click at [289, 158] on td "1:1.65" at bounding box center [287, 154] width 18 height 16
click at [100, 146] on b "5.57 GiB" at bounding box center [99, 143] width 21 height 21
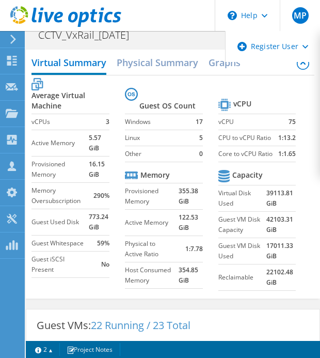
click at [100, 146] on b "5.57 GiB" at bounding box center [99, 143] width 21 height 21
drag, startPoint x: 100, startPoint y: 146, endPoint x: 101, endPoint y: 172, distance: 26.4
click at [101, 172] on b "16.15 GiB" at bounding box center [99, 169] width 21 height 21
drag, startPoint x: 103, startPoint y: 176, endPoint x: 90, endPoint y: 163, distance: 17.9
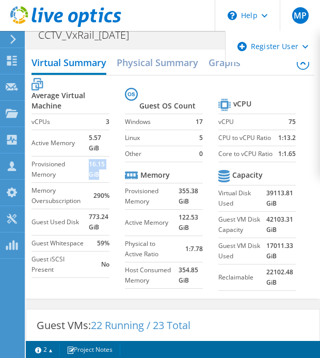
click at [90, 163] on b "16.15 GiB" at bounding box center [99, 169] width 21 height 21
drag, startPoint x: 90, startPoint y: 163, endPoint x: 99, endPoint y: 174, distance: 14.5
click at [99, 174] on b "16.15 GiB" at bounding box center [99, 169] width 21 height 21
click at [77, 213] on td "Guest Used Disk" at bounding box center [59, 222] width 57 height 26
drag, startPoint x: 297, startPoint y: 193, endPoint x: 264, endPoint y: 193, distance: 33.6
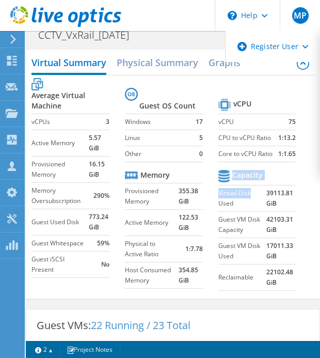
click at [264, 193] on section "vCPU vCPU 75 CPU to vCPU Ratio 1:13.2 Core to vCPU Ratio 1:1.65 Capacity Virtua…" at bounding box center [264, 196] width 93 height 200
drag, startPoint x: 264, startPoint y: 193, endPoint x: 278, endPoint y: 193, distance: 13.9
click at [278, 193] on b "39113.81 GiB" at bounding box center [280, 198] width 29 height 21
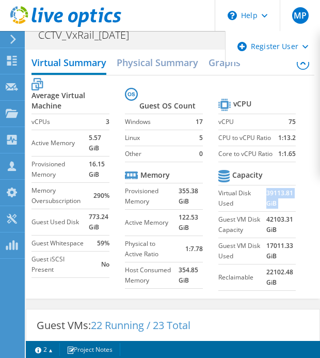
click at [279, 193] on b "39113.81 GiB" at bounding box center [280, 198] width 29 height 21
click at [291, 193] on b "39113.81 GiB" at bounding box center [280, 198] width 29 height 21
drag, startPoint x: 291, startPoint y: 194, endPoint x: 266, endPoint y: 194, distance: 25.3
click at [266, 194] on tr "Virtual Disk Used 39113.81 GiB" at bounding box center [257, 198] width 78 height 26
click at [270, 193] on b "39113.81 GiB" at bounding box center [280, 198] width 29 height 21
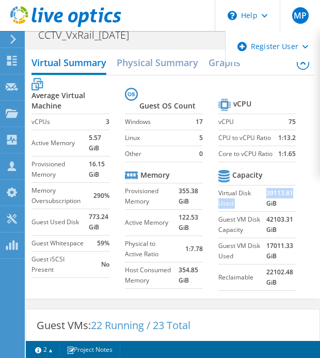
click at [293, 192] on b "39113.81 GiB" at bounding box center [280, 198] width 29 height 21
drag, startPoint x: 292, startPoint y: 218, endPoint x: 267, endPoint y: 218, distance: 24.3
click at [267, 218] on b "42103.31 GiB" at bounding box center [280, 224] width 29 height 21
drag, startPoint x: 267, startPoint y: 218, endPoint x: 277, endPoint y: 219, distance: 9.3
copy b "42103.31"
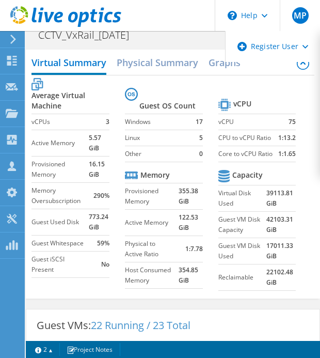
click at [84, 218] on label "Guest Used Disk" at bounding box center [59, 222] width 57 height 10
click at [99, 214] on b "773.24 GiB" at bounding box center [99, 222] width 21 height 21
drag, startPoint x: 108, startPoint y: 216, endPoint x: 89, endPoint y: 216, distance: 19.1
click at [89, 216] on b "773.24 GiB" at bounding box center [99, 222] width 21 height 21
drag, startPoint x: 89, startPoint y: 216, endPoint x: 99, endPoint y: 215, distance: 9.9
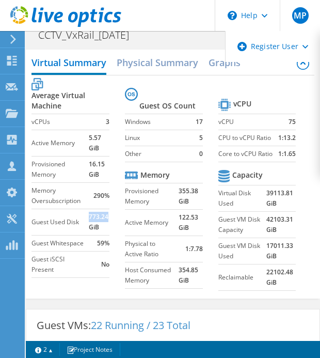
copy b "773.24"
click at [101, 218] on b "773.24 GiB" at bounding box center [99, 222] width 21 height 21
drag, startPoint x: 108, startPoint y: 216, endPoint x: 89, endPoint y: 217, distance: 19.2
click at [89, 217] on tr "Guest Used Disk 773.24 GiB" at bounding box center [70, 222] width 78 height 26
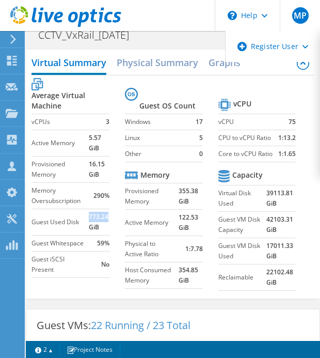
drag, startPoint x: 89, startPoint y: 217, endPoint x: 99, endPoint y: 216, distance: 9.9
click at [99, 216] on b "773.24 GiB" at bounding box center [99, 222] width 21 height 21
copy tr "773.24"
click at [101, 216] on b "773.24 GiB" at bounding box center [99, 222] width 21 height 21
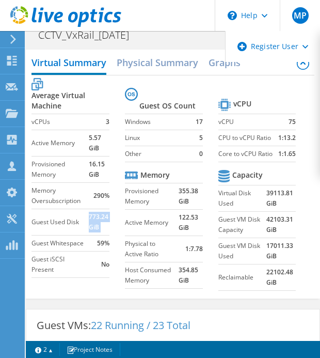
click at [101, 216] on b "773.24 GiB" at bounding box center [99, 222] width 21 height 21
click at [104, 217] on b "773.24 GiB" at bounding box center [99, 222] width 21 height 21
click at [108, 218] on b "773.24 GiB" at bounding box center [99, 222] width 21 height 21
drag, startPoint x: 109, startPoint y: 218, endPoint x: 89, endPoint y: 216, distance: 20.2
click at [89, 216] on tr "Guest Used Disk 773.24 GiB" at bounding box center [70, 222] width 78 height 26
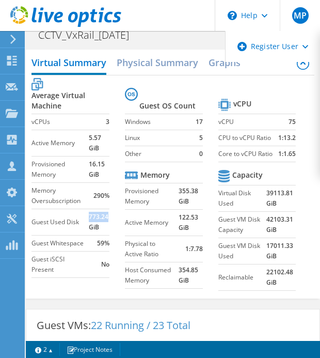
drag, startPoint x: 89, startPoint y: 216, endPoint x: 103, endPoint y: 215, distance: 13.9
copy tr "773.24"
click at [109, 221] on b "773.24 GiB" at bounding box center [99, 222] width 21 height 21
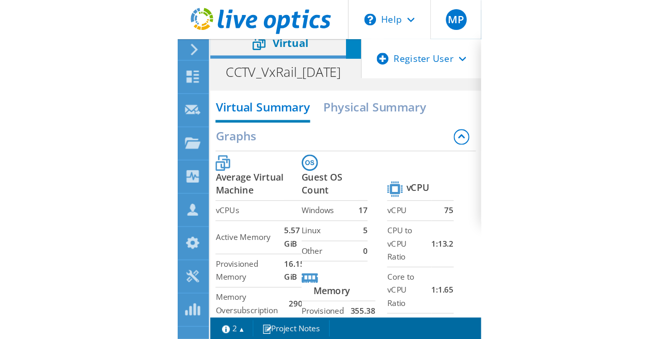
scroll to position [0, 0]
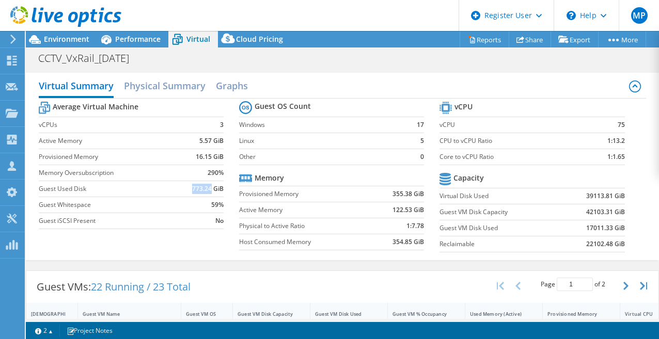
drag, startPoint x: 192, startPoint y: 187, endPoint x: 211, endPoint y: 188, distance: 18.6
click at [211, 188] on b "773.24 GiB" at bounding box center [207, 189] width 31 height 10
copy b "773.24"
click at [203, 188] on b "773.24 GiB" at bounding box center [207, 189] width 31 height 10
click at [180, 92] on h2 "Physical Summary" at bounding box center [165, 86] width 82 height 23
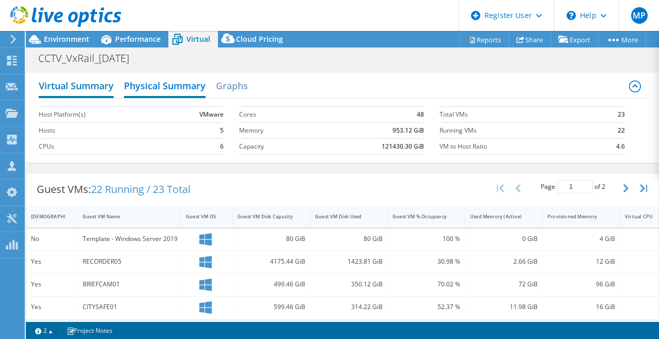
click at [99, 89] on h2 "Virtual Summary" at bounding box center [76, 86] width 75 height 23
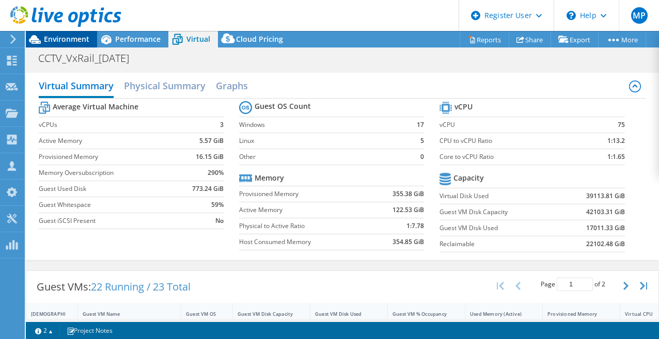
click at [57, 42] on span "Environment" at bounding box center [66, 39] width 45 height 10
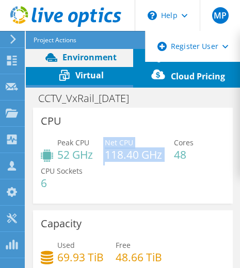
drag, startPoint x: 163, startPoint y: 157, endPoint x: 102, endPoint y: 159, distance: 60.9
click at [102, 159] on div "Peak CPU 52 GHz Net CPU 118.40 GHz Cores 48 CPU Sockets 6" at bounding box center [133, 168] width 184 height 62
drag, startPoint x: 102, startPoint y: 159, endPoint x: 131, endPoint y: 160, distance: 28.4
click at [131, 160] on h4 "118.40 GHz" at bounding box center [133, 154] width 57 height 11
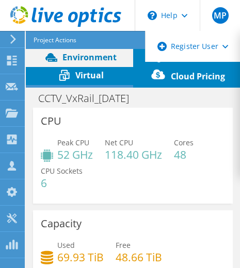
scroll to position [41, 0]
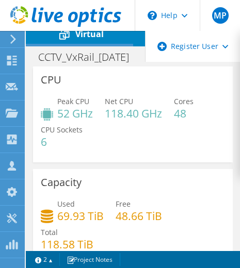
click at [67, 129] on span "CPU Sockets" at bounding box center [62, 130] width 42 height 10
click at [151, 117] on h4 "118.40 GHz" at bounding box center [133, 113] width 57 height 11
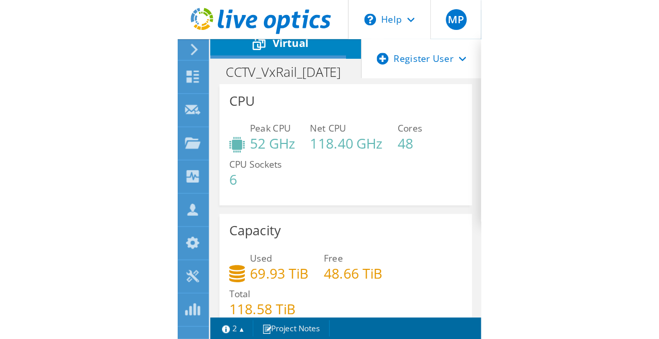
scroll to position [0, 0]
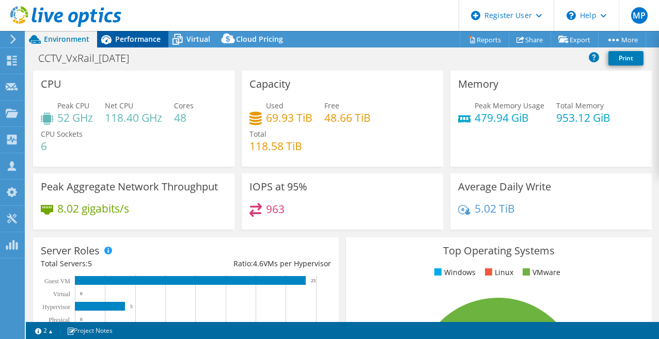
click at [126, 40] on span "Performance" at bounding box center [137, 39] width 45 height 10
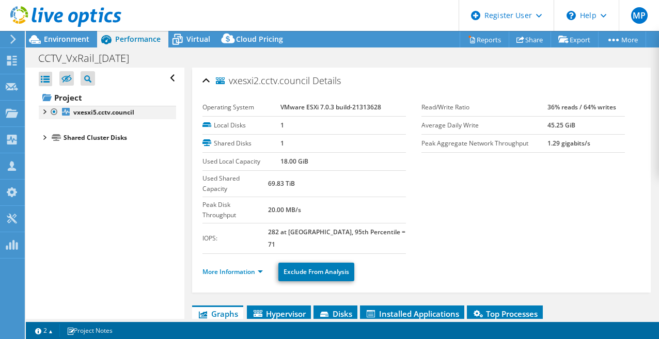
click at [47, 111] on div at bounding box center [44, 111] width 10 height 10
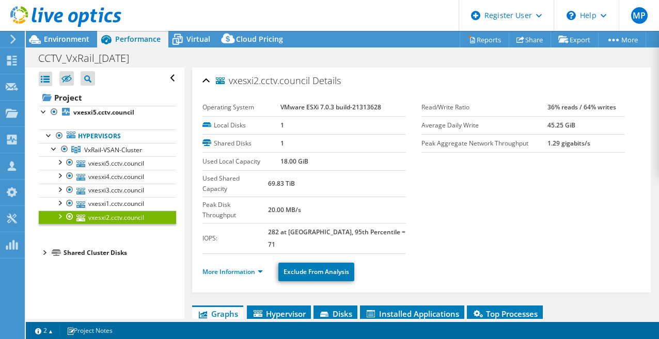
click at [110, 217] on link "vxesxi2.cctv.council" at bounding box center [107, 217] width 137 height 13
click at [241, 267] on link "More Information" at bounding box center [232, 271] width 60 height 9
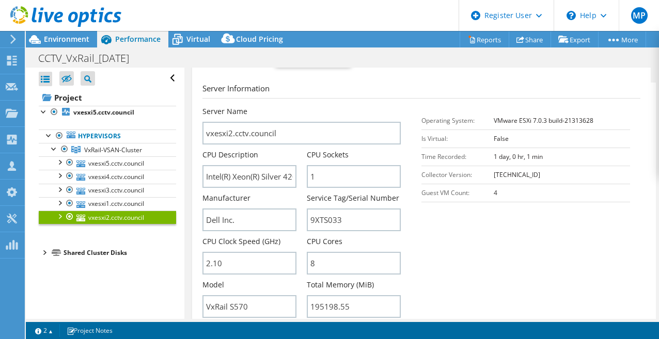
scroll to position [232, 0]
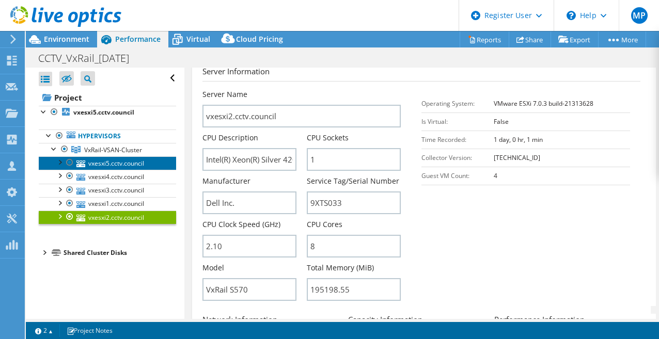
click at [115, 165] on link "vxesxi5.cctv.council" at bounding box center [107, 162] width 137 height 13
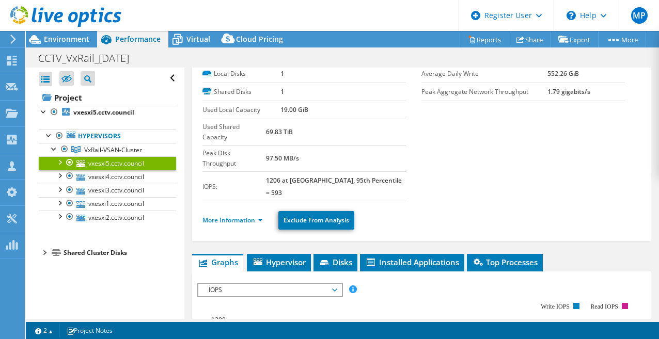
scroll to position [0, 0]
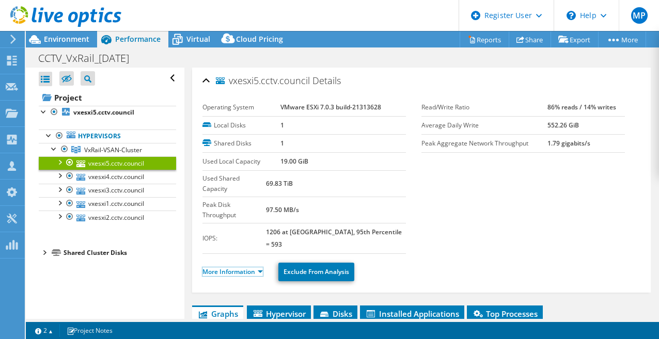
click at [237, 267] on link "More Information" at bounding box center [232, 271] width 60 height 9
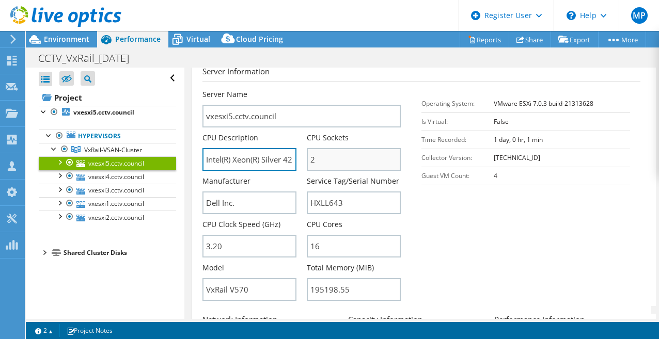
scroll to position [0, 108]
drag, startPoint x: 254, startPoint y: 129, endPoint x: 346, endPoint y: 122, distance: 92.6
click at [346, 89] on div "Server Name vxesxi5.cctv.council CPU Description Intel(R) Xeon(R) Silver 4215R …" at bounding box center [306, 89] width 209 height 0
click at [216, 148] on input "Intel(R) Xeon(R) Silver 4215R CPU @ 3.20GHz 3.19 GHz" at bounding box center [249, 159] width 94 height 23
click at [240, 148] on input "Intel(R) Xeon(R) Silver 4215R CPU @ 3.20GHz 3.19 GHz" at bounding box center [249, 159] width 94 height 23
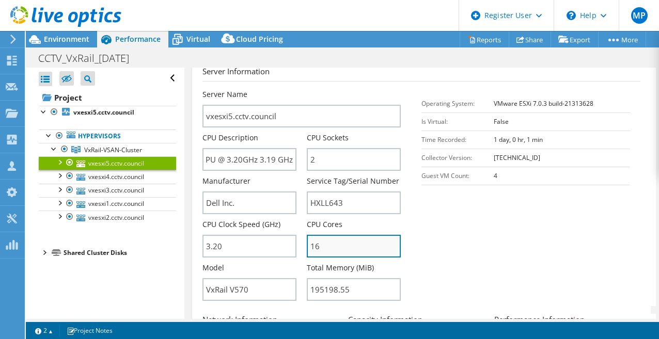
scroll to position [0, 0]
click at [330, 235] on input "16" at bounding box center [354, 246] width 94 height 23
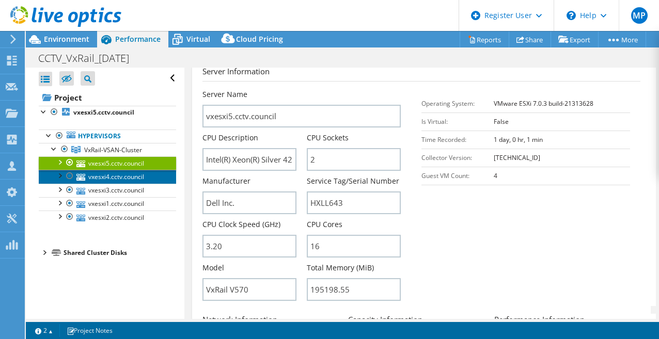
click at [124, 181] on link "vxesxi4.cctv.council" at bounding box center [107, 176] width 137 height 13
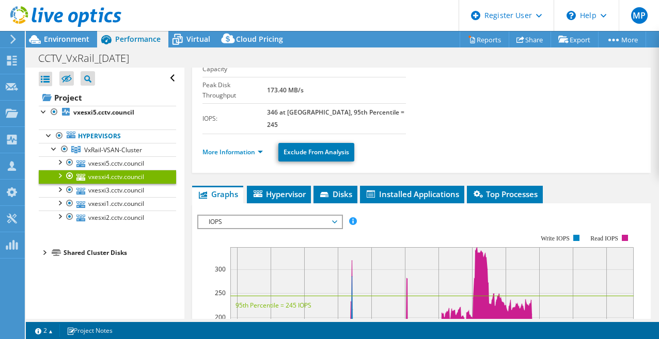
scroll to position [81, 0]
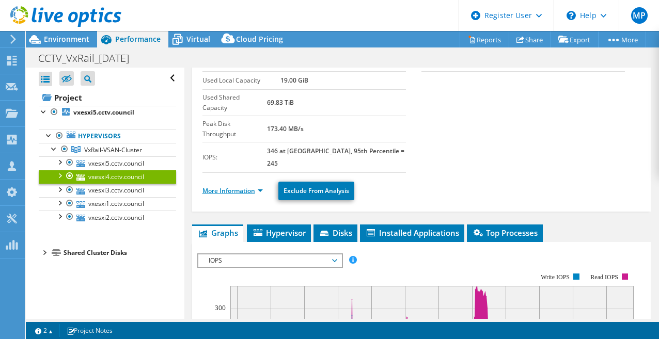
click at [236, 186] on link "More Information" at bounding box center [232, 190] width 60 height 9
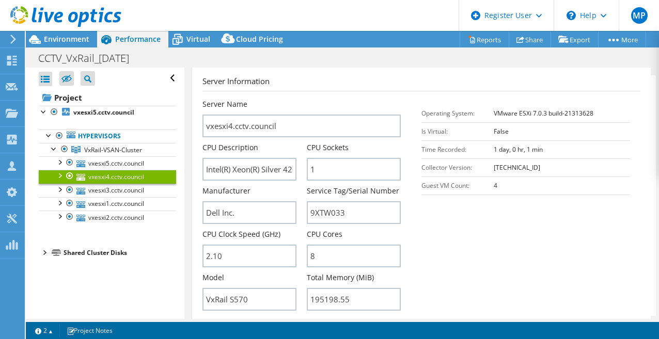
scroll to position [262, 0]
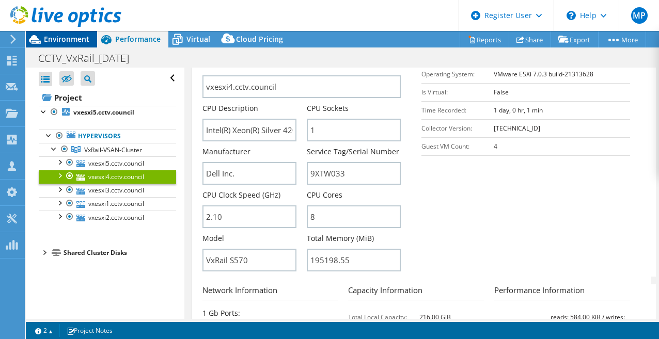
click at [69, 39] on span "Environment" at bounding box center [66, 39] width 45 height 10
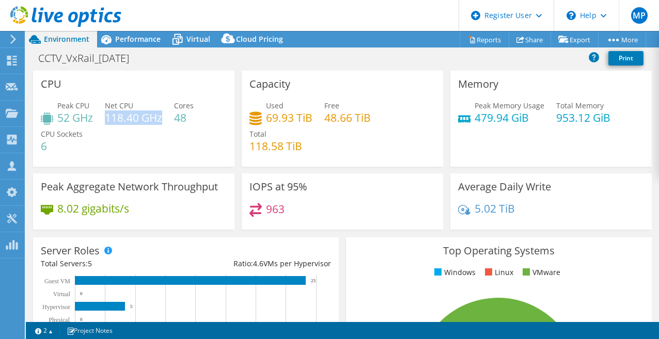
drag, startPoint x: 163, startPoint y: 118, endPoint x: 108, endPoint y: 120, distance: 54.2
click at [108, 120] on h4 "118.40 GHz" at bounding box center [133, 117] width 57 height 11
drag, startPoint x: 108, startPoint y: 120, endPoint x: 392, endPoint y: 115, distance: 283.9
click at [393, 115] on div "Used 69.93 TiB Free 48.66 TiB Total 118.58 TiB" at bounding box center [342, 131] width 186 height 62
drag, startPoint x: 365, startPoint y: 121, endPoint x: 325, endPoint y: 120, distance: 40.8
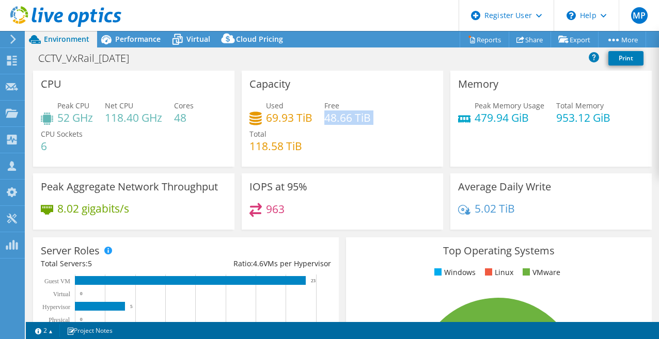
click at [325, 120] on div "Used 69.93 TiB Free 48.66 TiB Total 118.58 TiB" at bounding box center [342, 131] width 186 height 62
drag, startPoint x: 325, startPoint y: 120, endPoint x: 354, endPoint y: 123, distance: 29.0
click at [347, 121] on h4 "48.66 TiB" at bounding box center [347, 117] width 46 height 11
click at [179, 118] on h4 "48" at bounding box center [184, 117] width 20 height 11
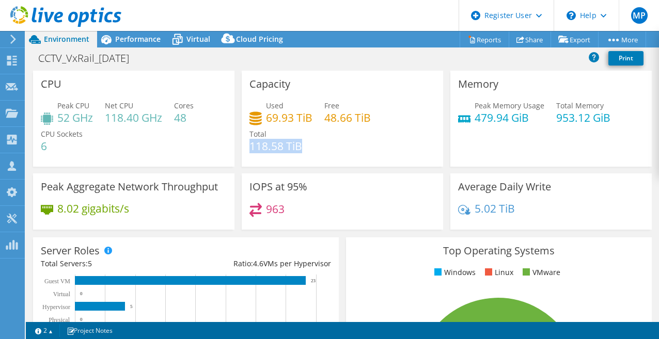
drag, startPoint x: 299, startPoint y: 148, endPoint x: 250, endPoint y: 148, distance: 49.0
click at [250, 148] on h4 "118.58 TiB" at bounding box center [275, 145] width 53 height 11
click at [521, 117] on h4 "479.94 GiB" at bounding box center [509, 117] width 70 height 11
drag, startPoint x: 524, startPoint y: 117, endPoint x: 474, endPoint y: 118, distance: 50.1
click at [474, 118] on h4 "479.94 GiB" at bounding box center [509, 117] width 70 height 11
